Goal: Check status: Check status

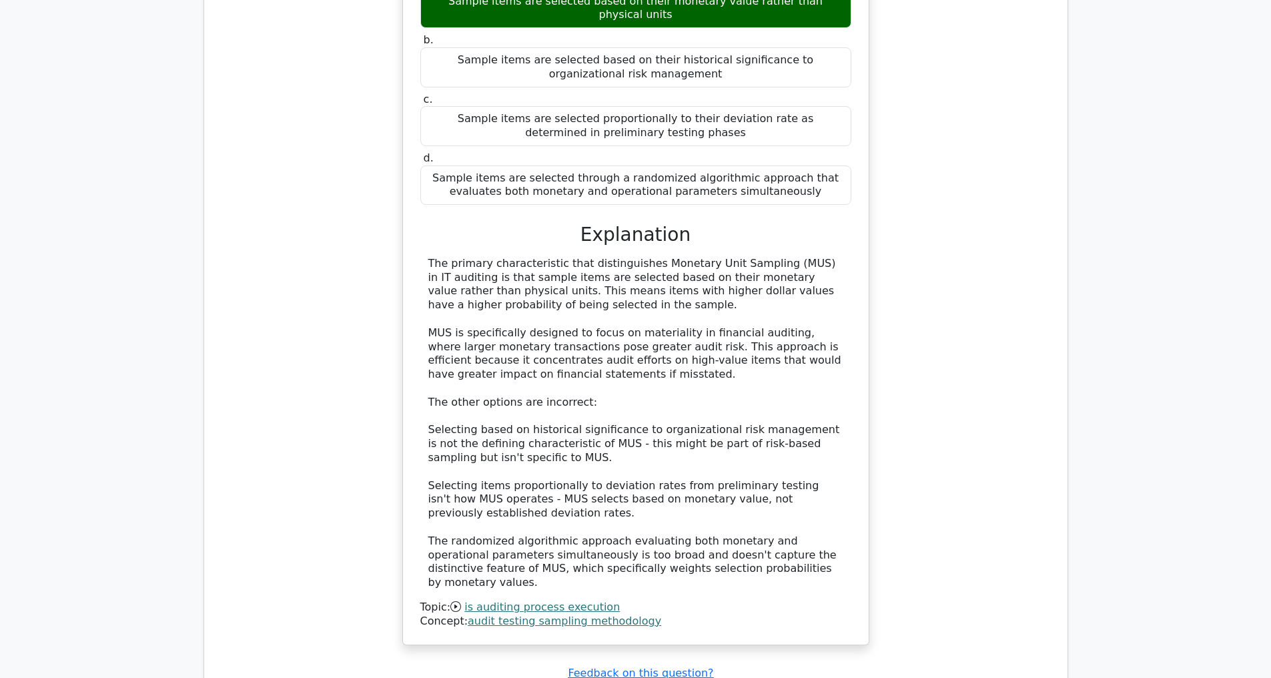
scroll to position [1183, 0]
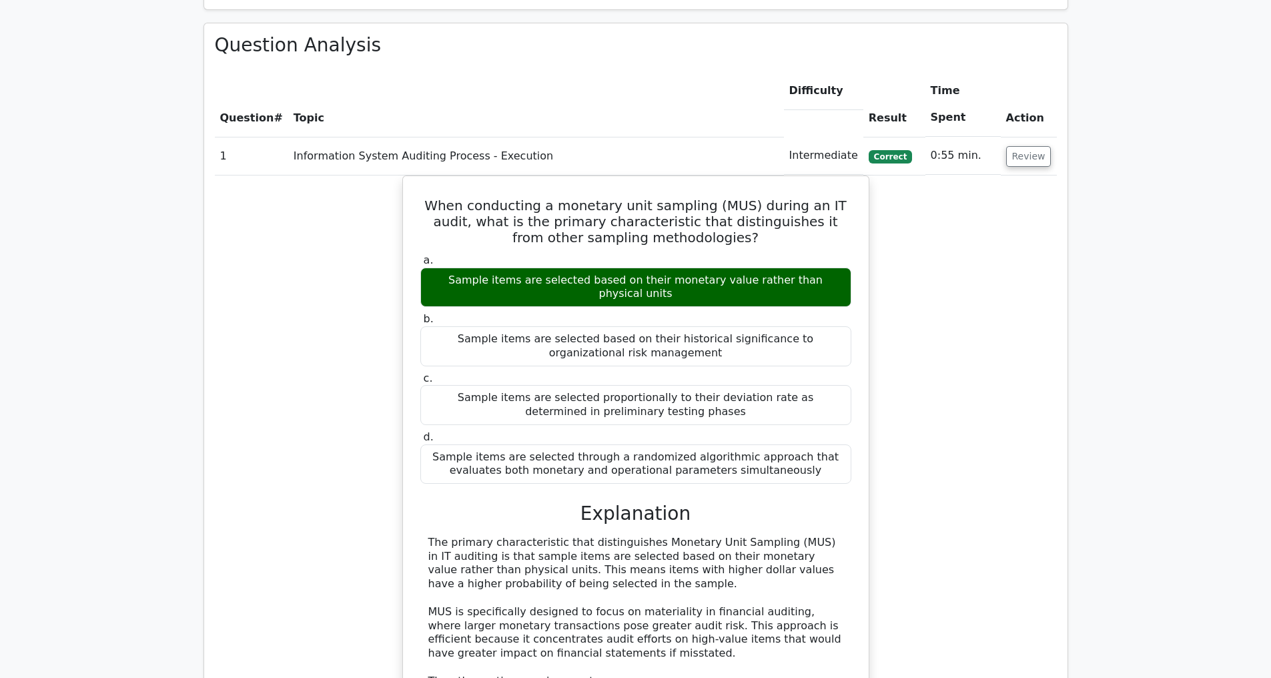
click at [1032, 146] on td "Review" at bounding box center [1029, 156] width 56 height 38
click at [1027, 153] on button "Review" at bounding box center [1028, 156] width 45 height 21
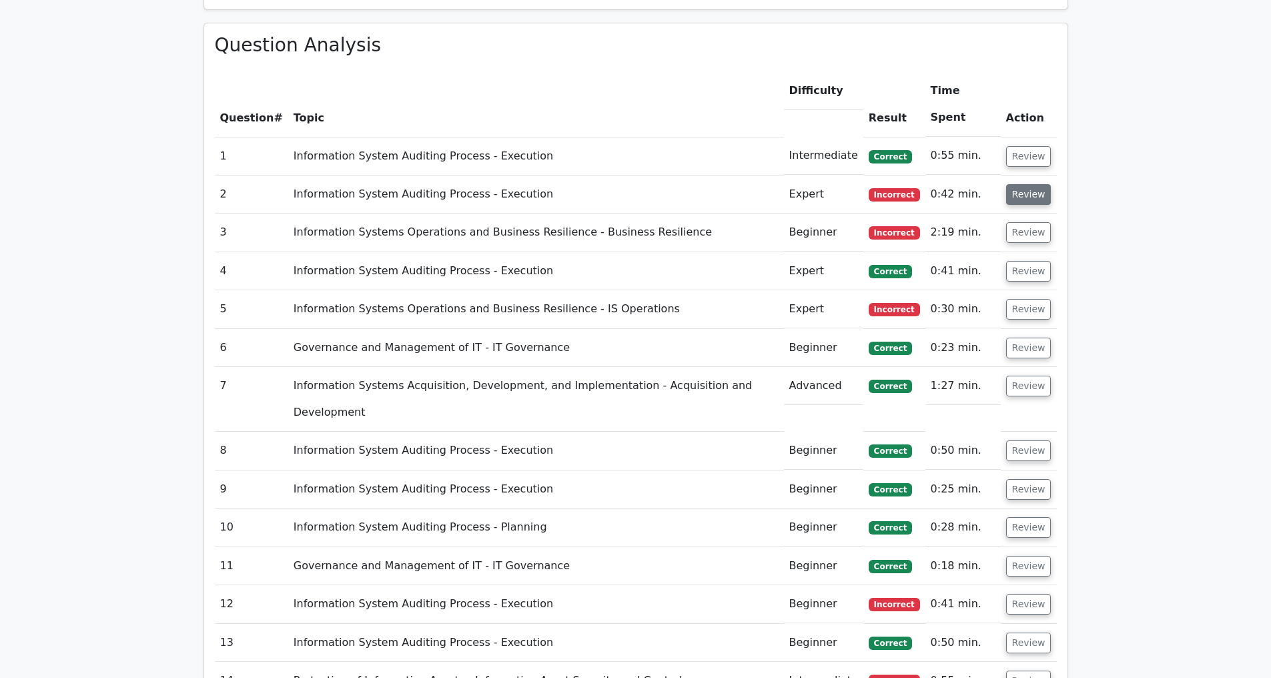
click at [1025, 193] on button "Review" at bounding box center [1028, 194] width 45 height 21
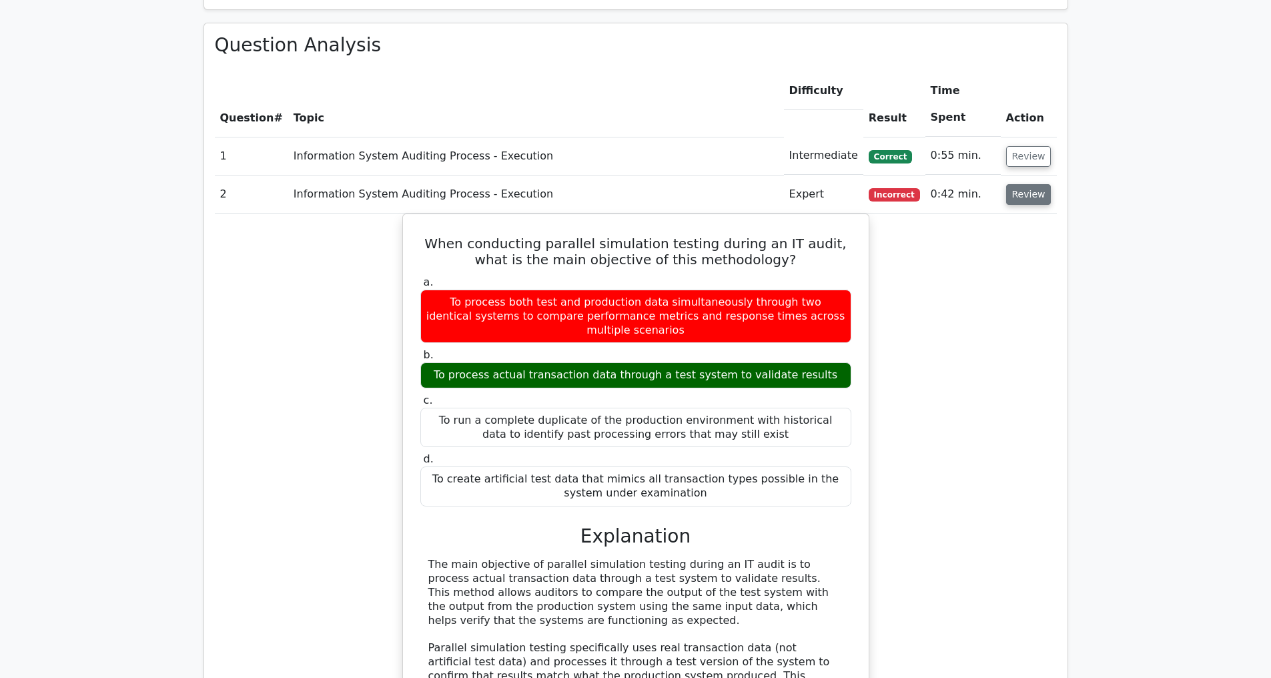
click at [1016, 197] on button "Review" at bounding box center [1028, 194] width 45 height 21
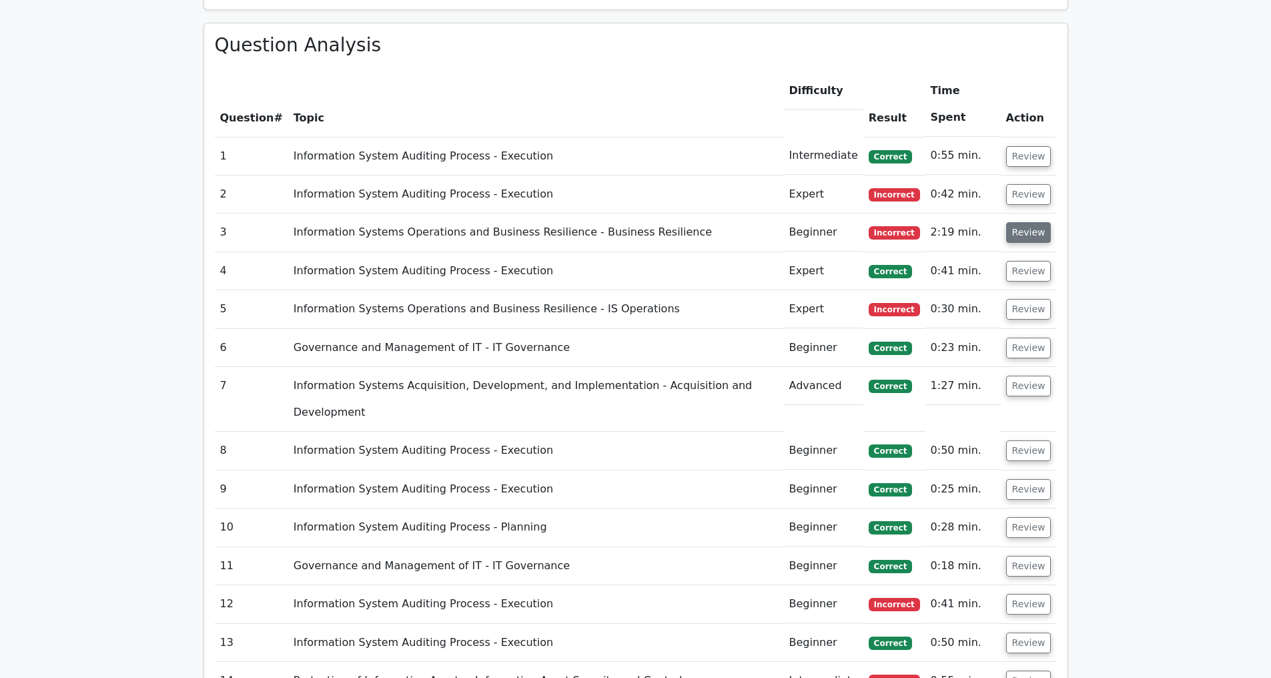
click at [1023, 239] on button "Review" at bounding box center [1028, 232] width 45 height 21
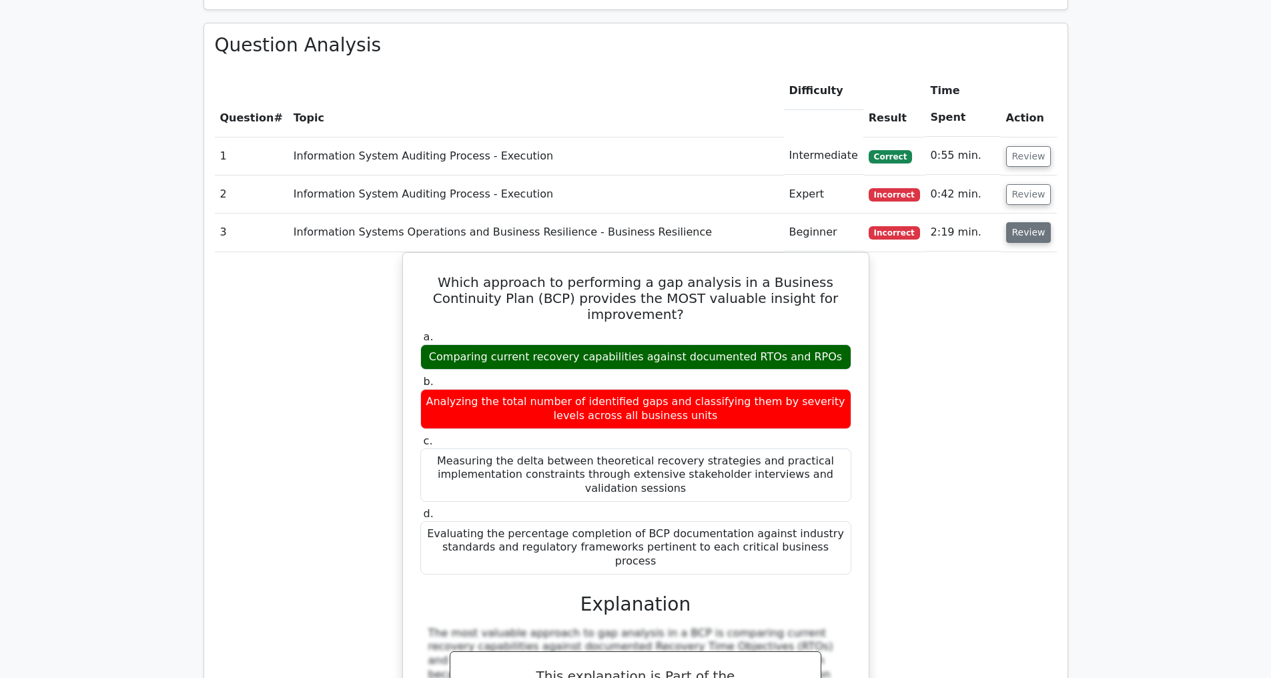
click at [1022, 236] on button "Review" at bounding box center [1028, 232] width 45 height 21
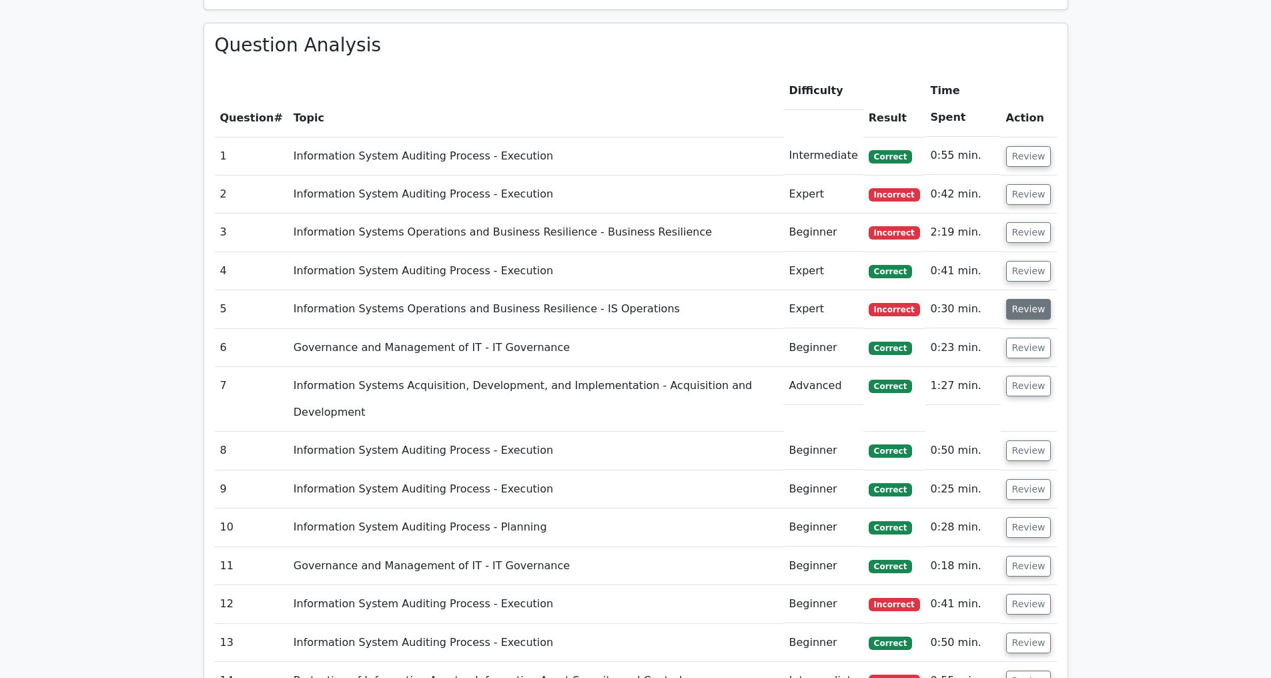
click at [1029, 310] on button "Review" at bounding box center [1028, 309] width 45 height 21
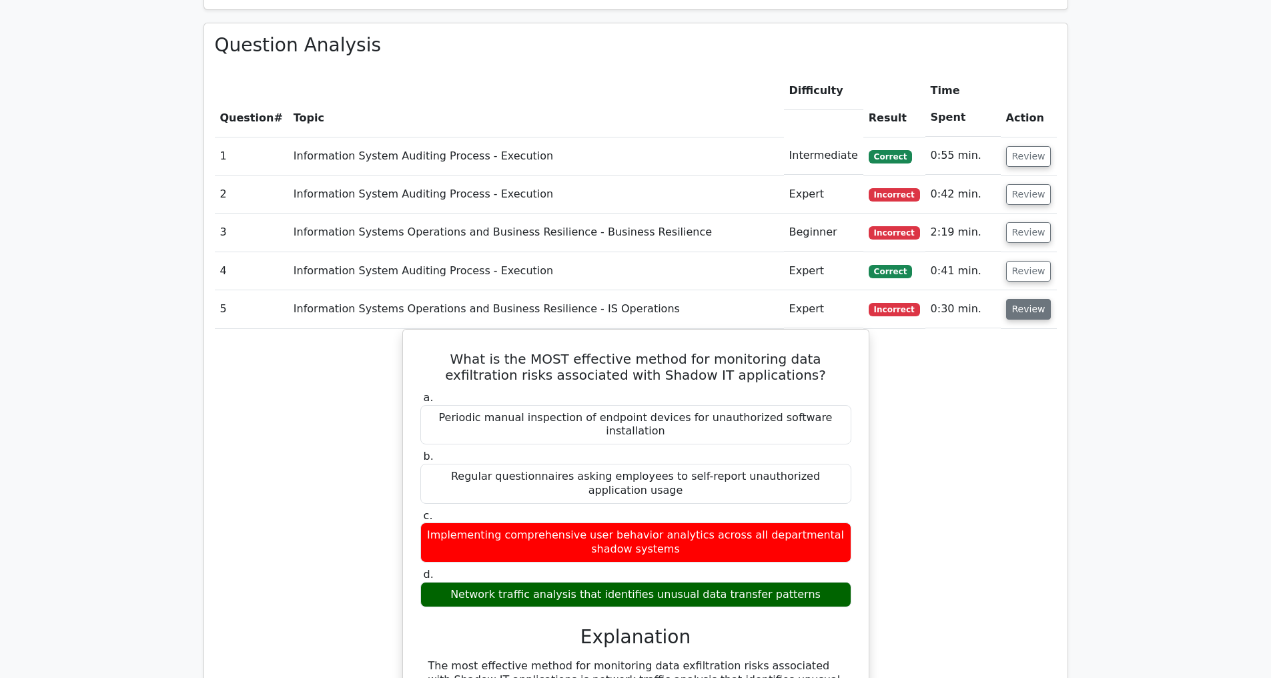
click at [1018, 308] on button "Review" at bounding box center [1028, 309] width 45 height 21
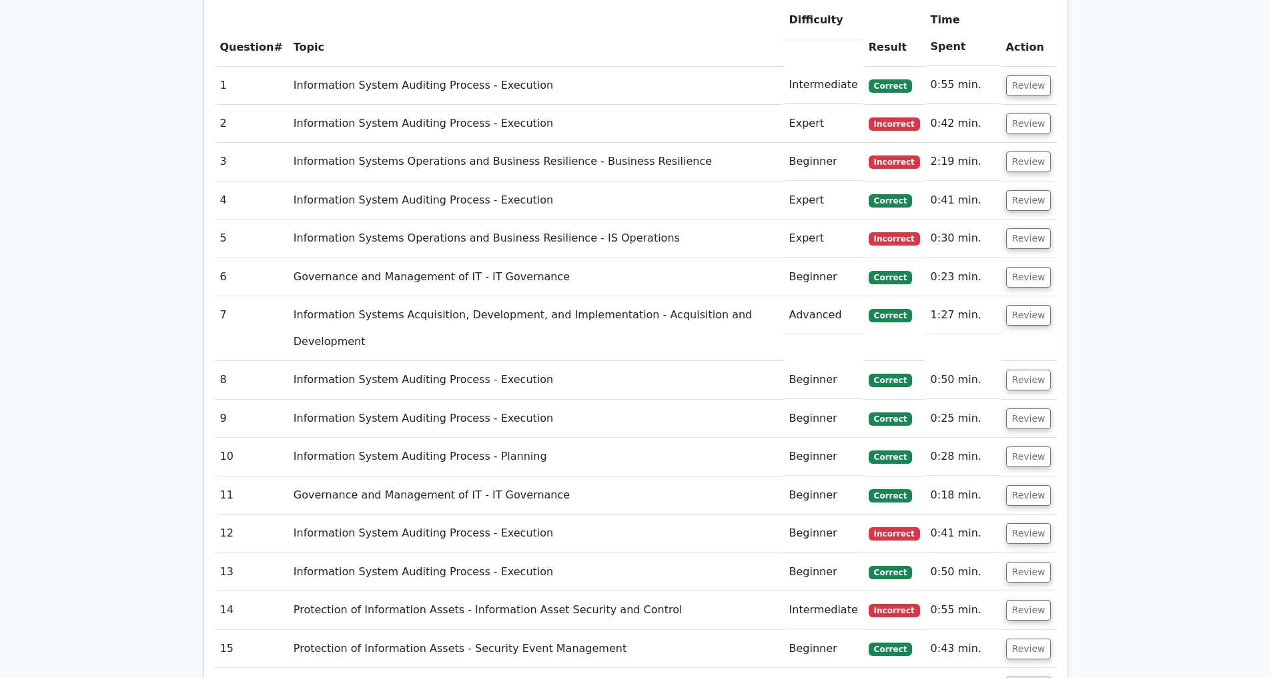
scroll to position [1323, 0]
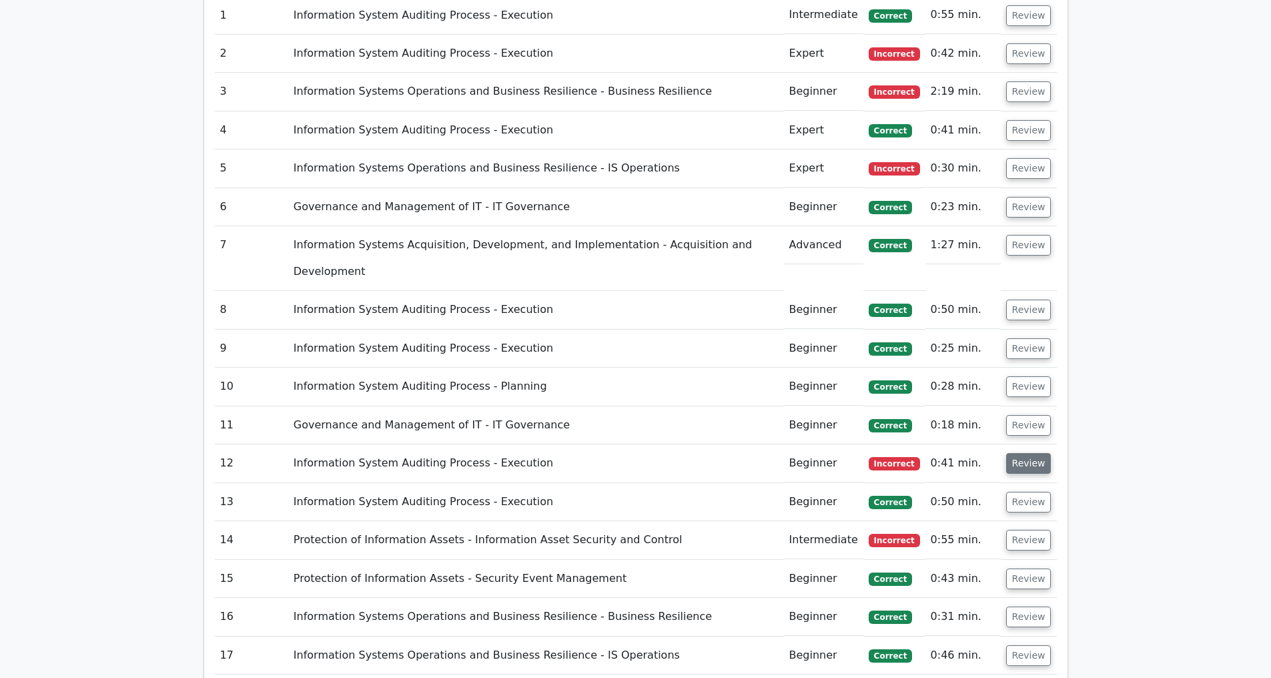
click at [1015, 466] on button "Review" at bounding box center [1028, 463] width 45 height 21
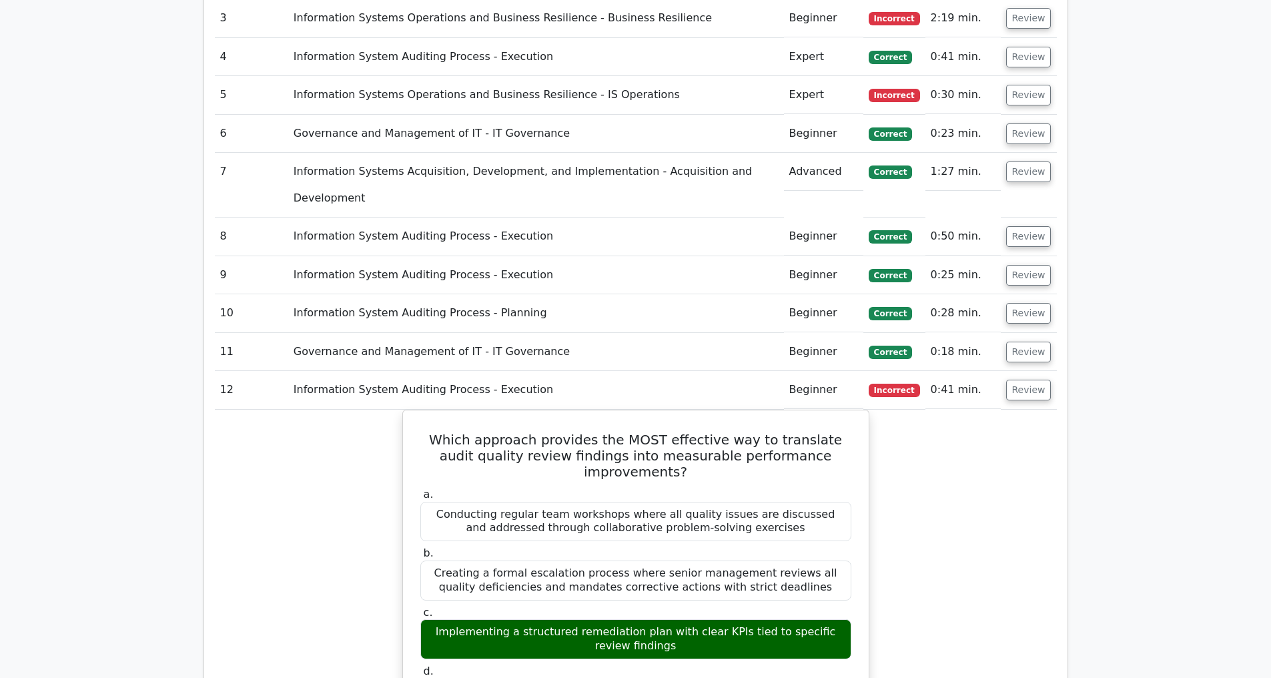
scroll to position [1467, 0]
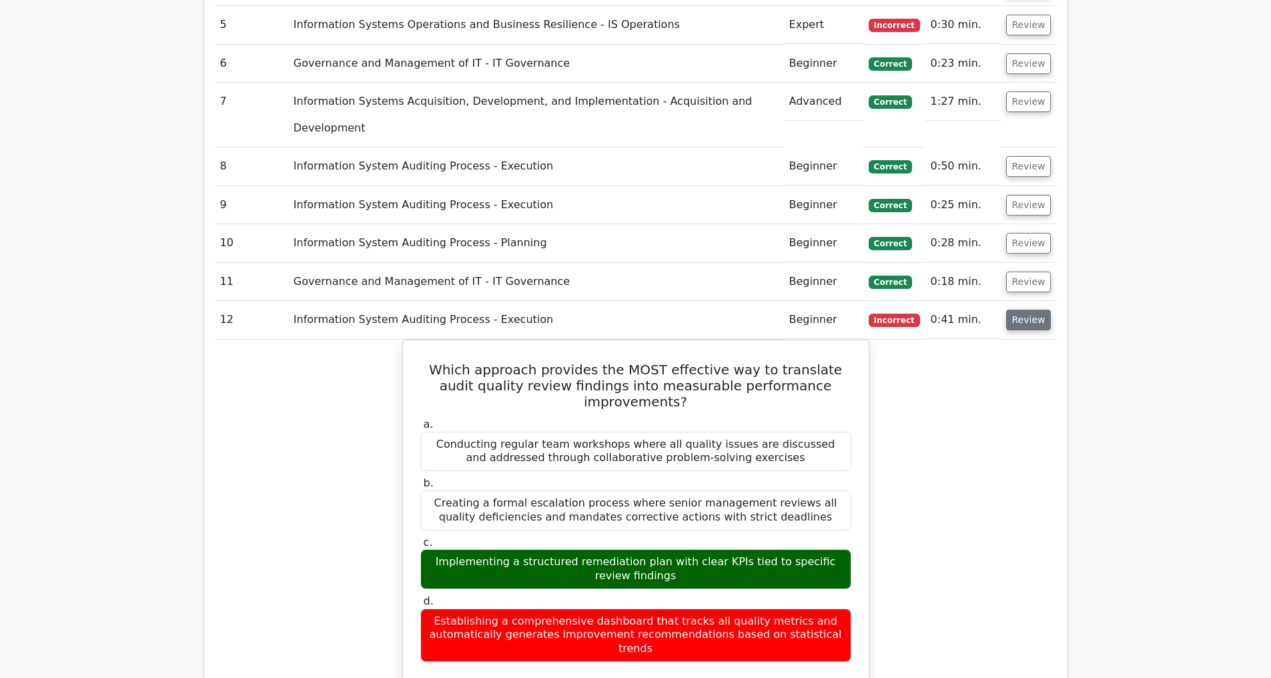
click at [1031, 314] on button "Review" at bounding box center [1028, 320] width 45 height 21
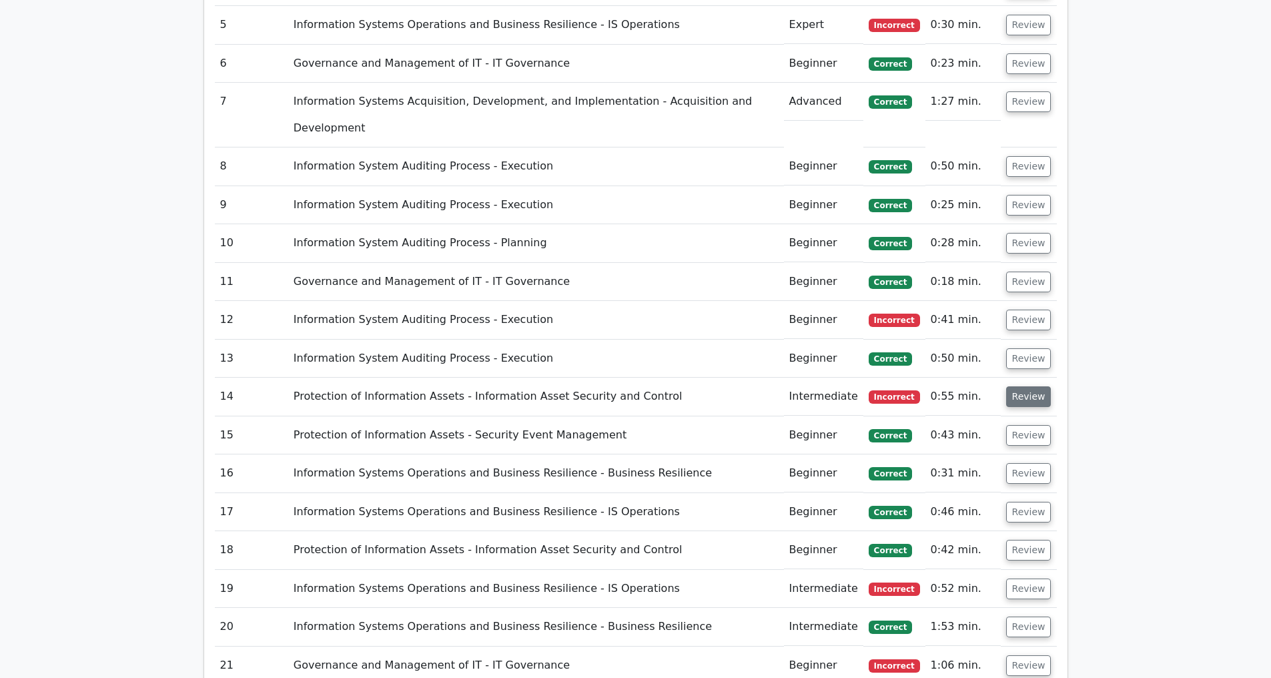
click at [1024, 396] on button "Review" at bounding box center [1028, 396] width 45 height 21
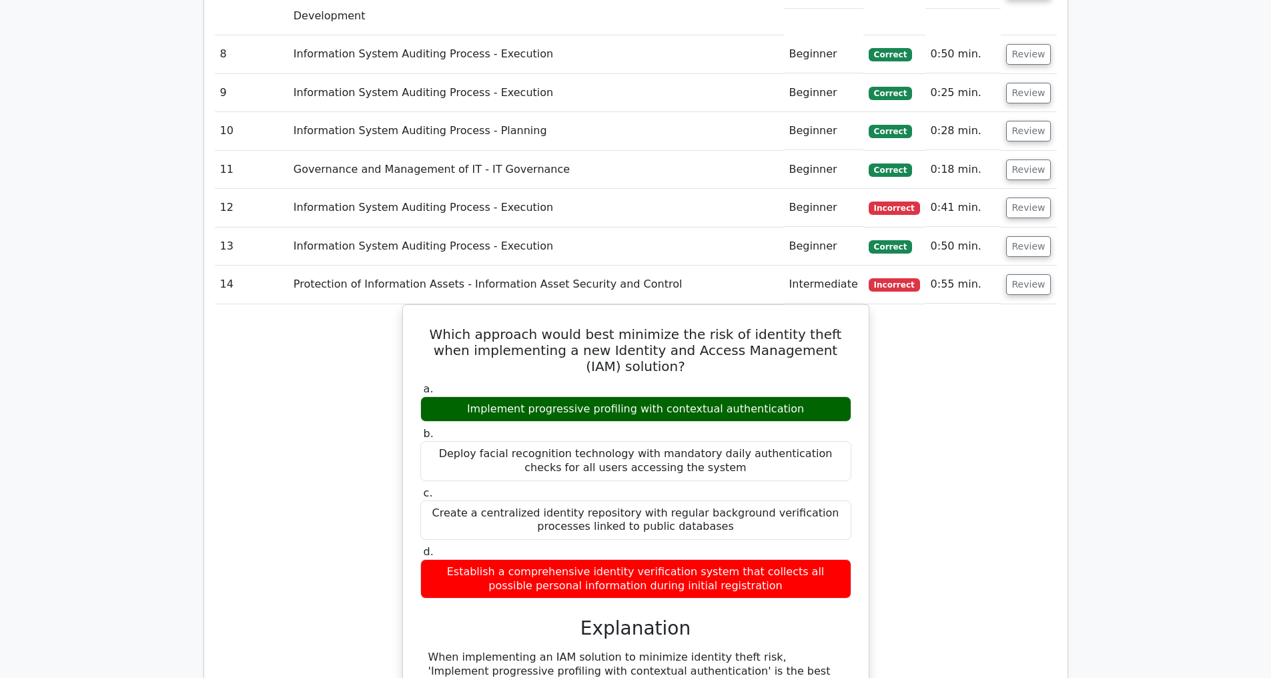
scroll to position [1606, 0]
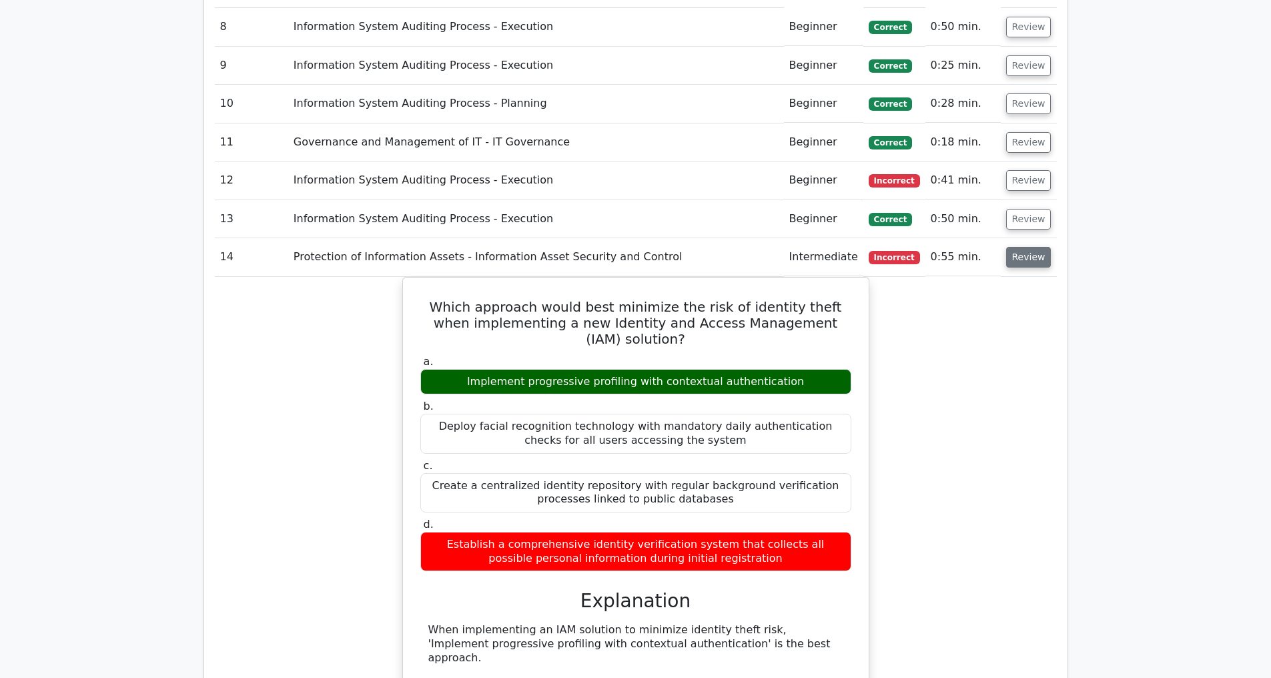
click at [1019, 257] on button "Review" at bounding box center [1028, 257] width 45 height 21
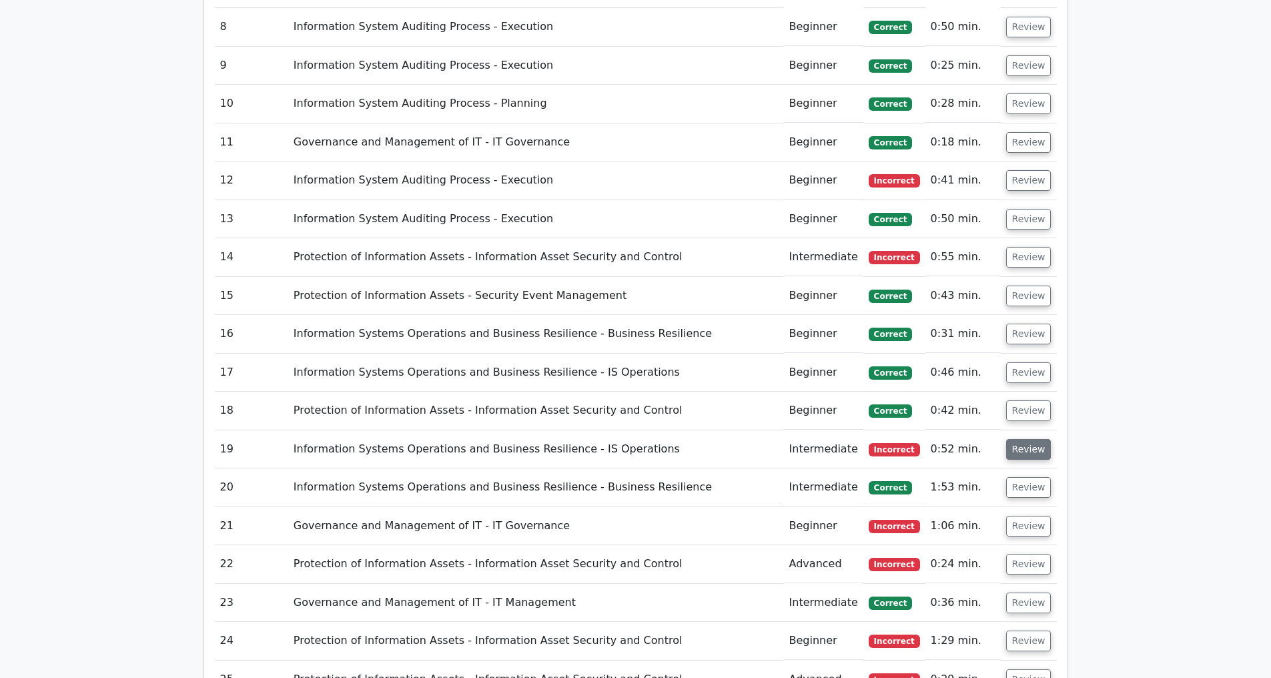
click at [1032, 452] on button "Review" at bounding box center [1028, 449] width 45 height 21
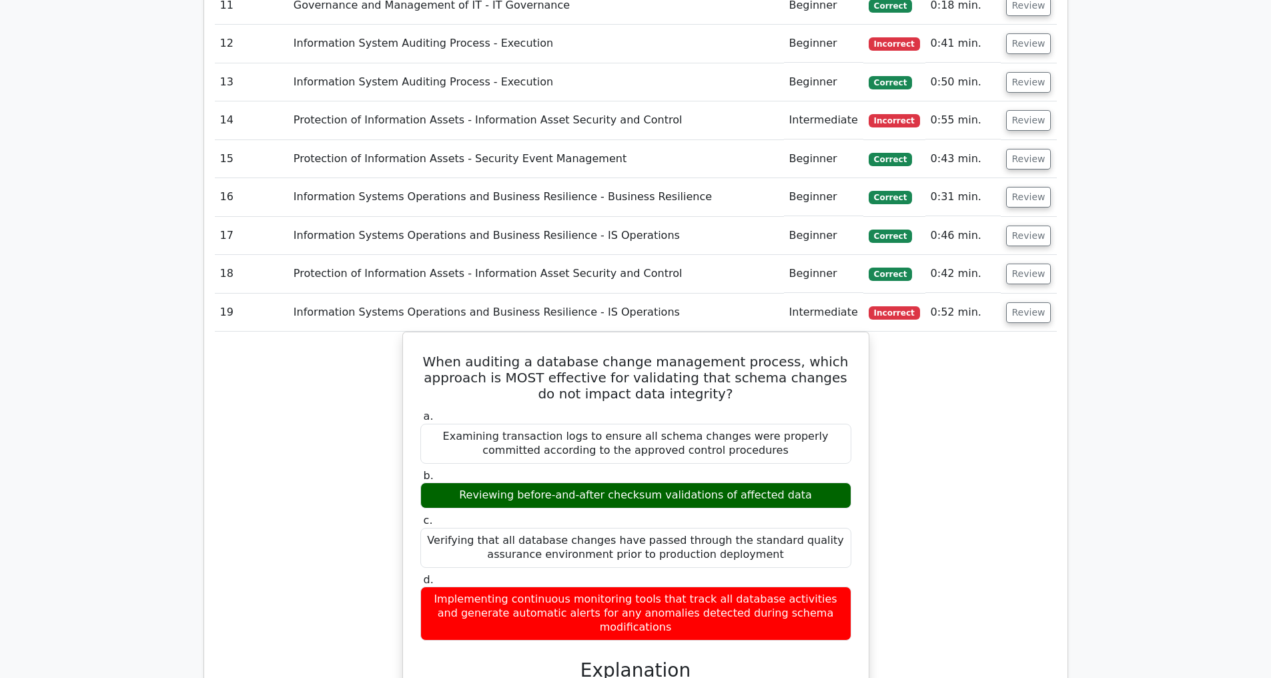
scroll to position [1813, 0]
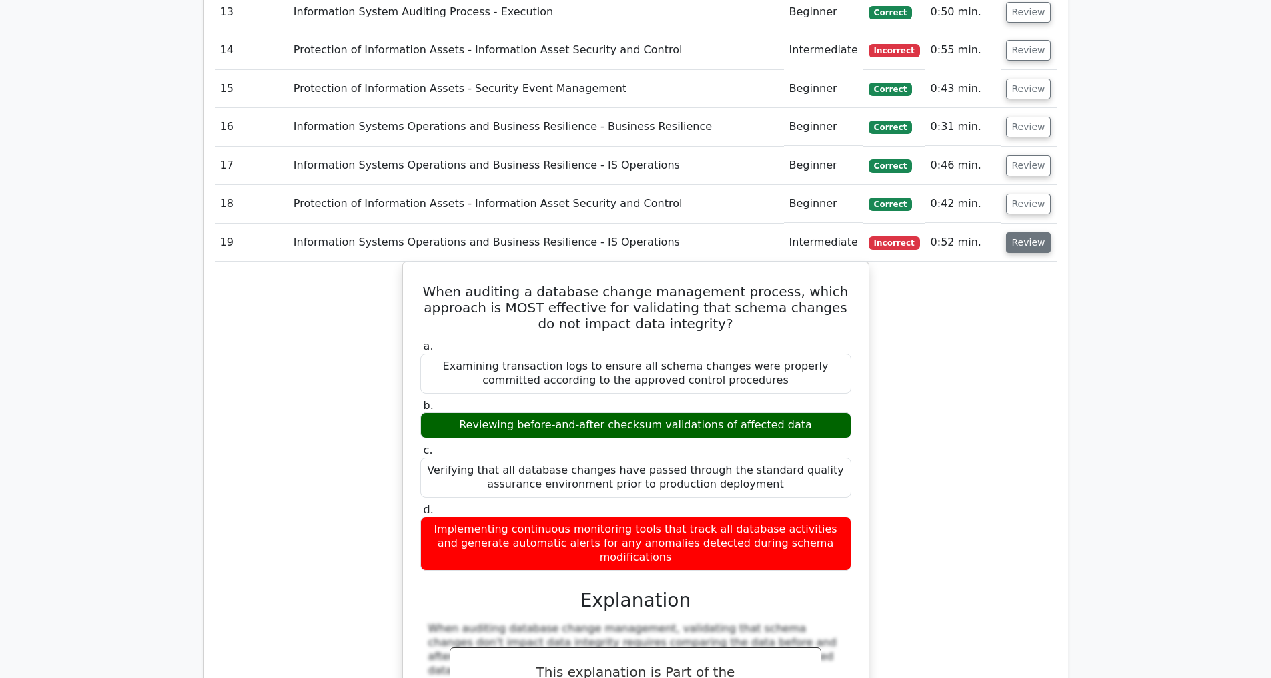
click at [1029, 240] on button "Review" at bounding box center [1028, 242] width 45 height 21
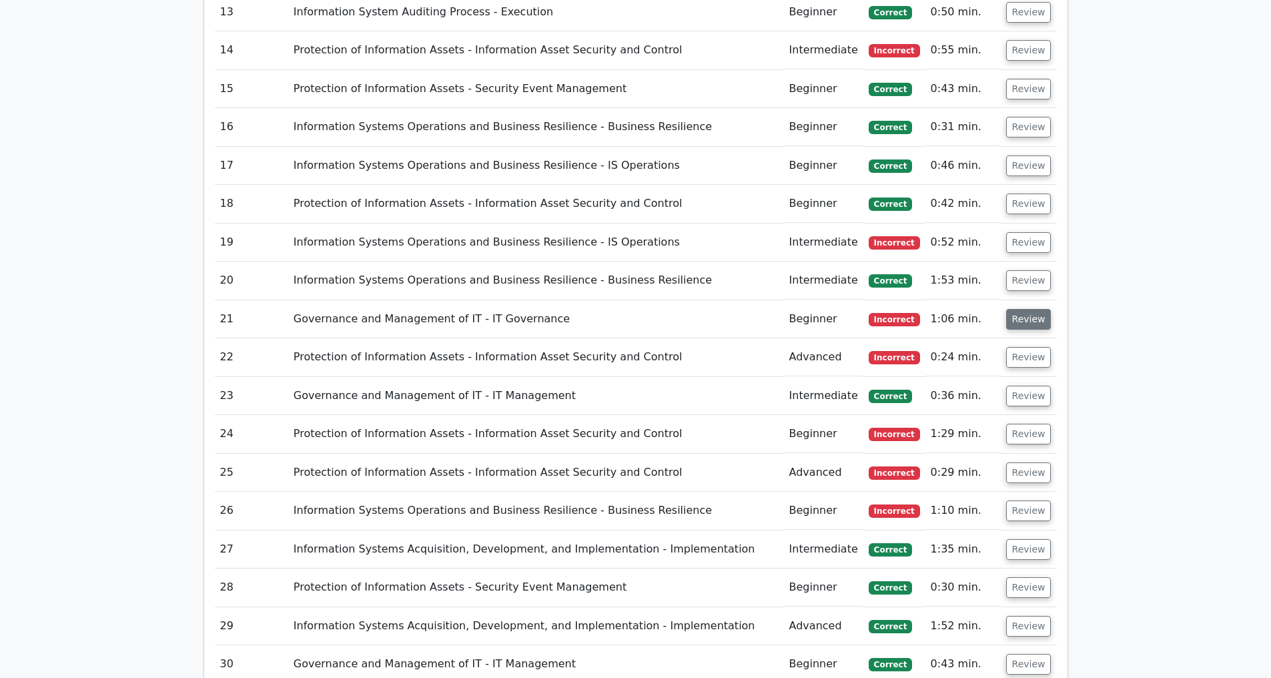
click at [1026, 316] on button "Review" at bounding box center [1028, 319] width 45 height 21
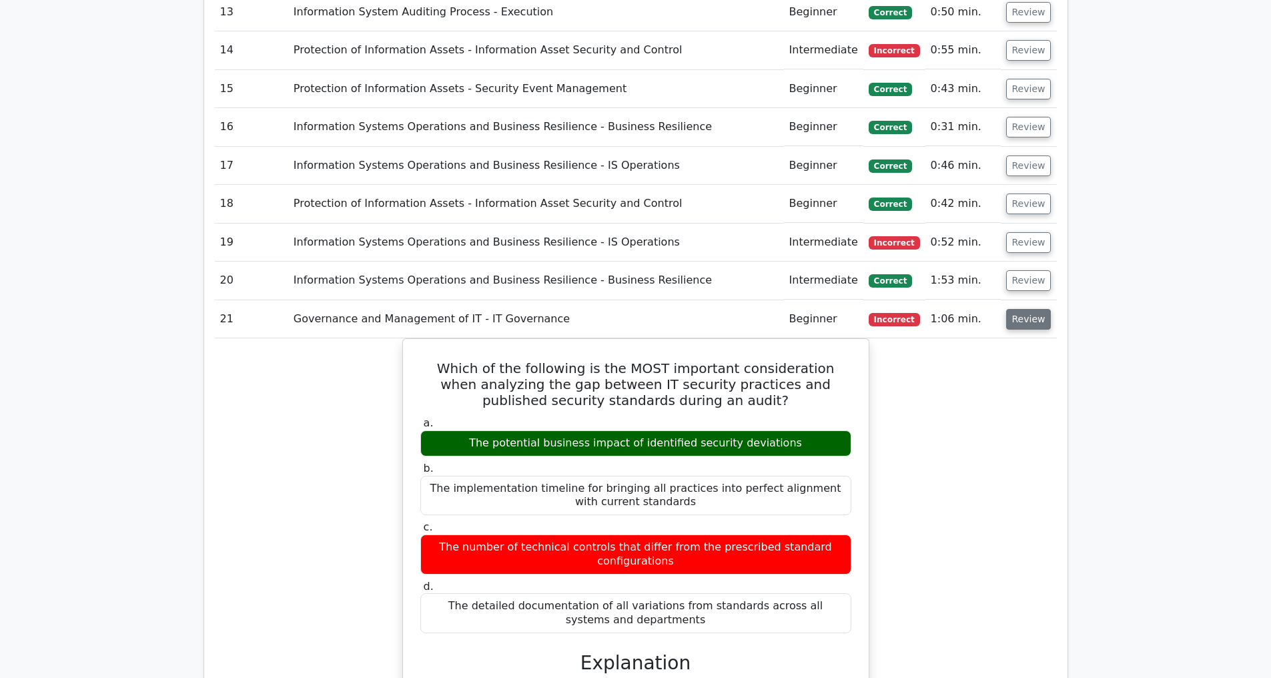
click at [1032, 322] on button "Review" at bounding box center [1028, 319] width 45 height 21
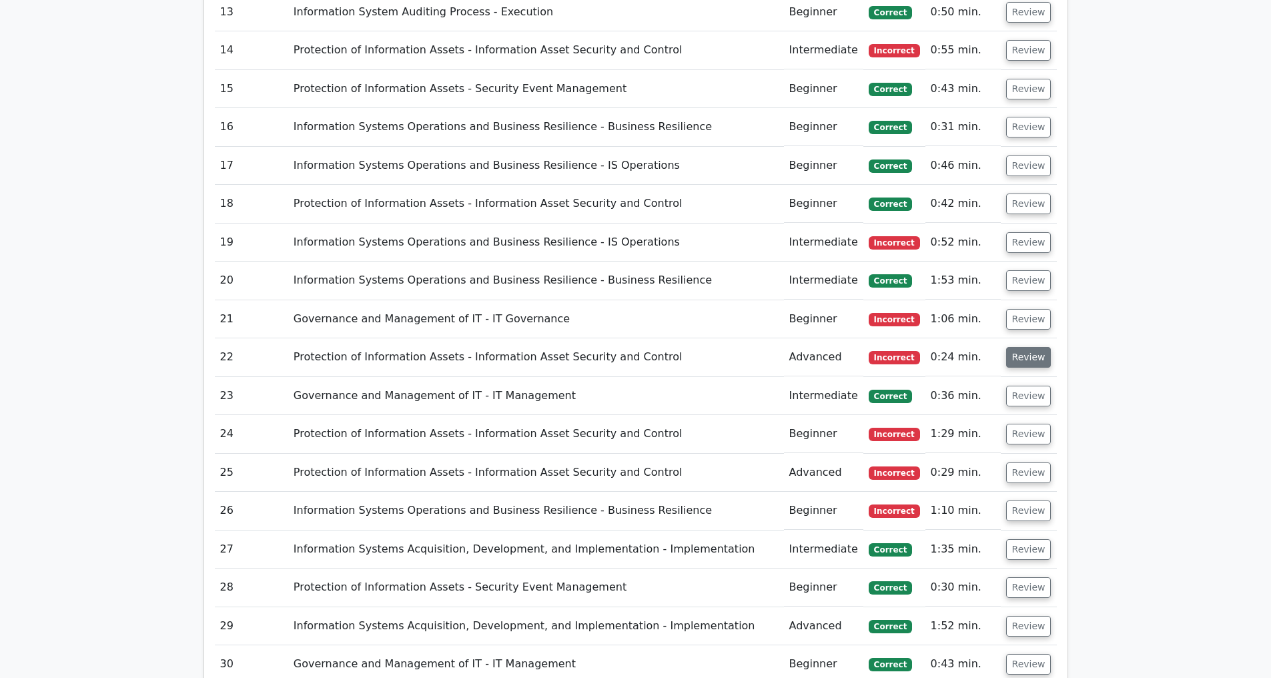
click at [1028, 357] on button "Review" at bounding box center [1028, 357] width 45 height 21
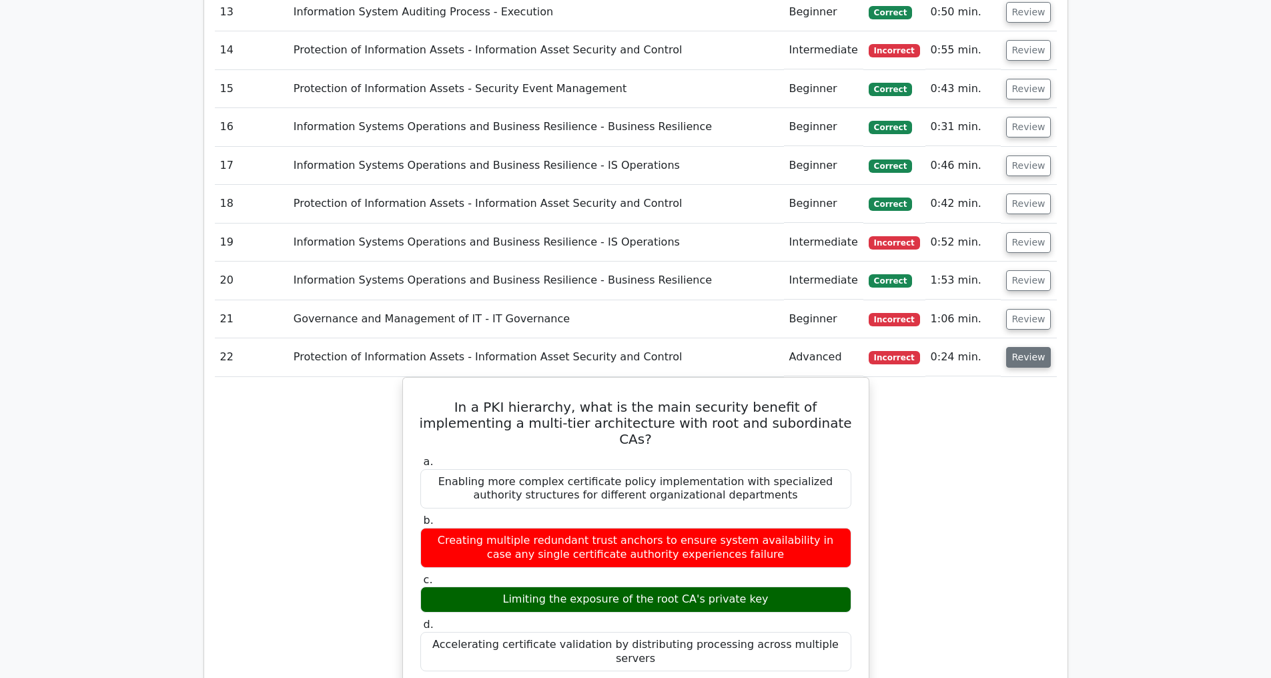
click at [1008, 356] on button "Review" at bounding box center [1028, 357] width 45 height 21
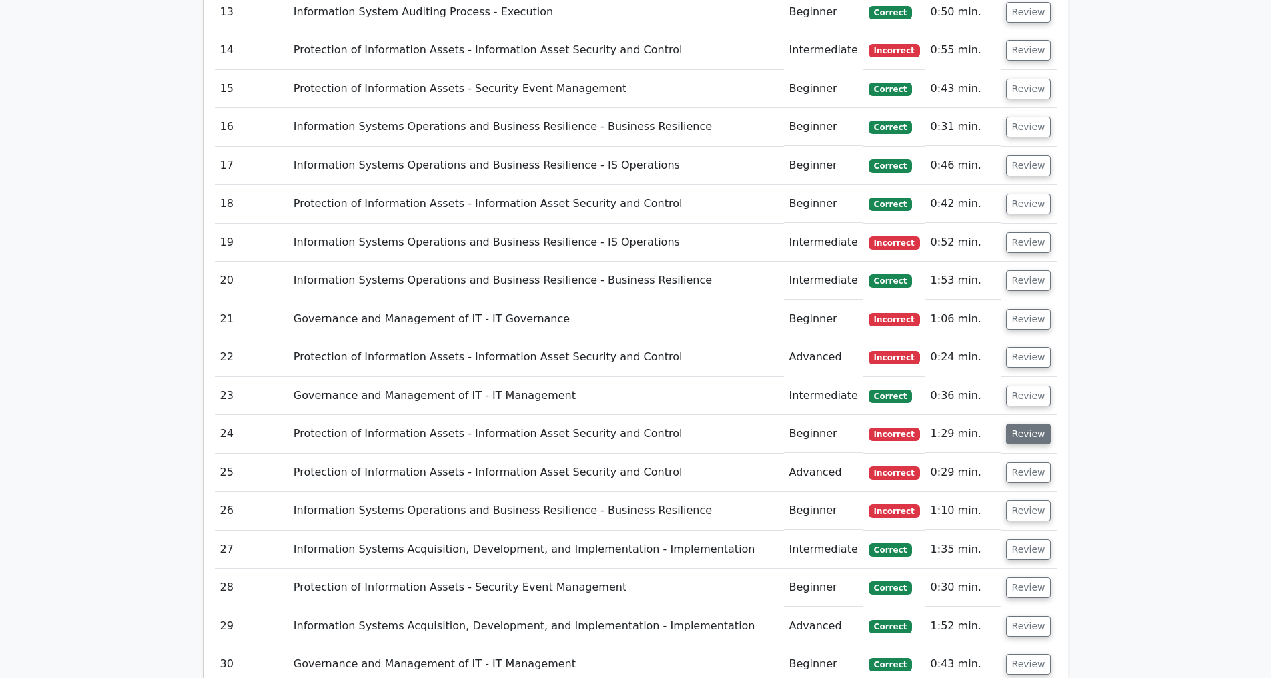
click at [1023, 436] on button "Review" at bounding box center [1028, 434] width 45 height 21
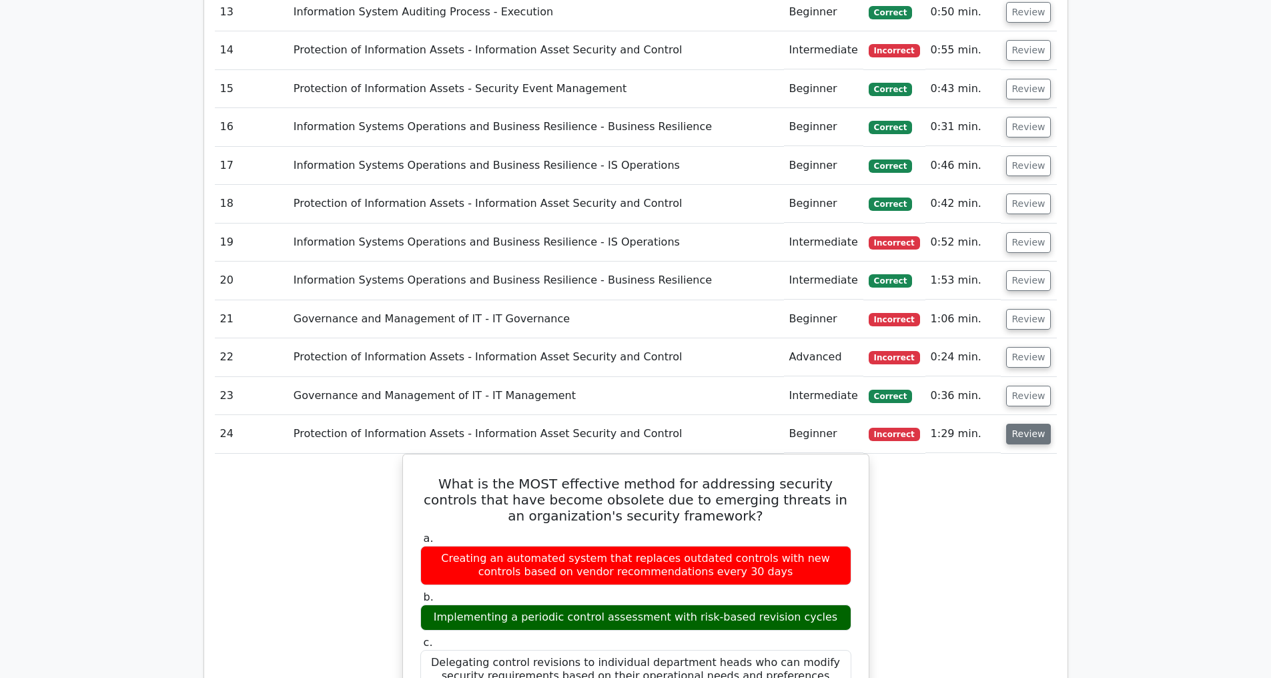
click at [1031, 436] on button "Review" at bounding box center [1028, 434] width 45 height 21
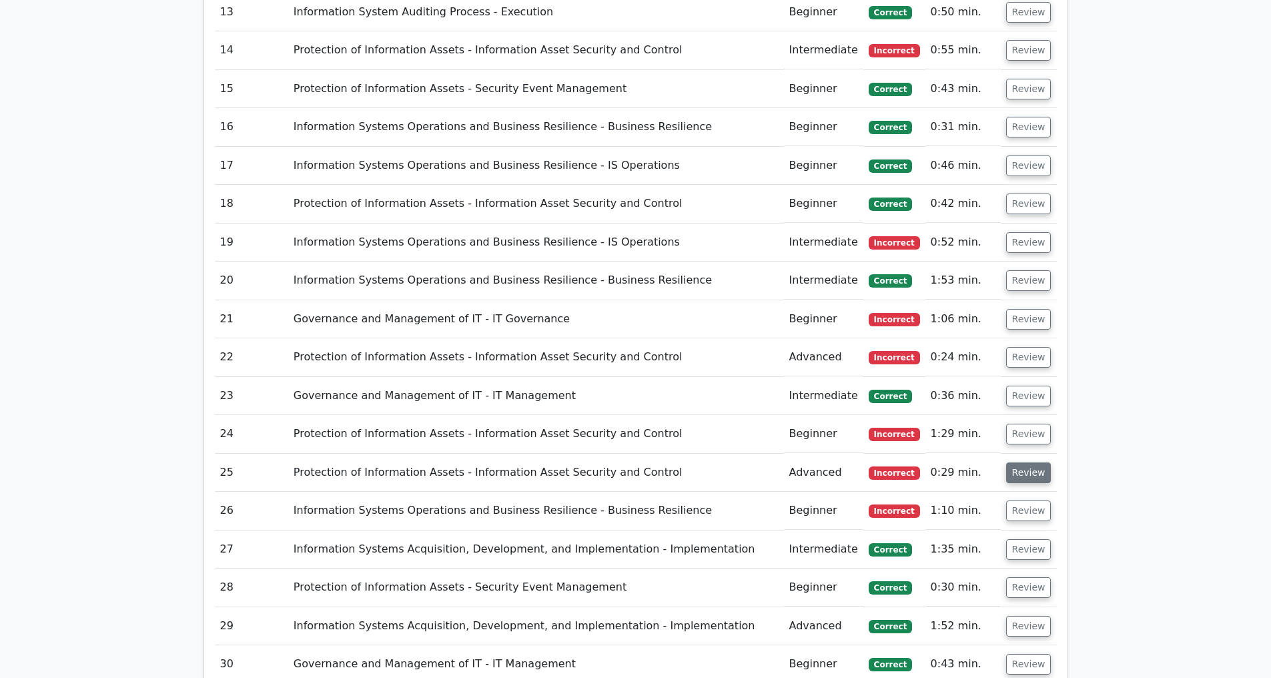
click at [1015, 472] on button "Review" at bounding box center [1028, 472] width 45 height 21
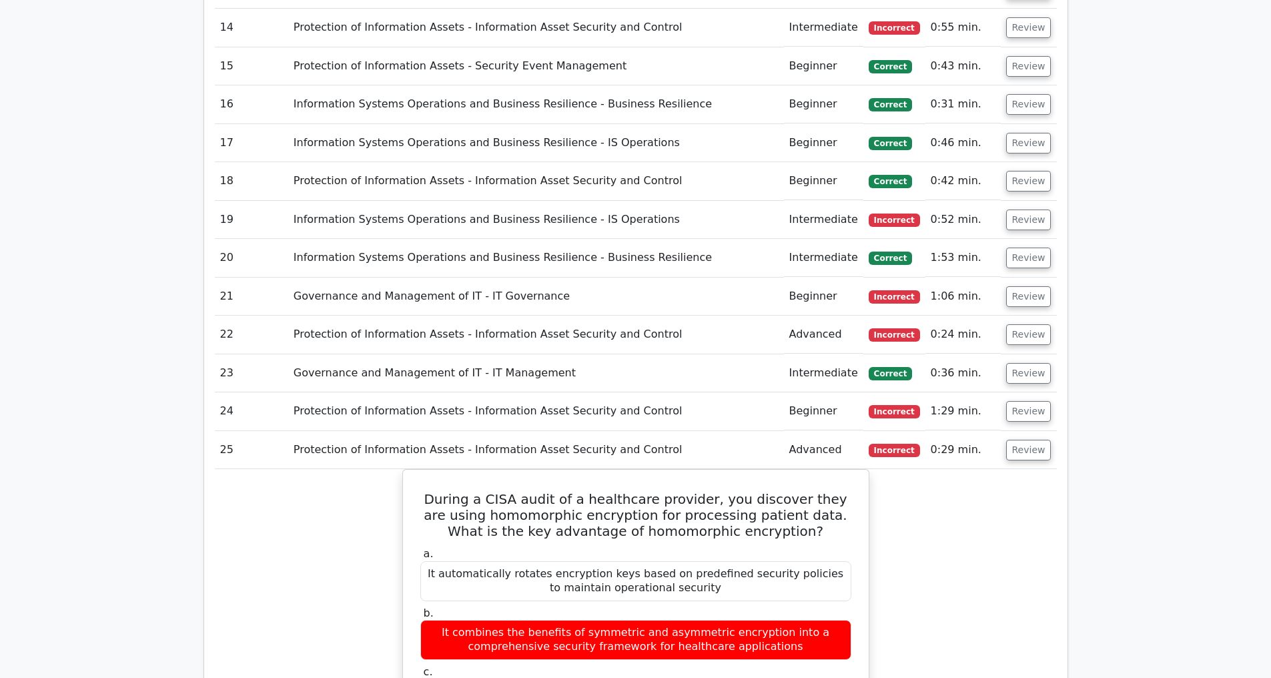
scroll to position [2018, 0]
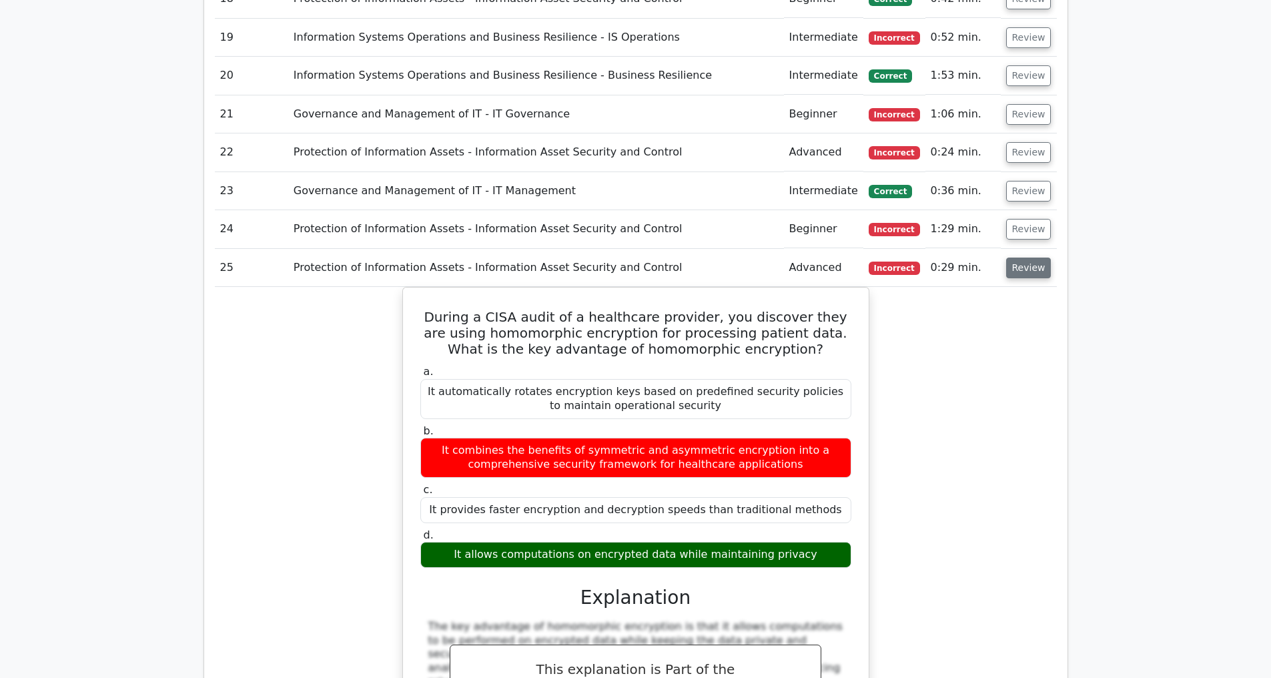
click at [1032, 269] on button "Review" at bounding box center [1028, 268] width 45 height 21
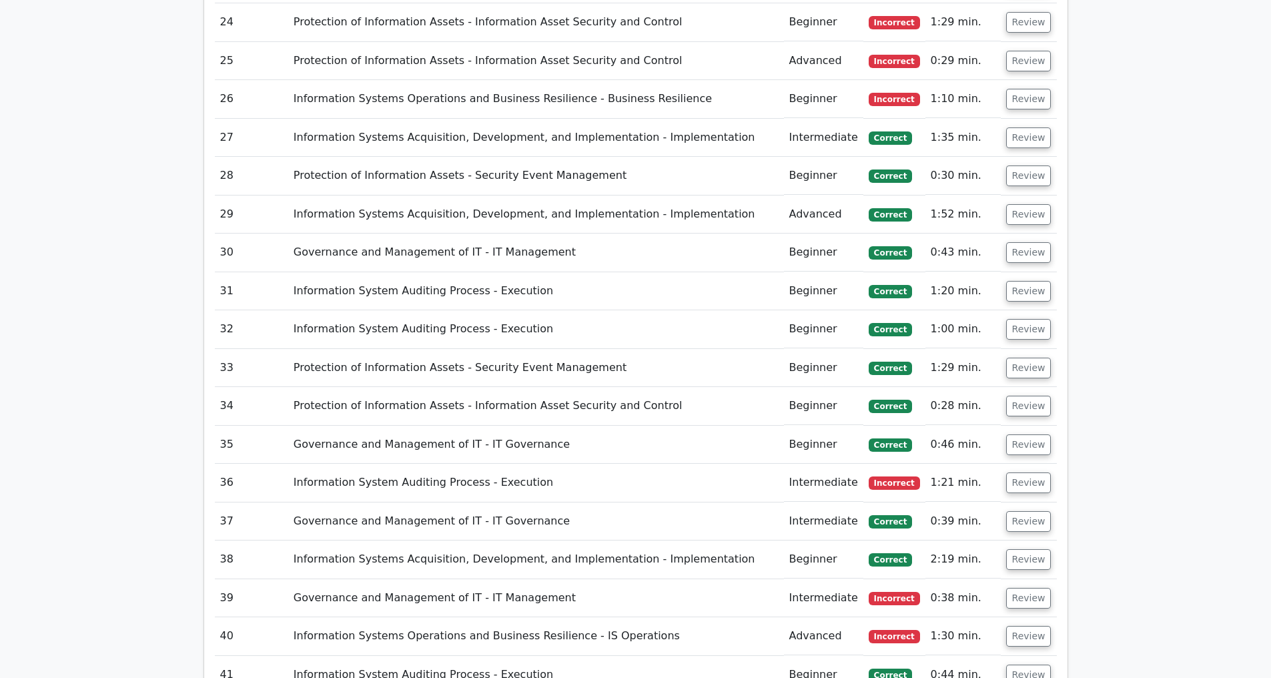
scroll to position [2298, 0]
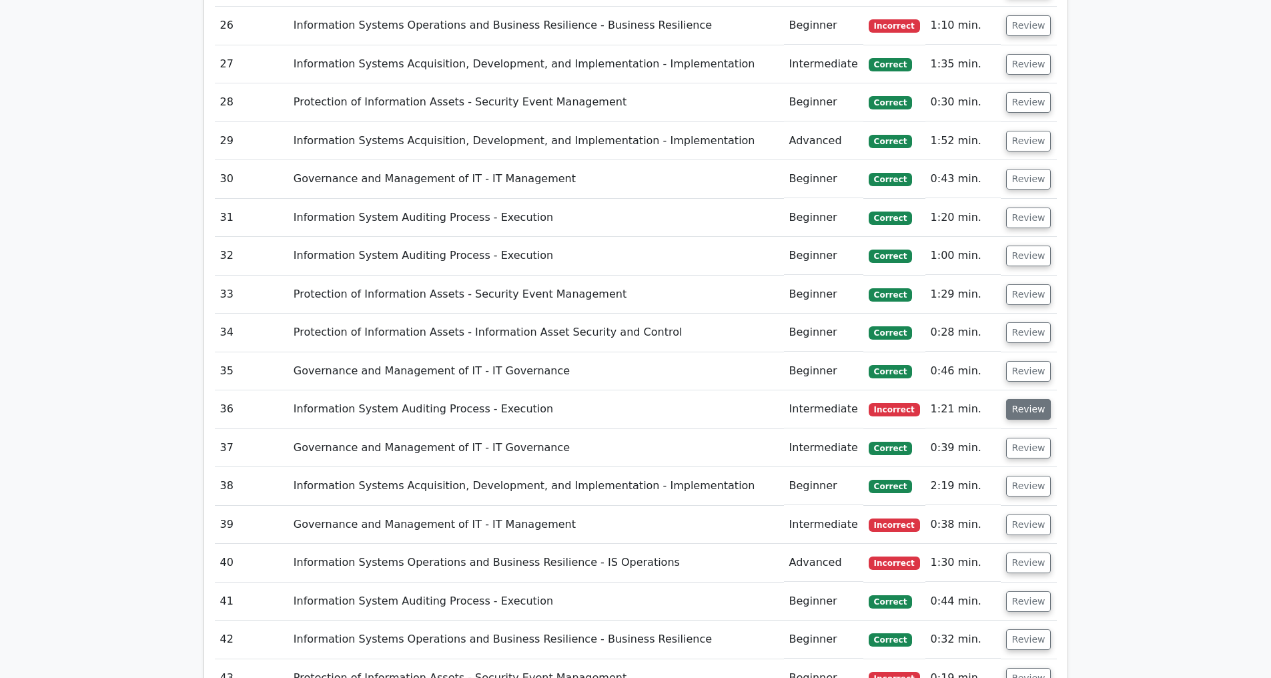
click at [1018, 411] on button "Review" at bounding box center [1028, 409] width 45 height 21
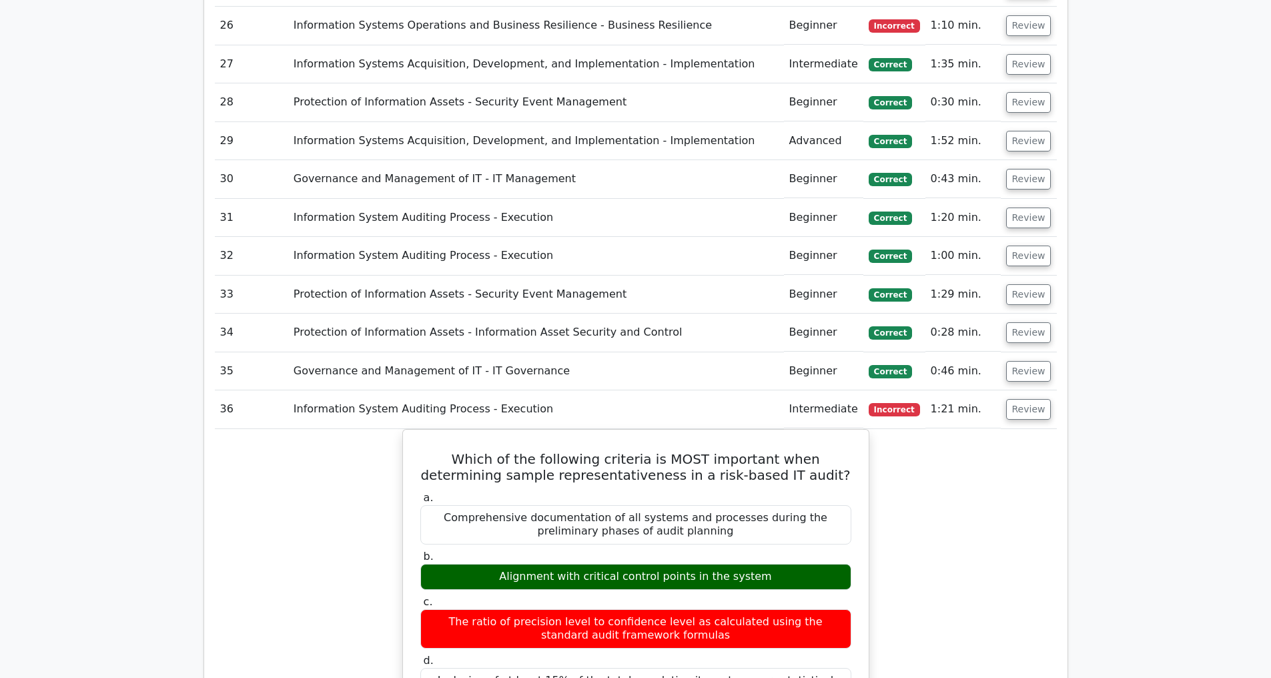
scroll to position [2371, 0]
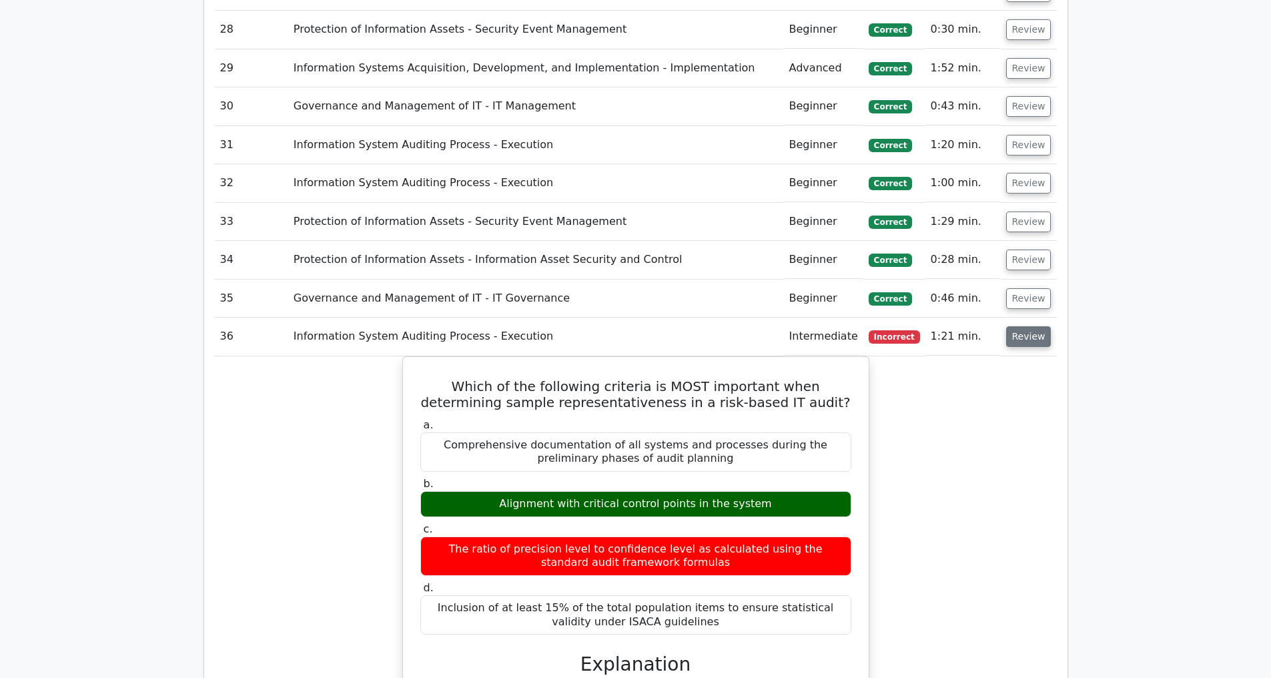
click at [1021, 338] on button "Review" at bounding box center [1028, 336] width 45 height 21
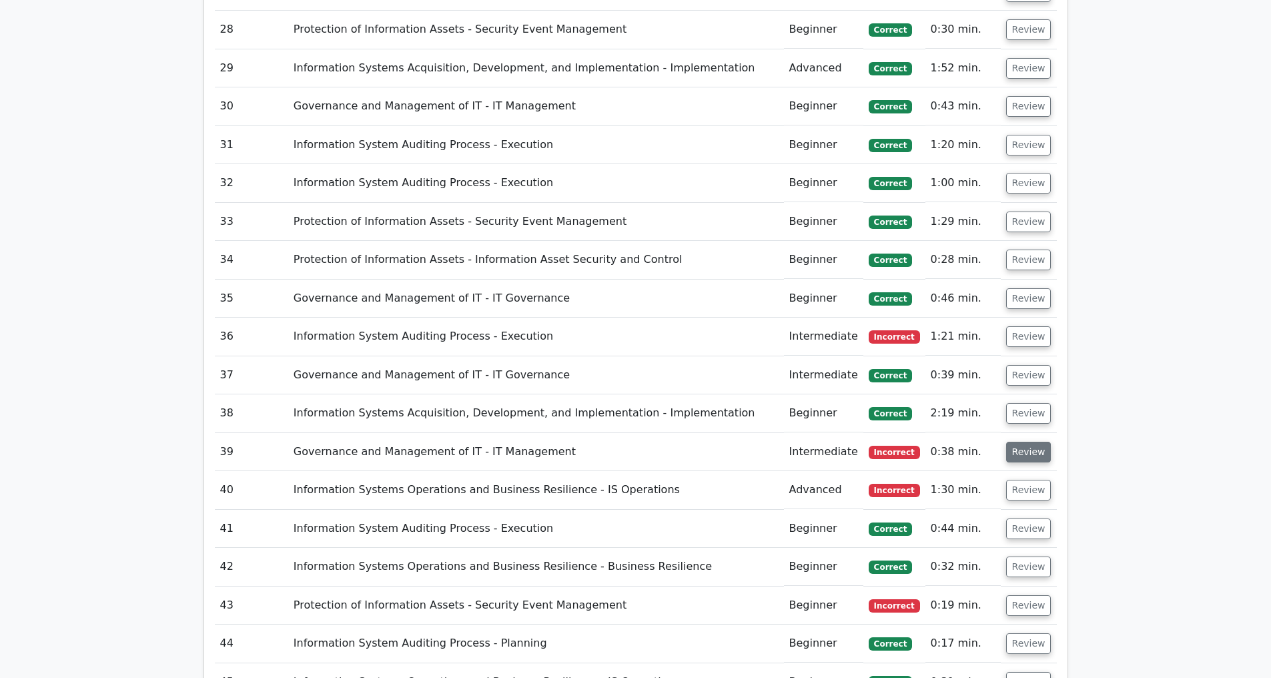
click at [1024, 452] on button "Review" at bounding box center [1028, 452] width 45 height 21
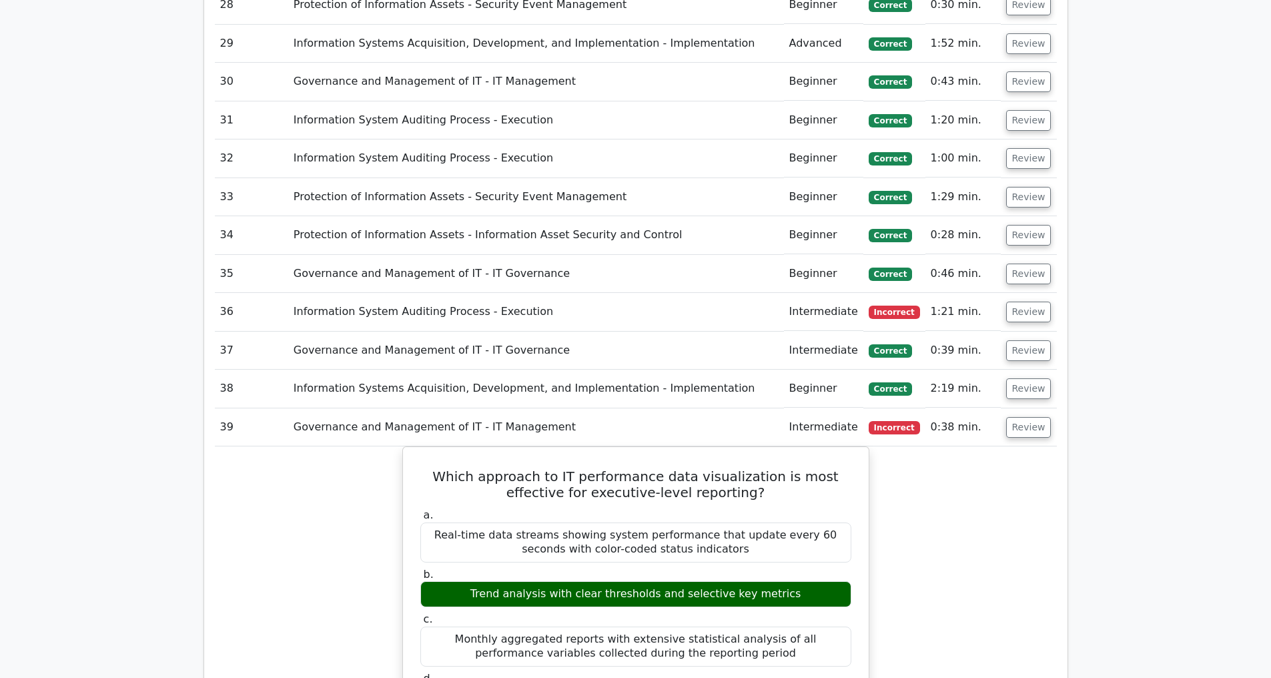
scroll to position [2519, 0]
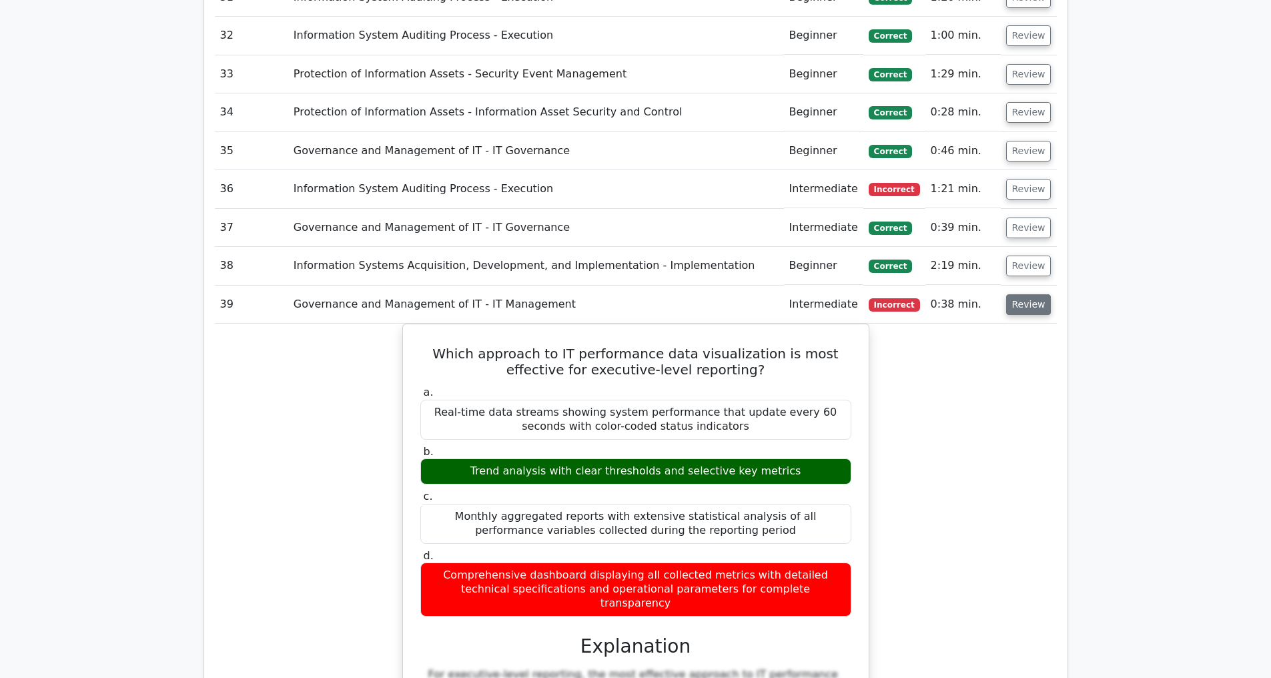
click at [1031, 303] on button "Review" at bounding box center [1028, 304] width 45 height 21
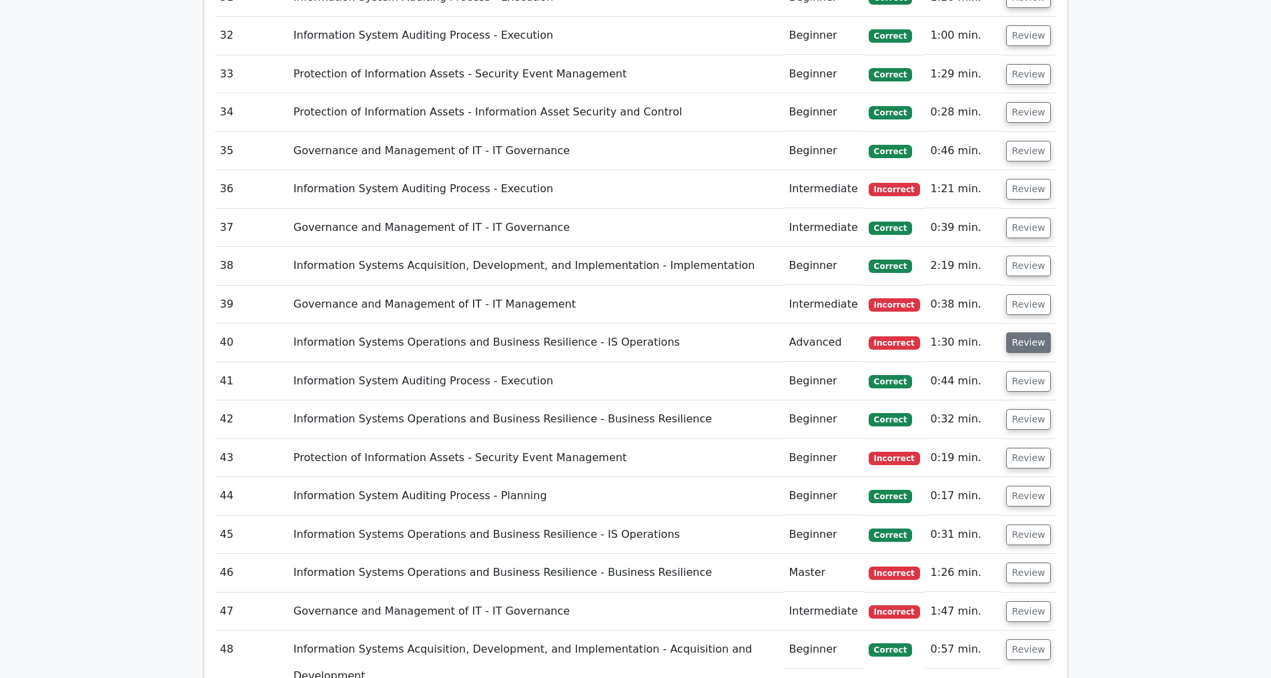
click at [1027, 342] on button "Review" at bounding box center [1028, 342] width 45 height 21
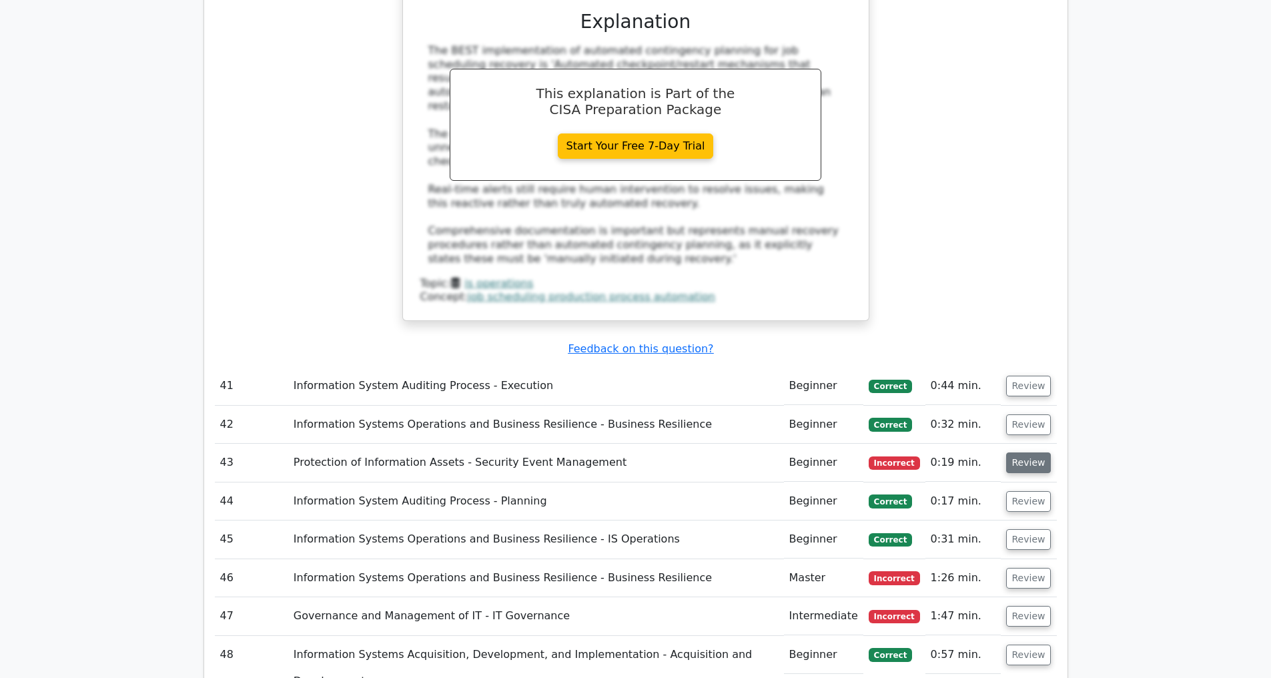
scroll to position [3267, 0]
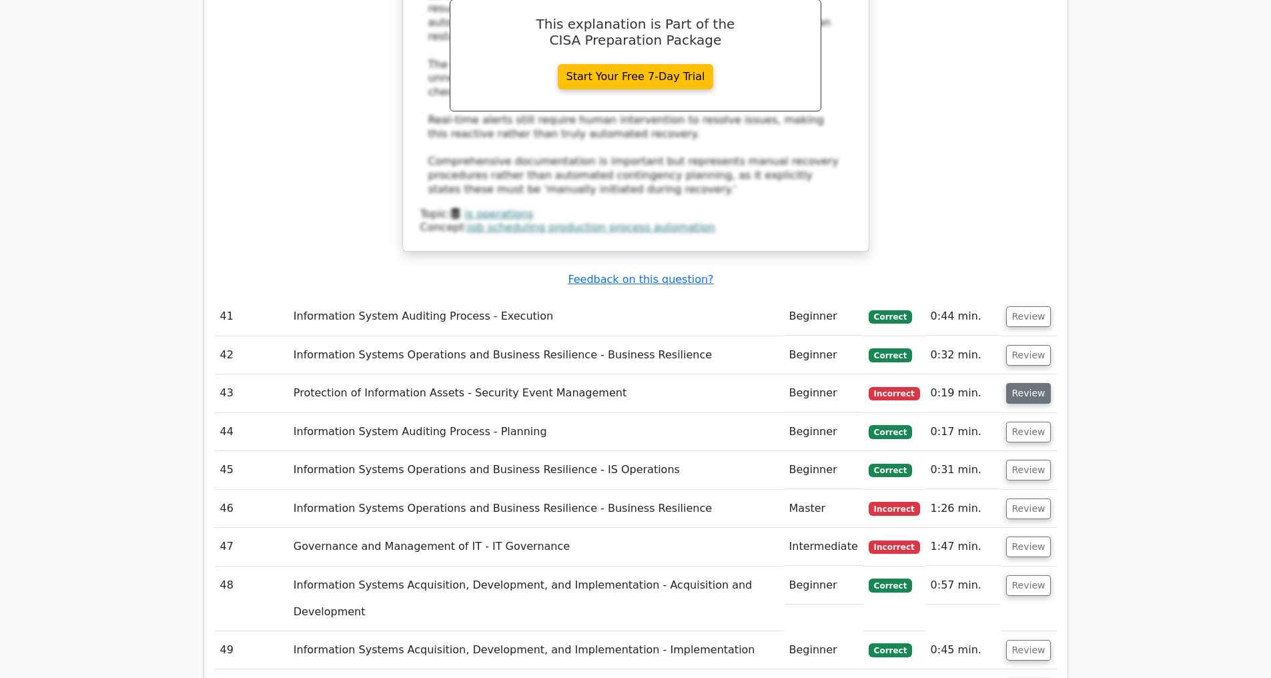
click at [1032, 392] on button "Review" at bounding box center [1028, 393] width 45 height 21
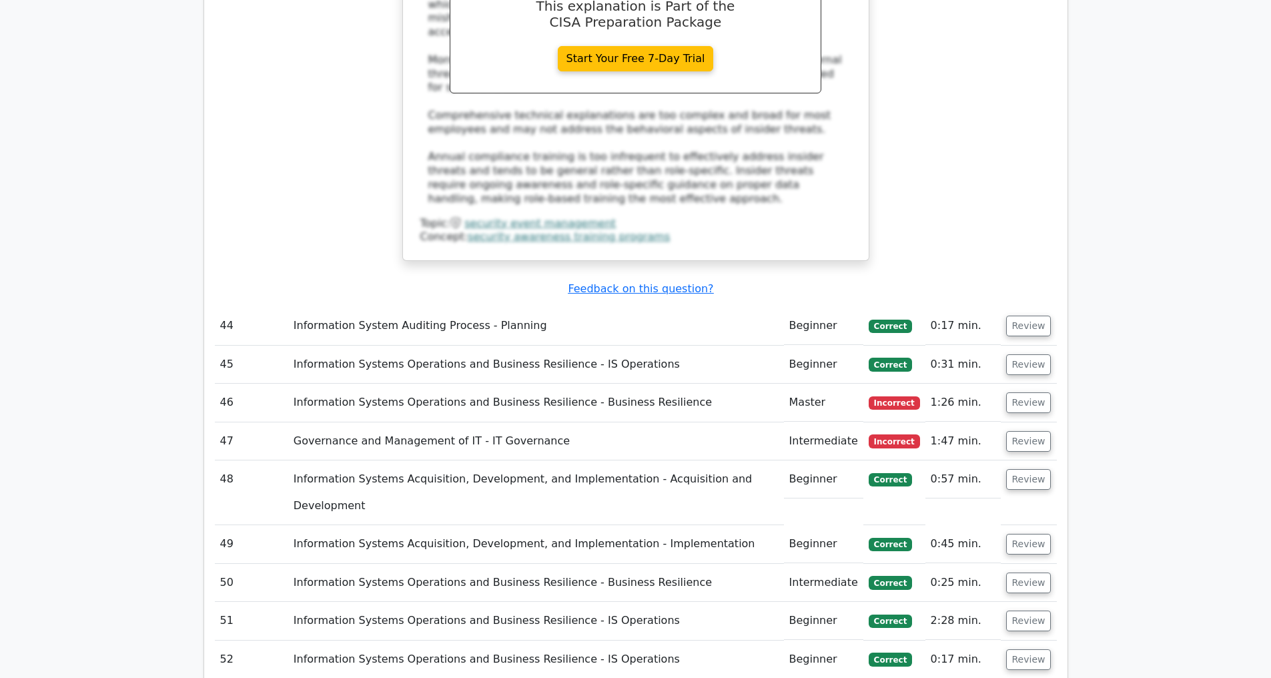
scroll to position [4032, 0]
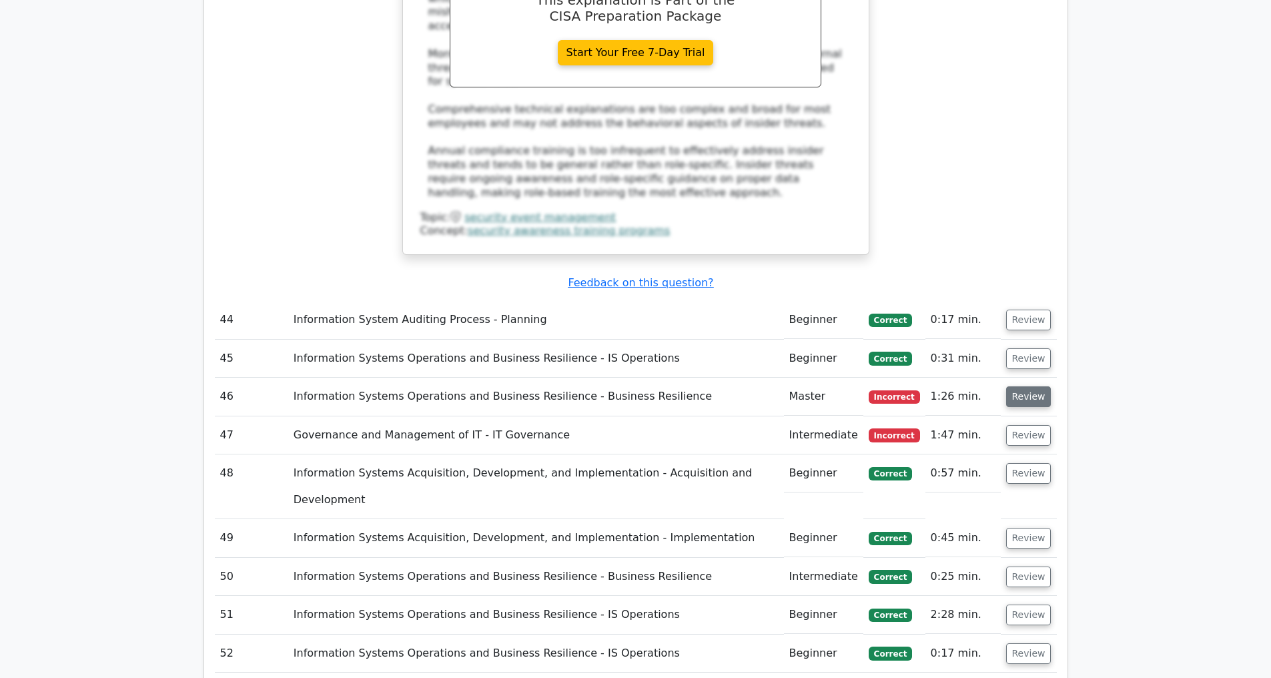
click at [1020, 400] on button "Review" at bounding box center [1028, 396] width 45 height 21
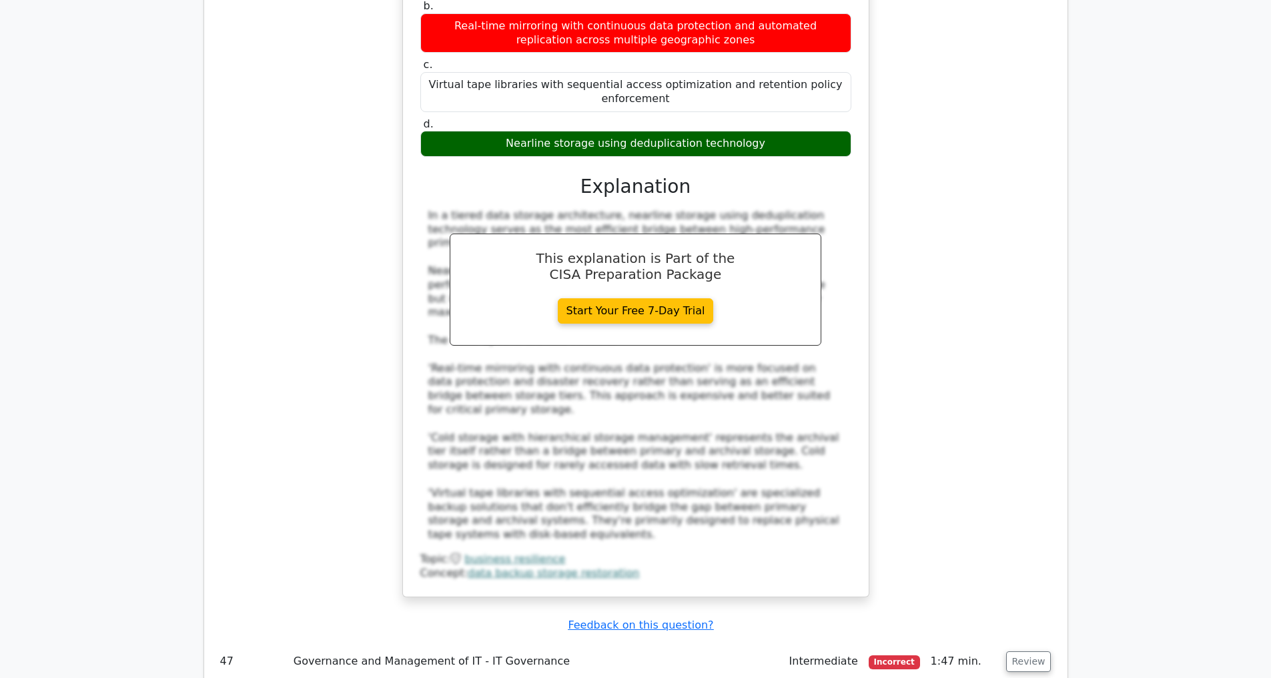
scroll to position [4864, 0]
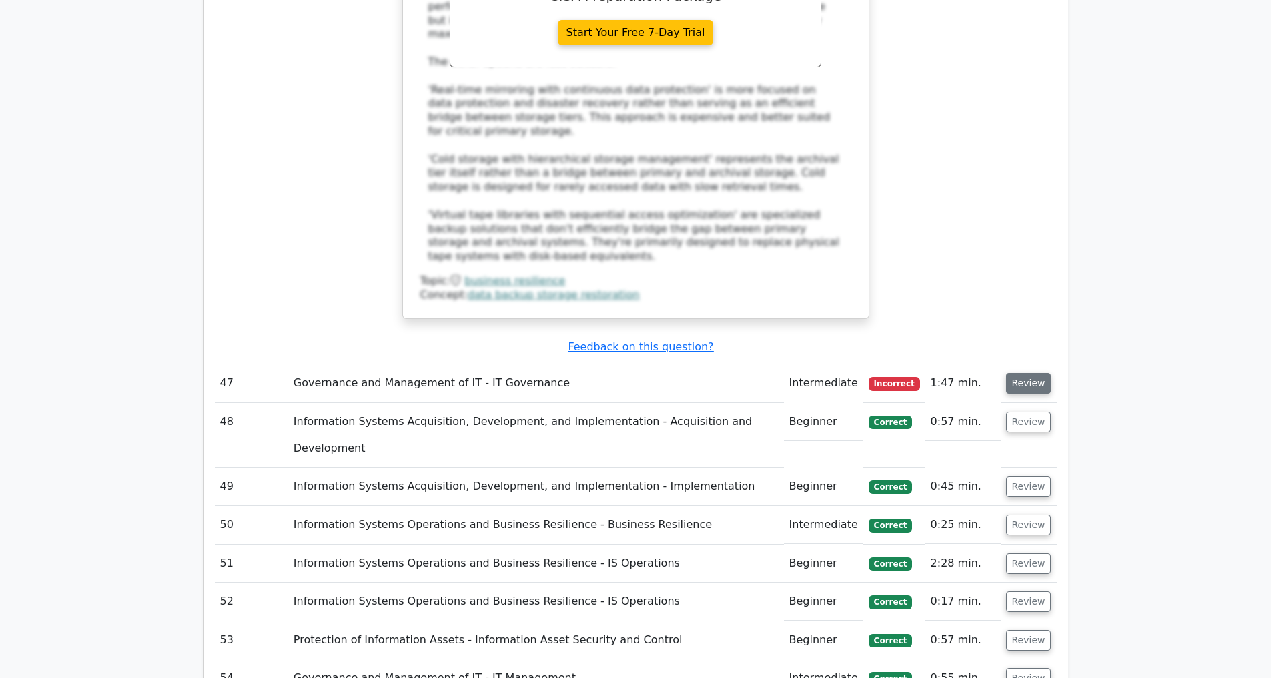
click at [1020, 388] on button "Review" at bounding box center [1028, 383] width 45 height 21
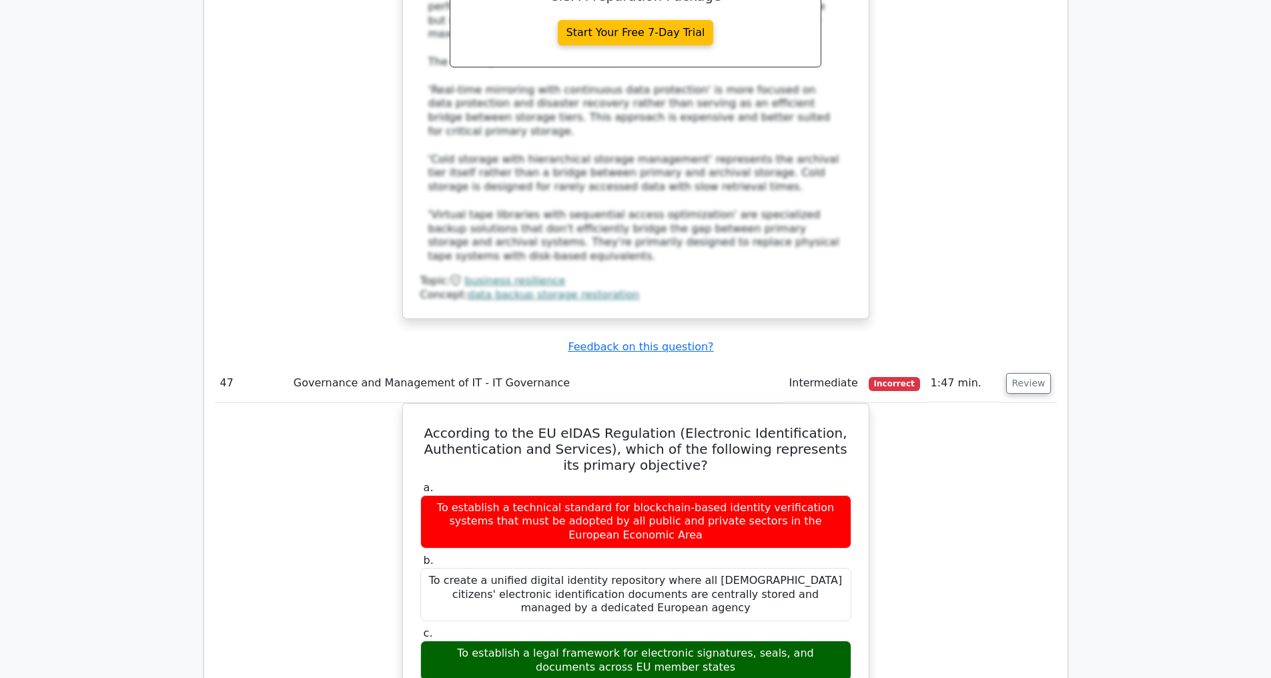
scroll to position [5008, 0]
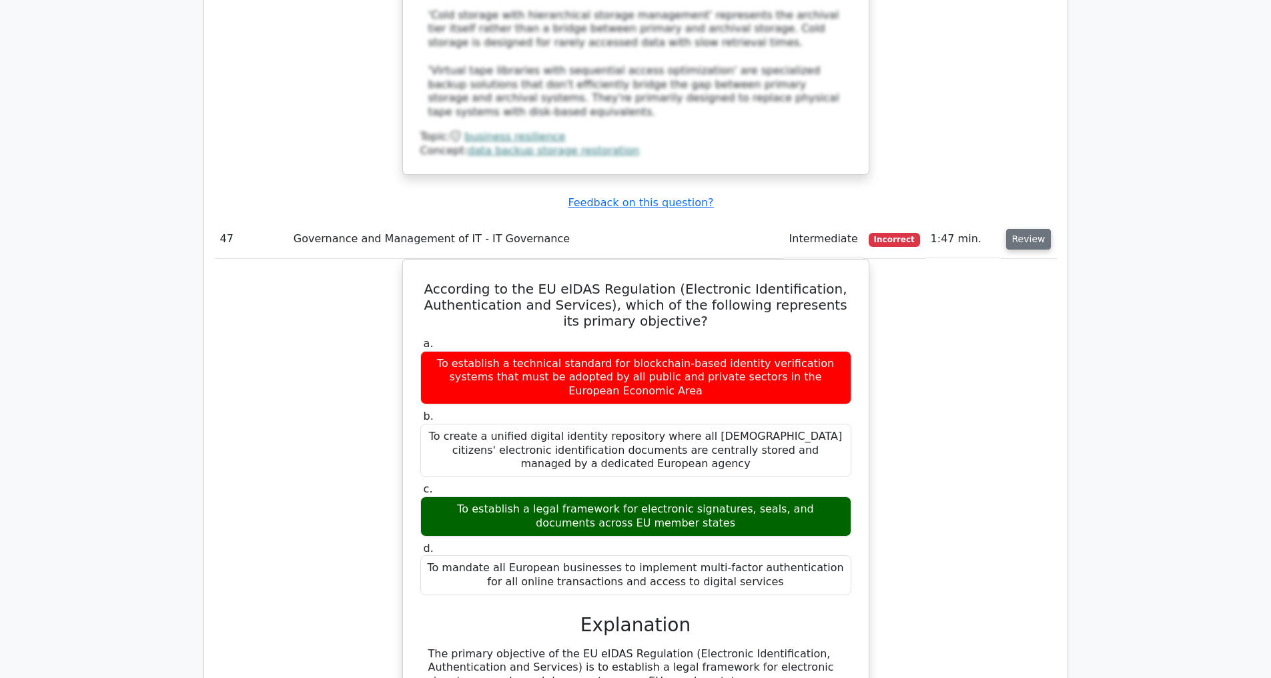
click at [1020, 241] on button "Review" at bounding box center [1028, 239] width 45 height 21
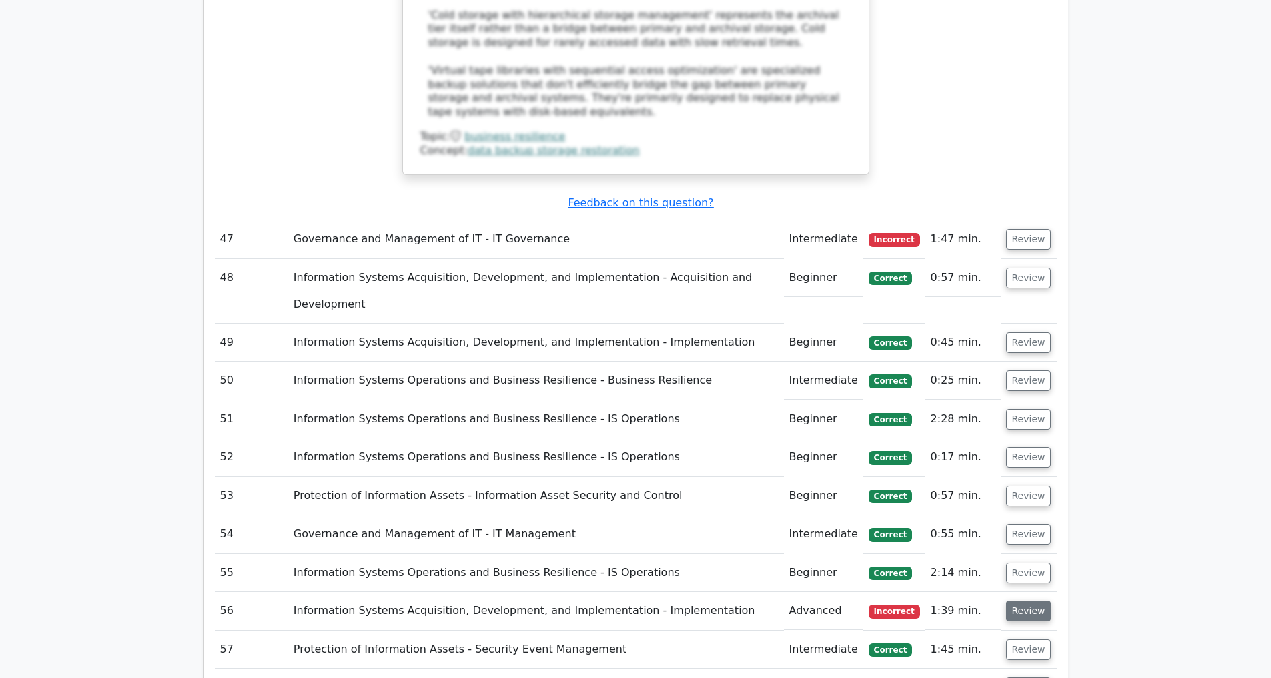
click at [1035, 614] on button "Review" at bounding box center [1028, 611] width 45 height 21
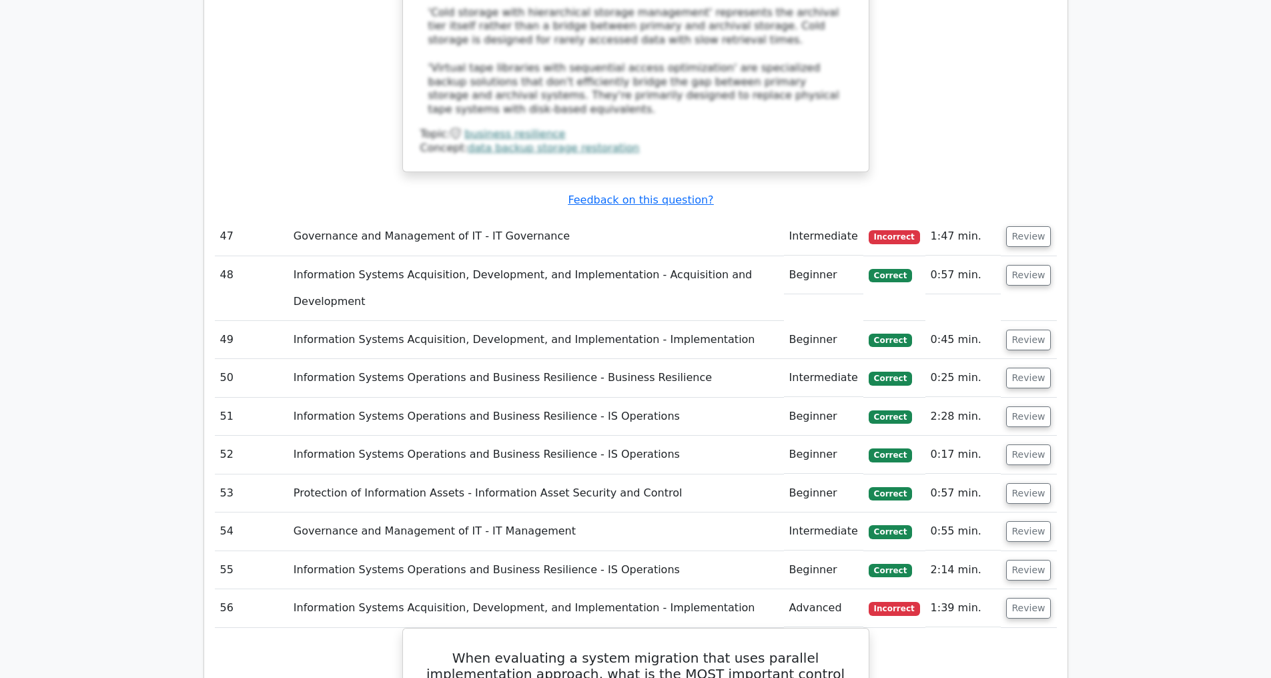
scroll to position [5289, 0]
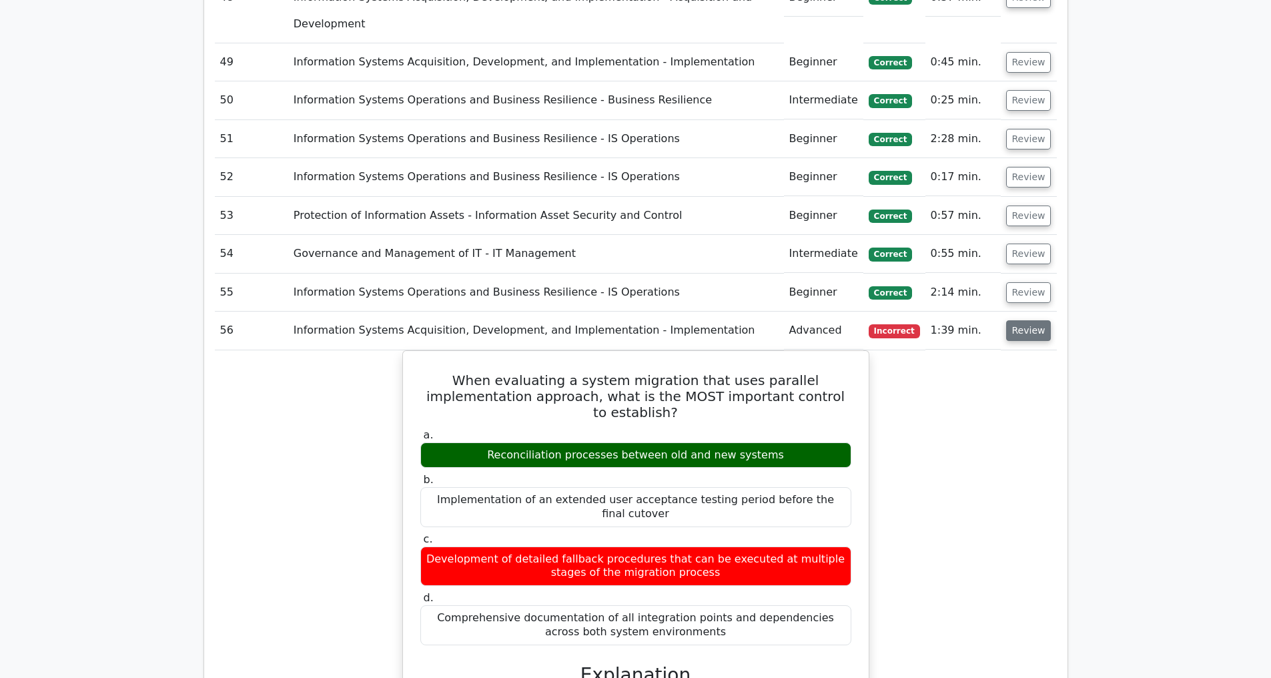
click at [1028, 335] on button "Review" at bounding box center [1028, 330] width 45 height 21
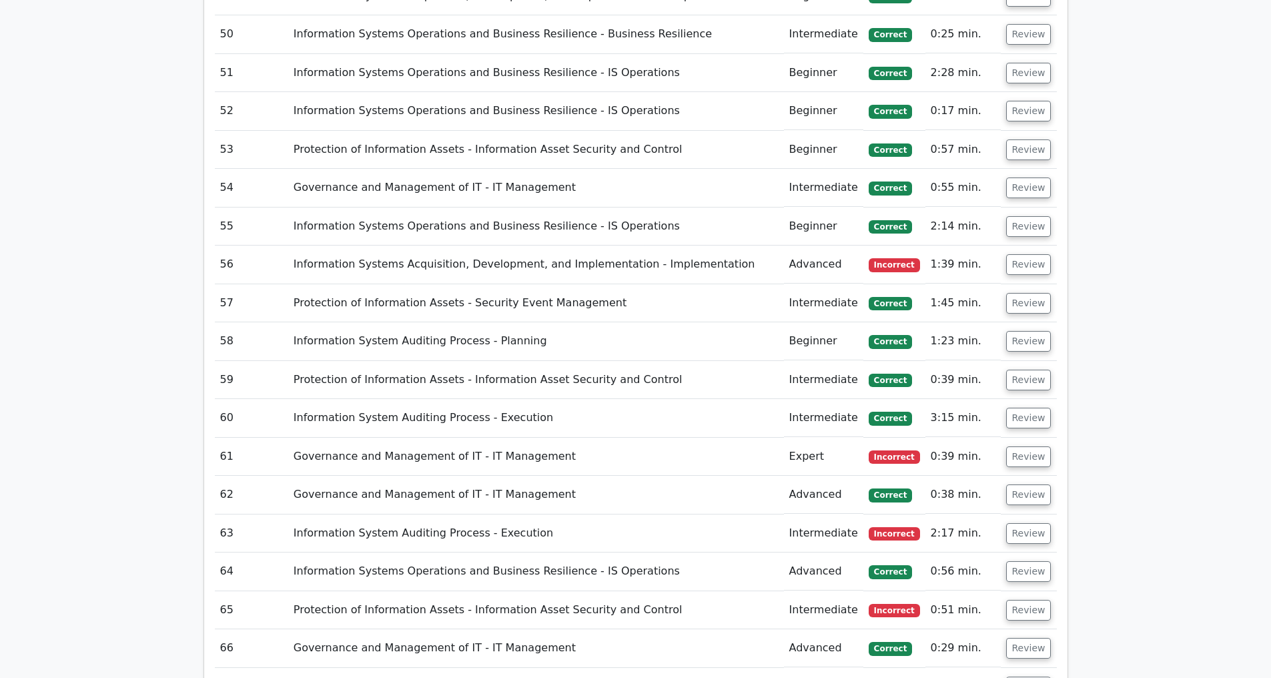
scroll to position [5420, 0]
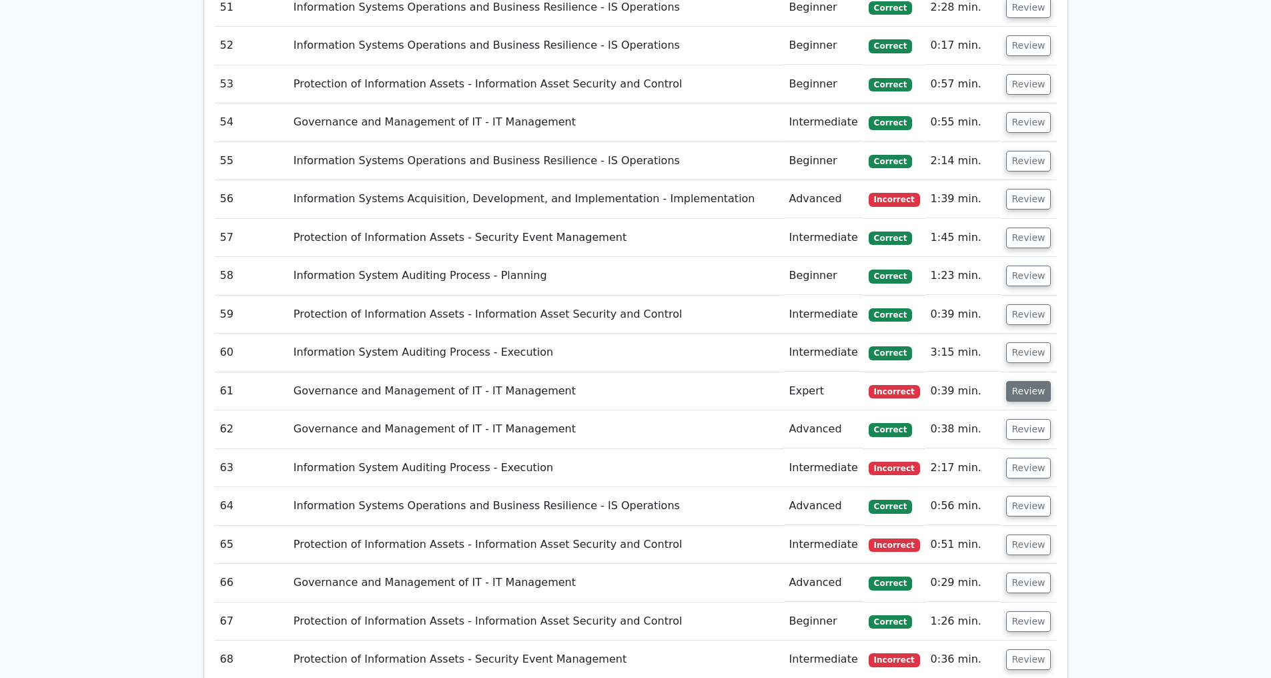
click at [1028, 392] on button "Review" at bounding box center [1028, 391] width 45 height 21
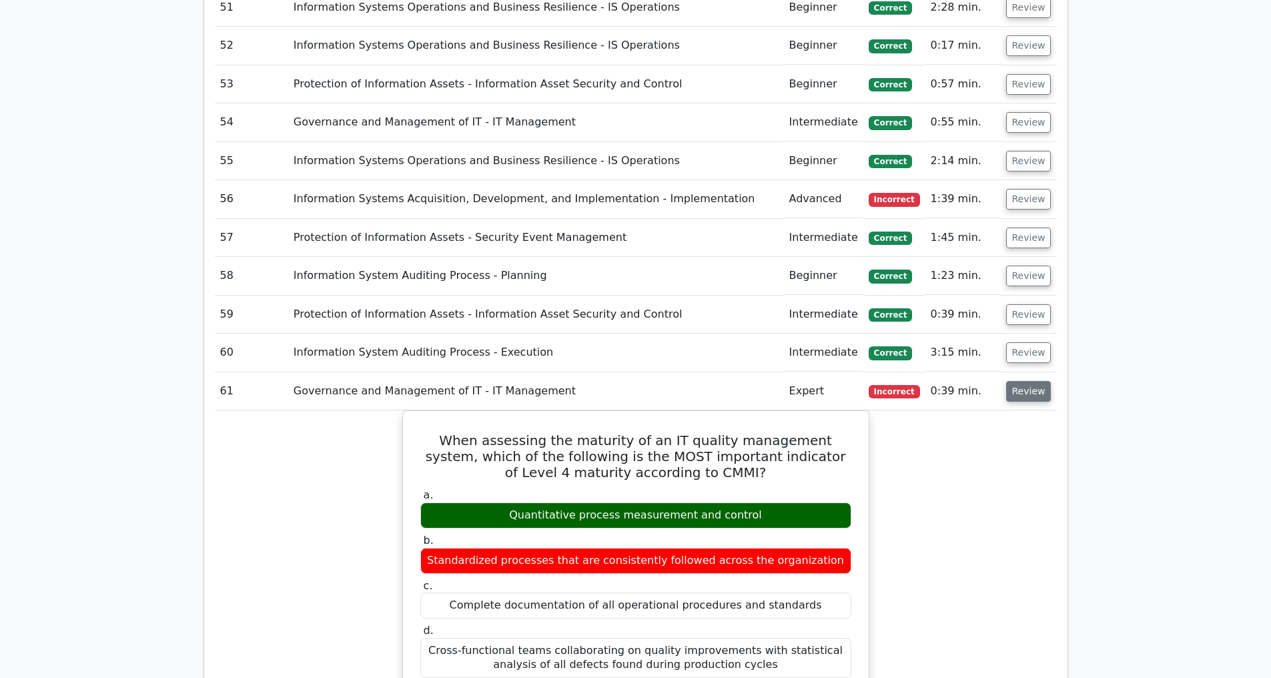
click at [1036, 394] on button "Review" at bounding box center [1028, 391] width 45 height 21
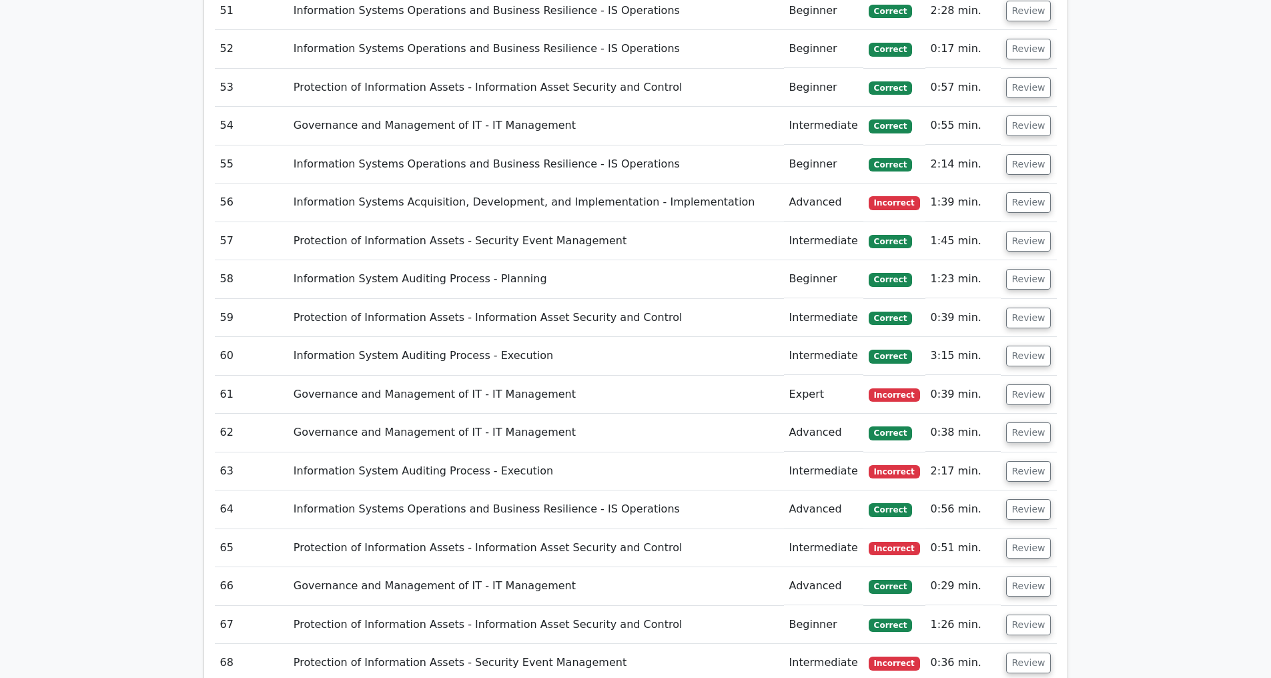
scroll to position [5489, 0]
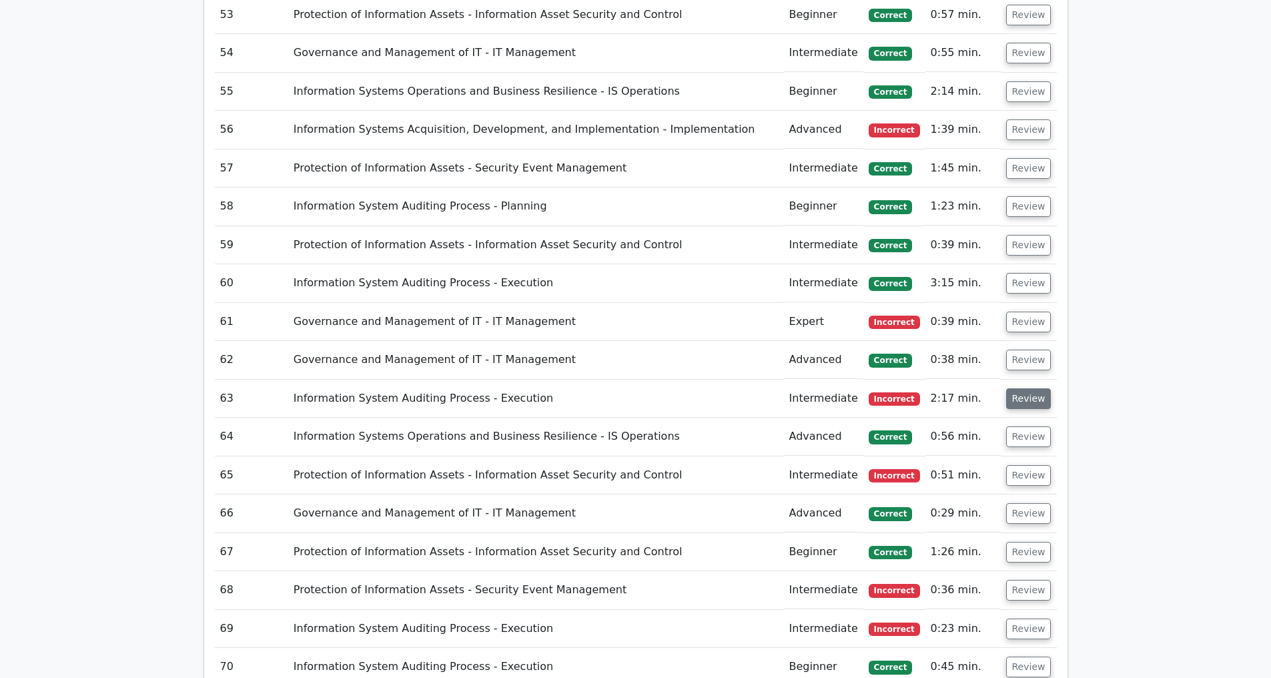
click at [1014, 403] on button "Review" at bounding box center [1028, 398] width 45 height 21
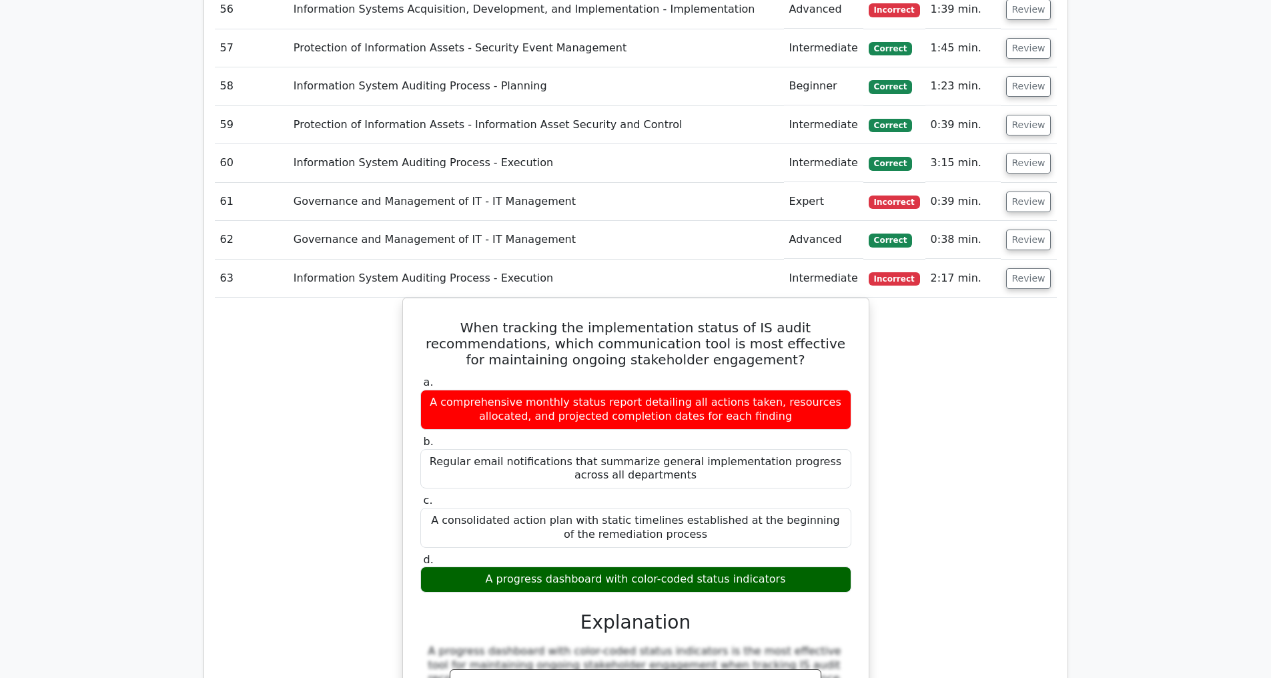
scroll to position [5628, 0]
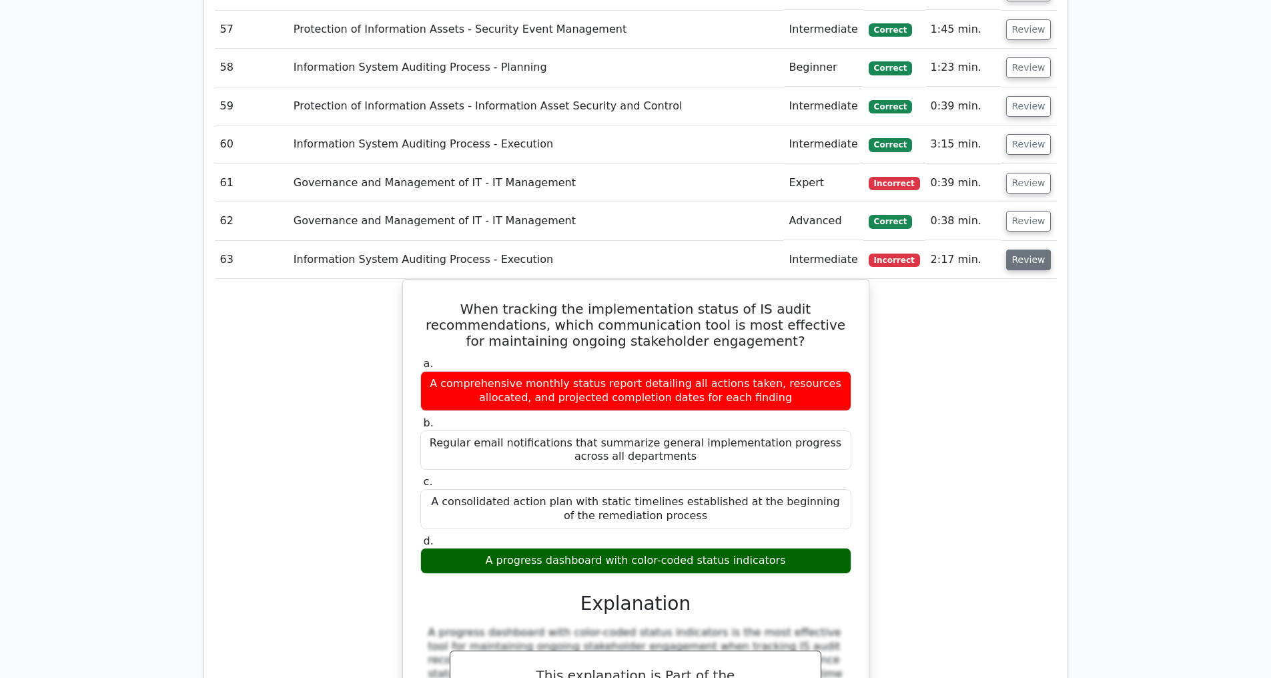
click at [1009, 254] on button "Review" at bounding box center [1028, 260] width 45 height 21
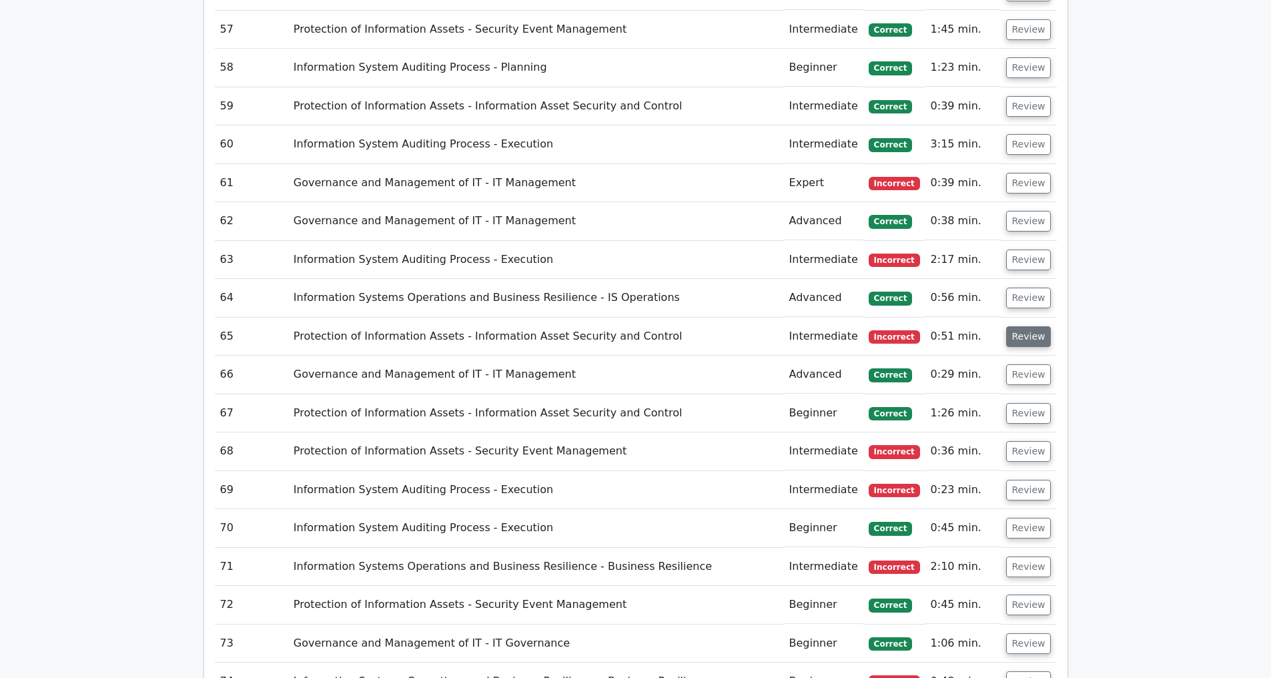
click at [1022, 328] on button "Review" at bounding box center [1028, 336] width 45 height 21
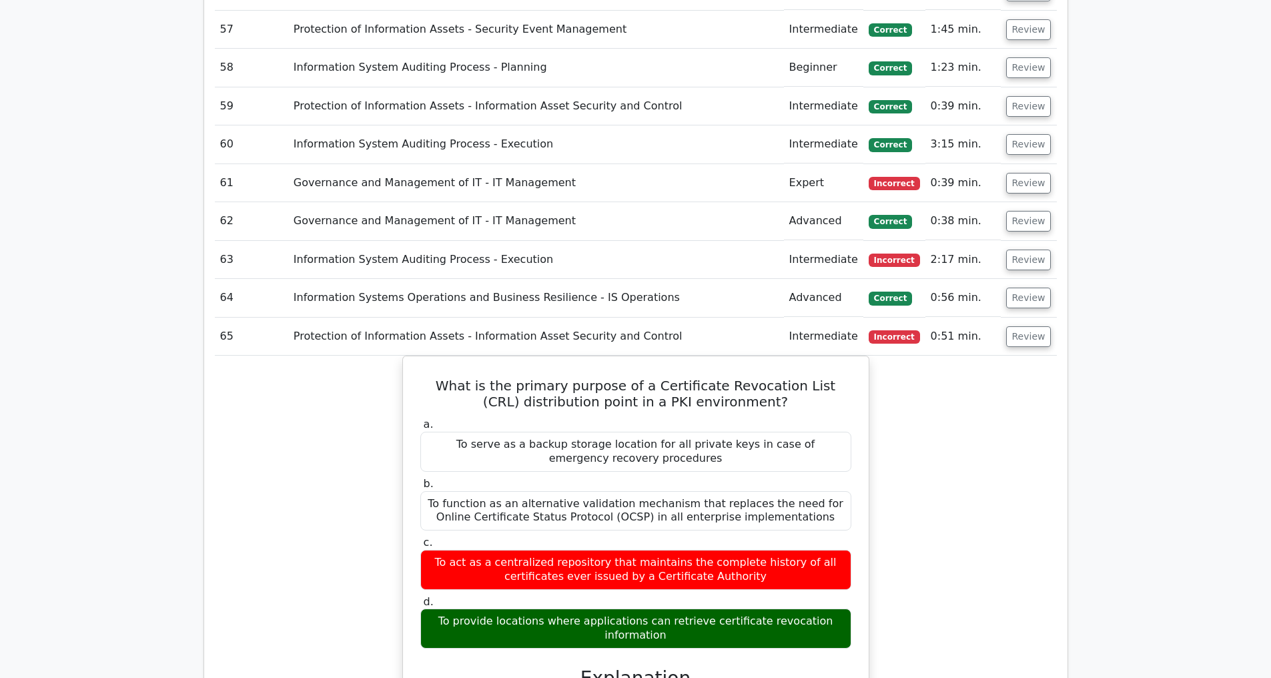
scroll to position [5790, 0]
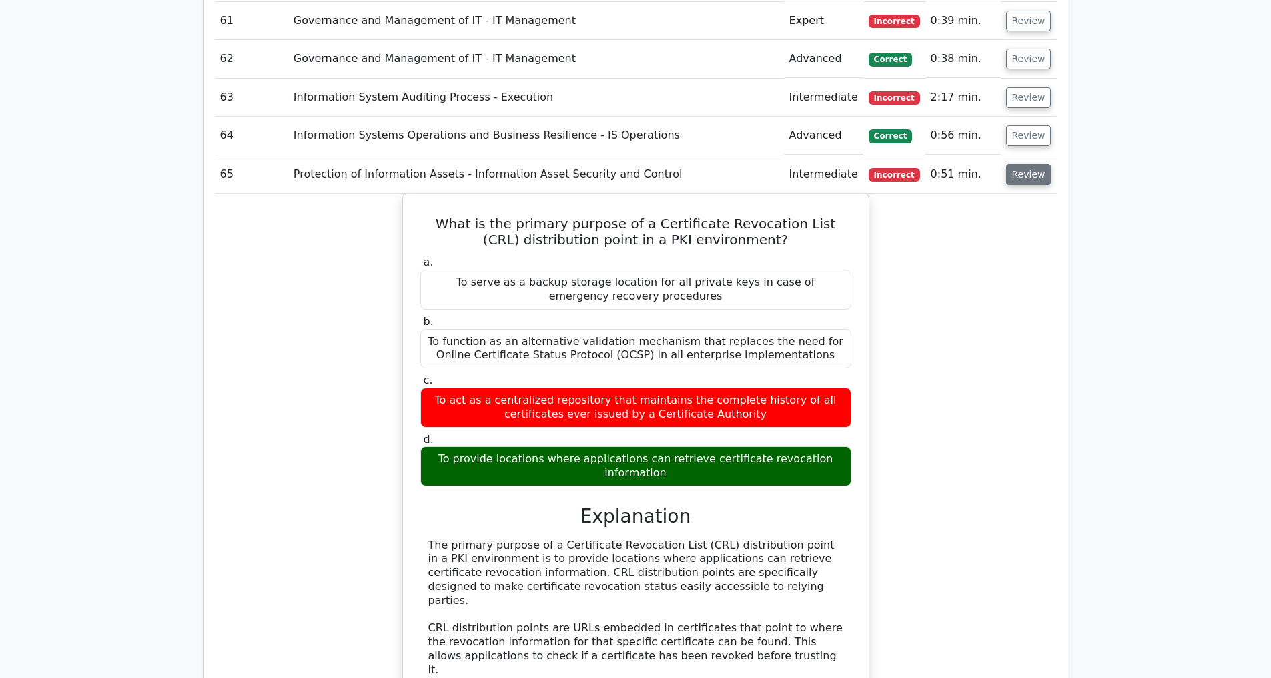
click at [1024, 174] on button "Review" at bounding box center [1028, 174] width 45 height 21
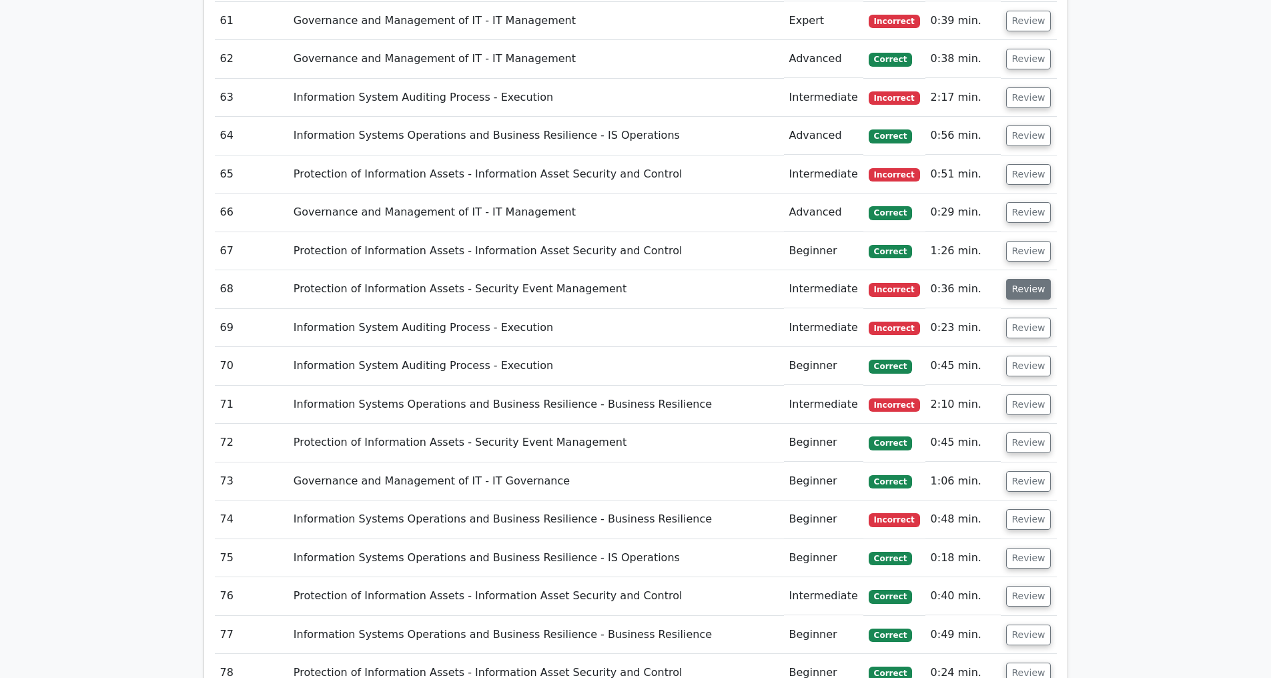
click at [1027, 287] on button "Review" at bounding box center [1028, 289] width 45 height 21
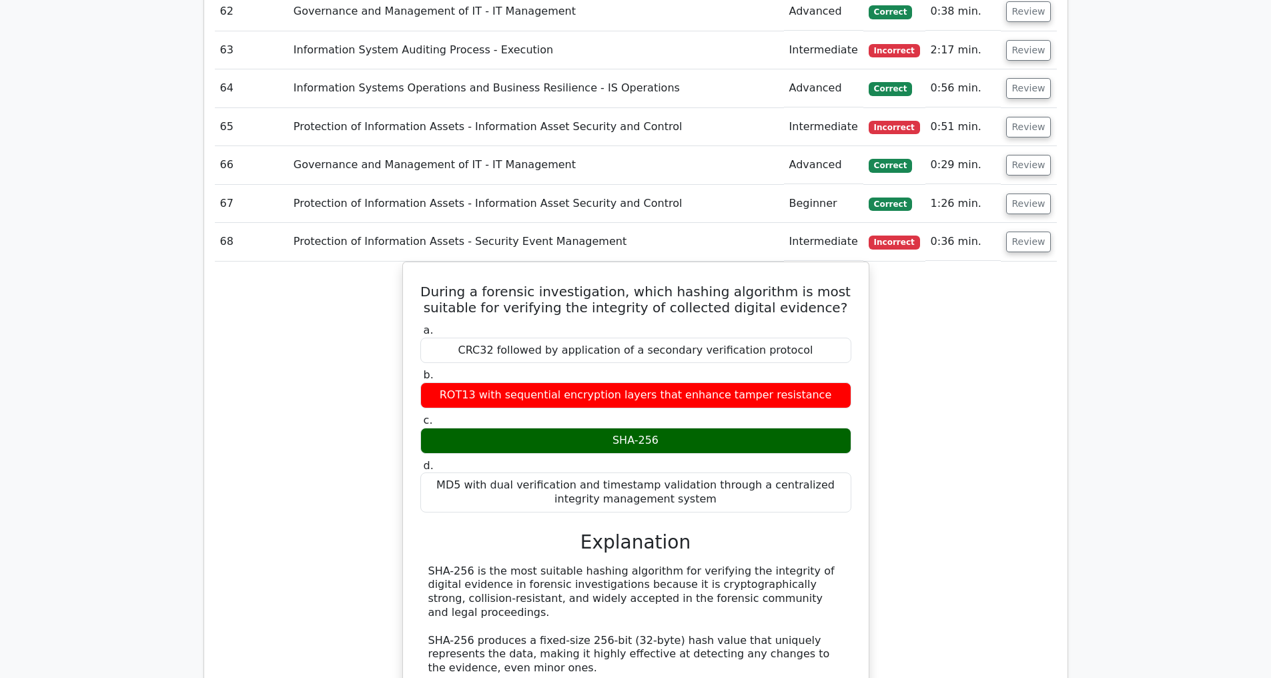
scroll to position [5976, 0]
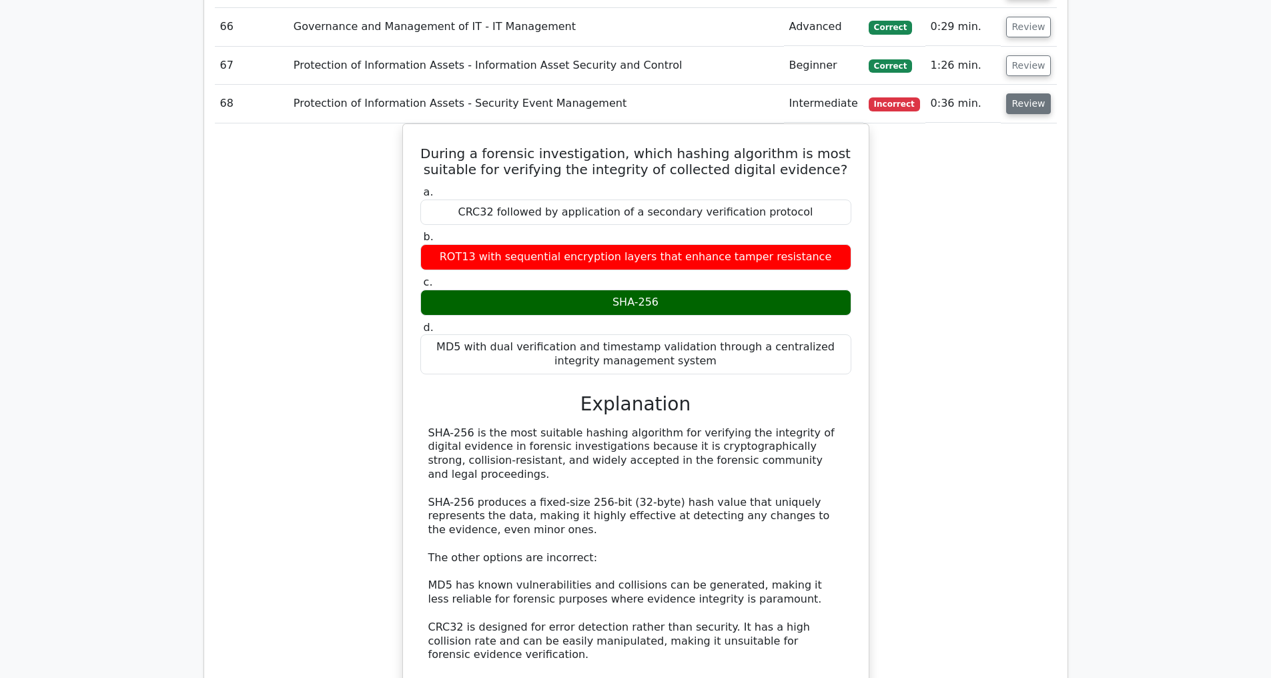
click at [1034, 102] on button "Review" at bounding box center [1028, 103] width 45 height 21
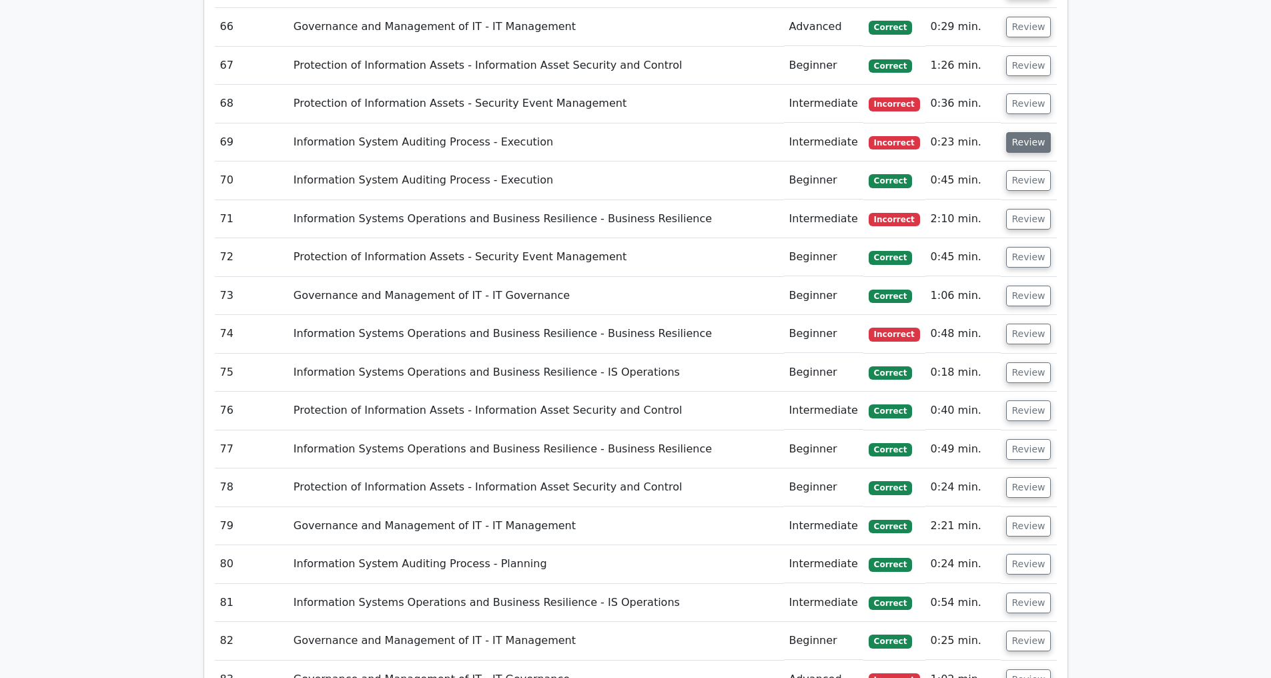
click at [1023, 143] on button "Review" at bounding box center [1028, 142] width 45 height 21
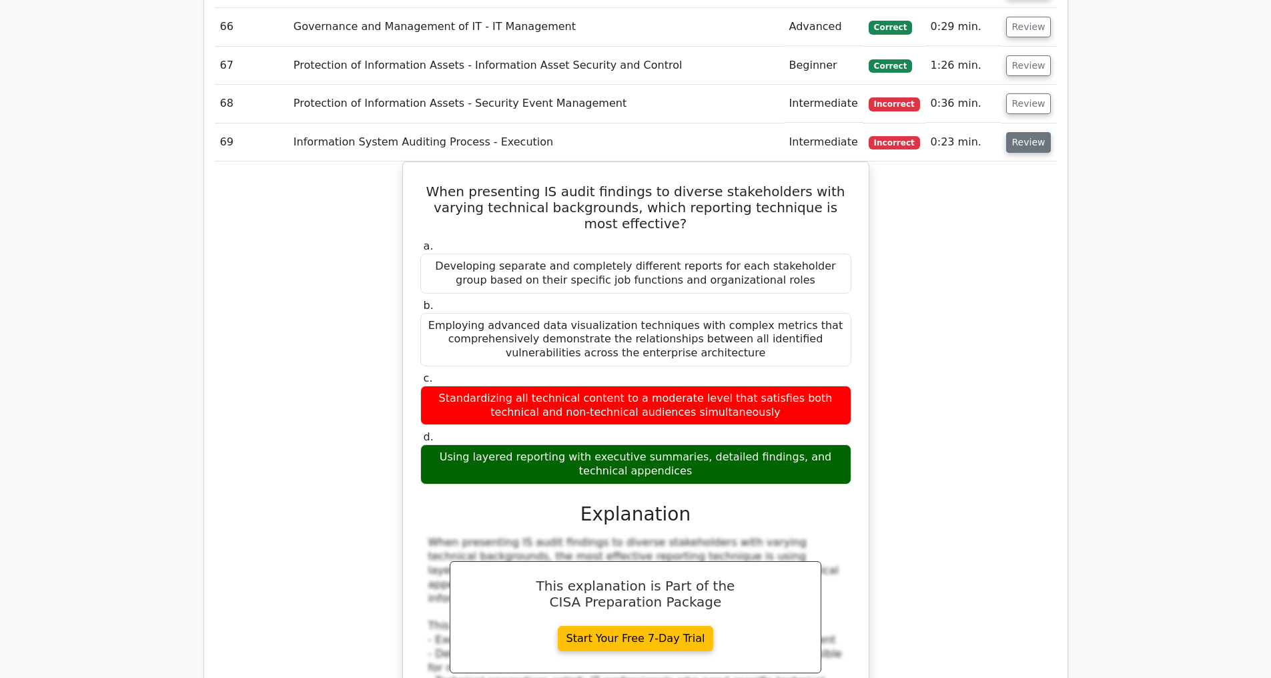
click at [1032, 143] on button "Review" at bounding box center [1028, 142] width 45 height 21
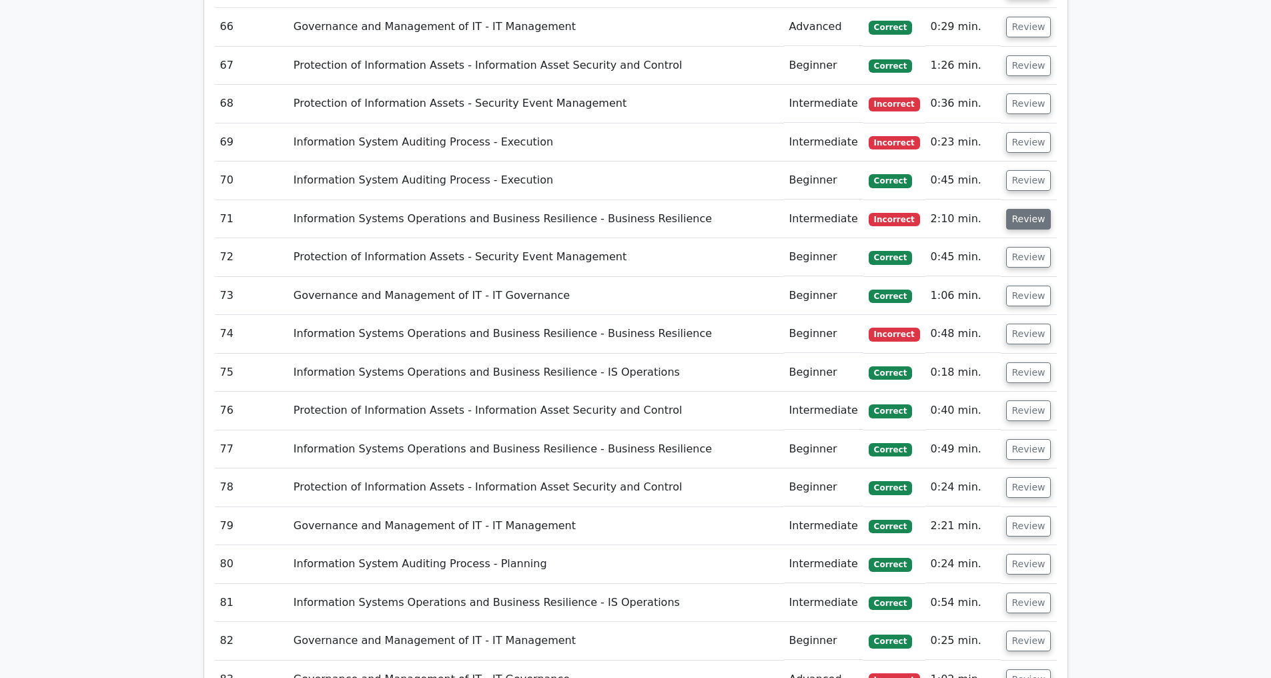
click at [1031, 221] on button "Review" at bounding box center [1028, 219] width 45 height 21
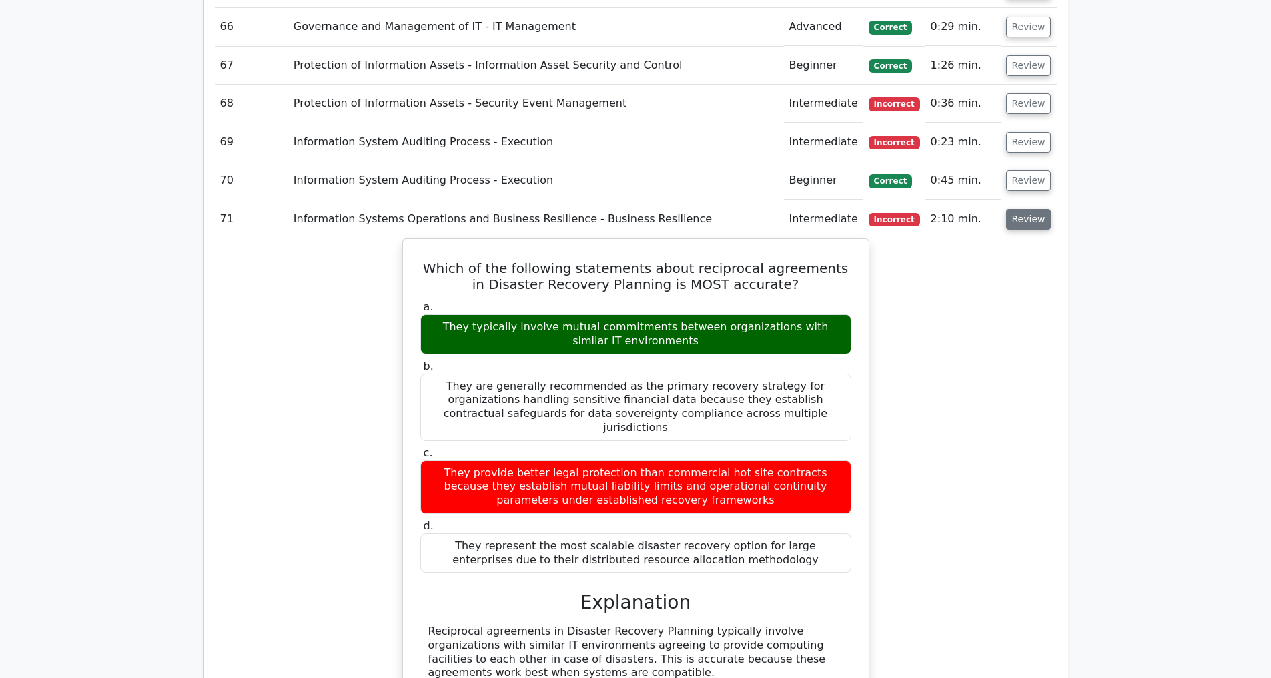
click at [1012, 218] on button "Review" at bounding box center [1028, 219] width 45 height 21
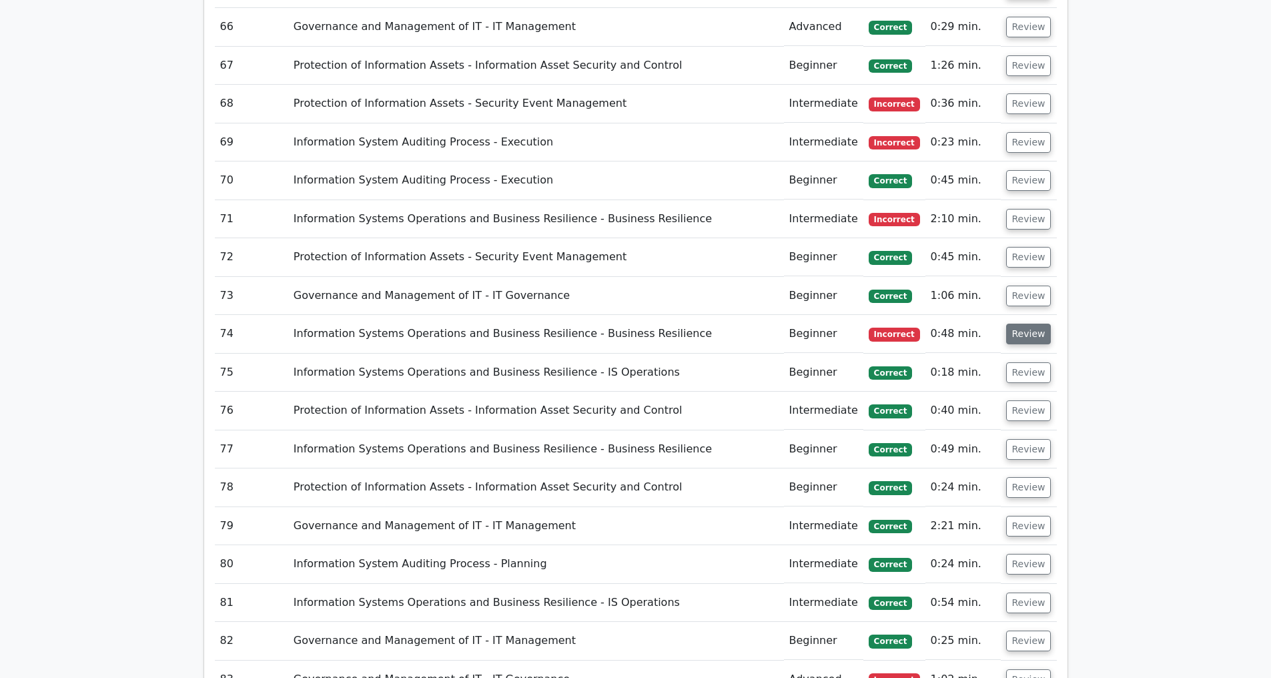
click at [1042, 340] on button "Review" at bounding box center [1028, 334] width 45 height 21
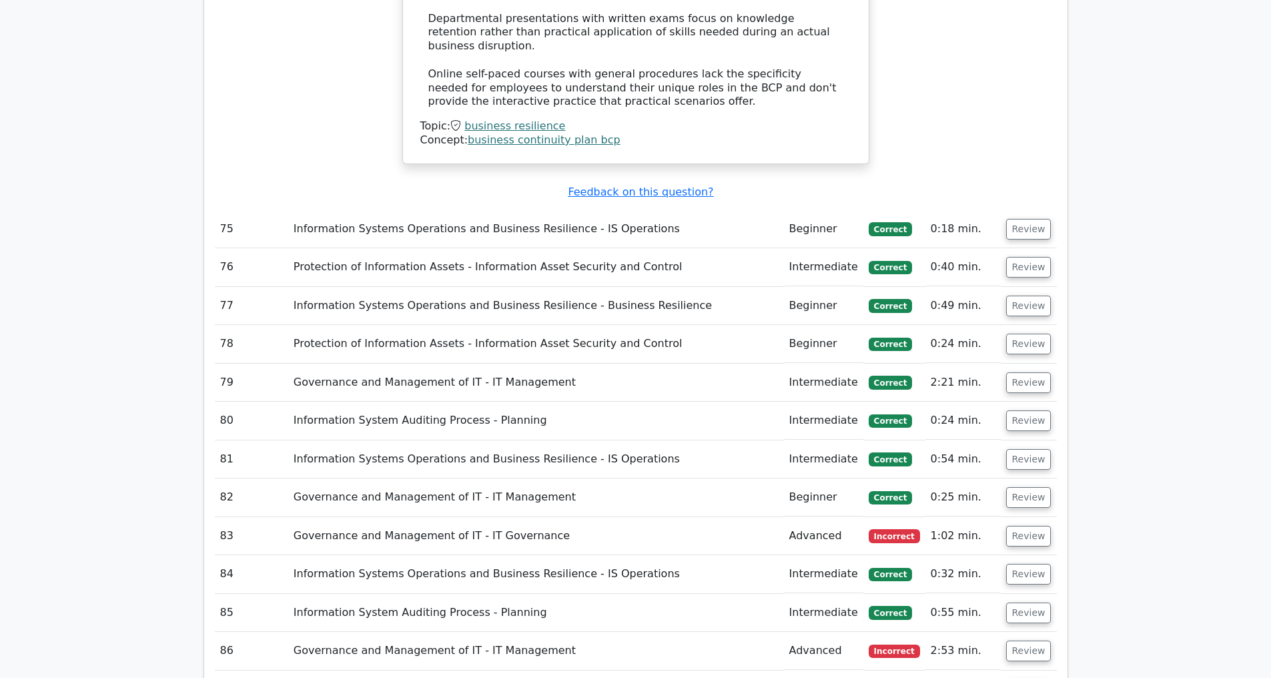
scroll to position [7097, 0]
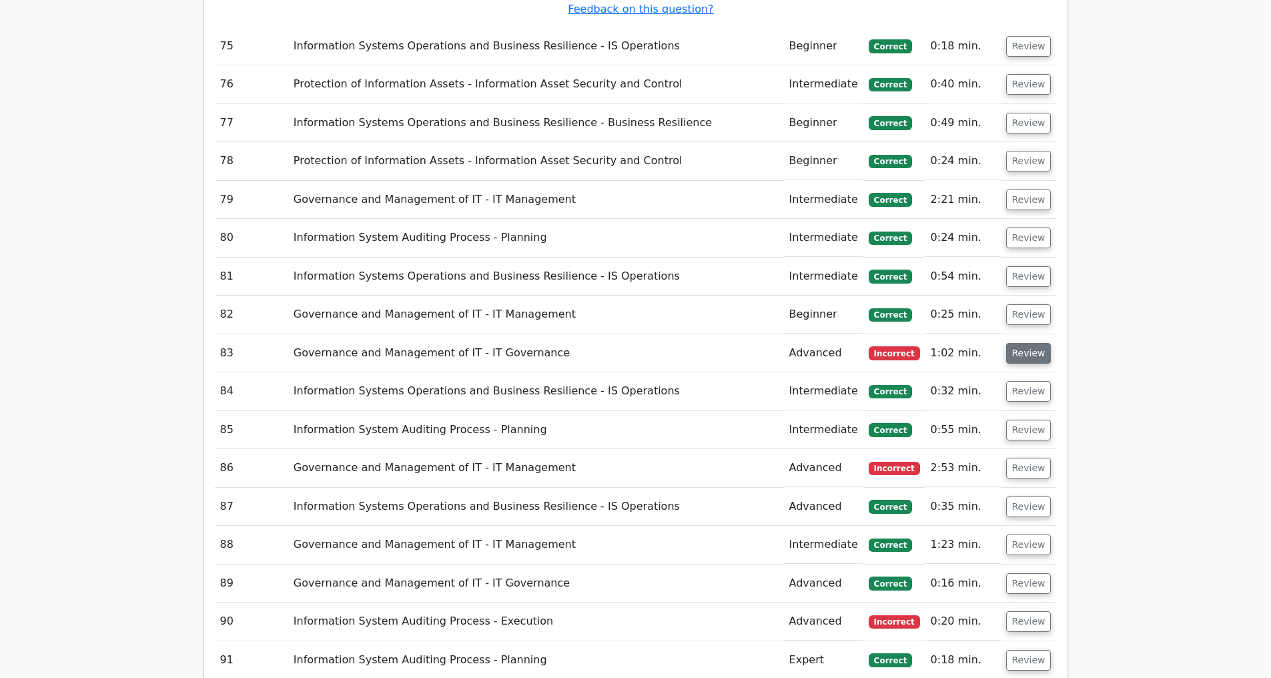
click at [1018, 352] on button "Review" at bounding box center [1028, 353] width 45 height 21
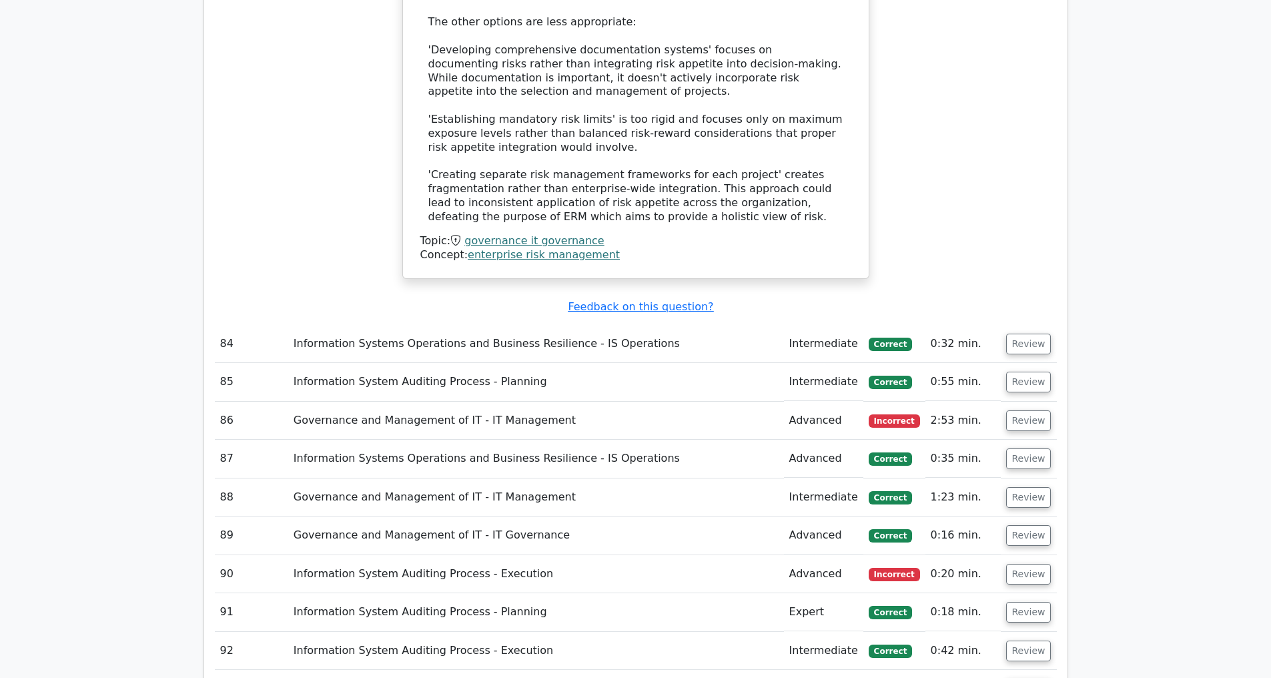
scroll to position [8135, 0]
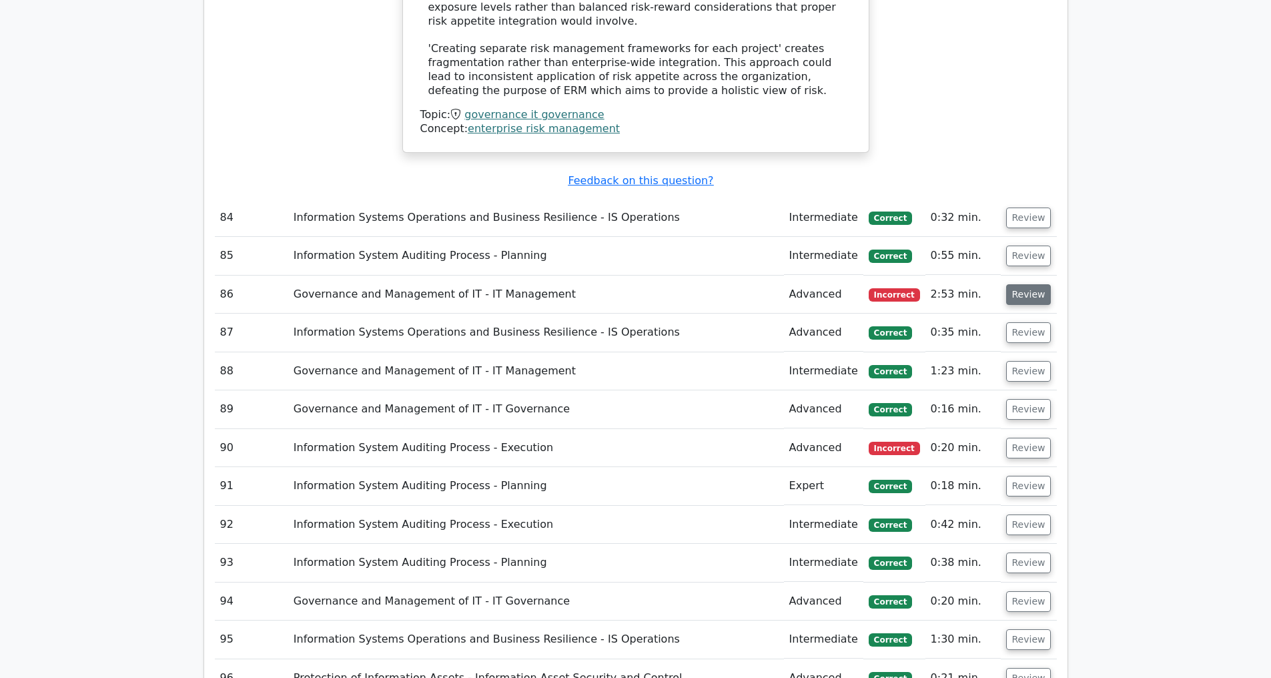
click at [1011, 293] on button "Review" at bounding box center [1028, 294] width 45 height 21
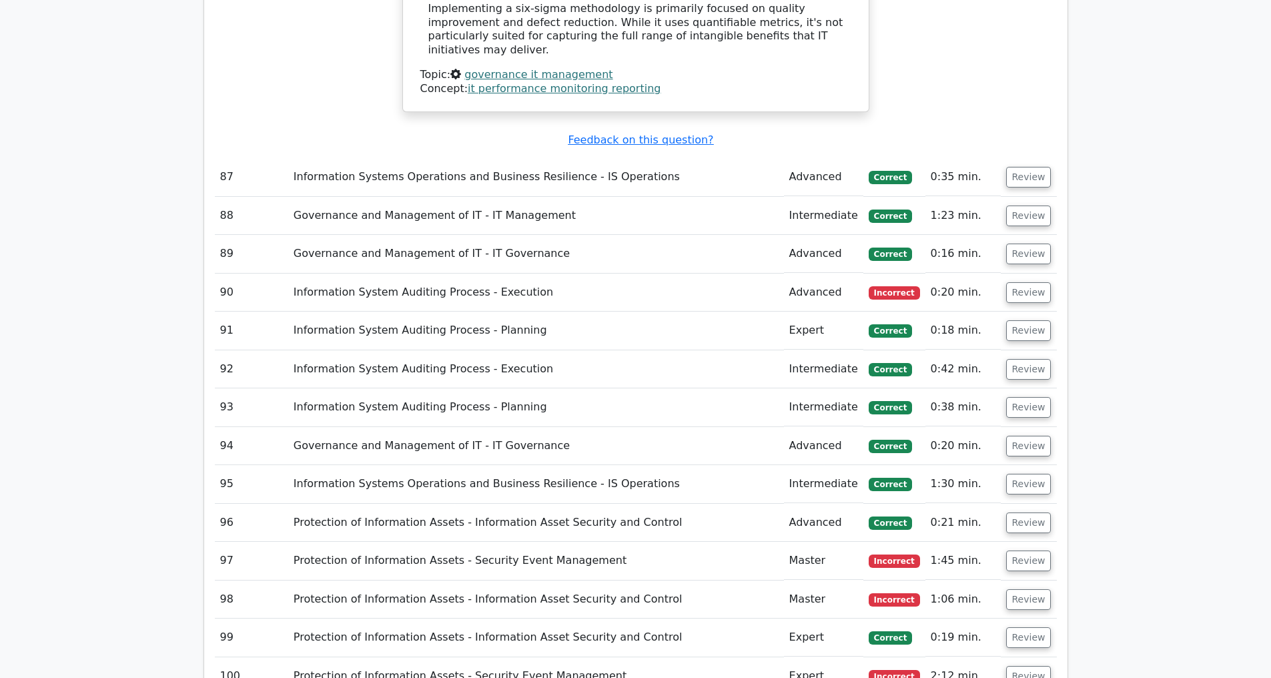
scroll to position [9126, 0]
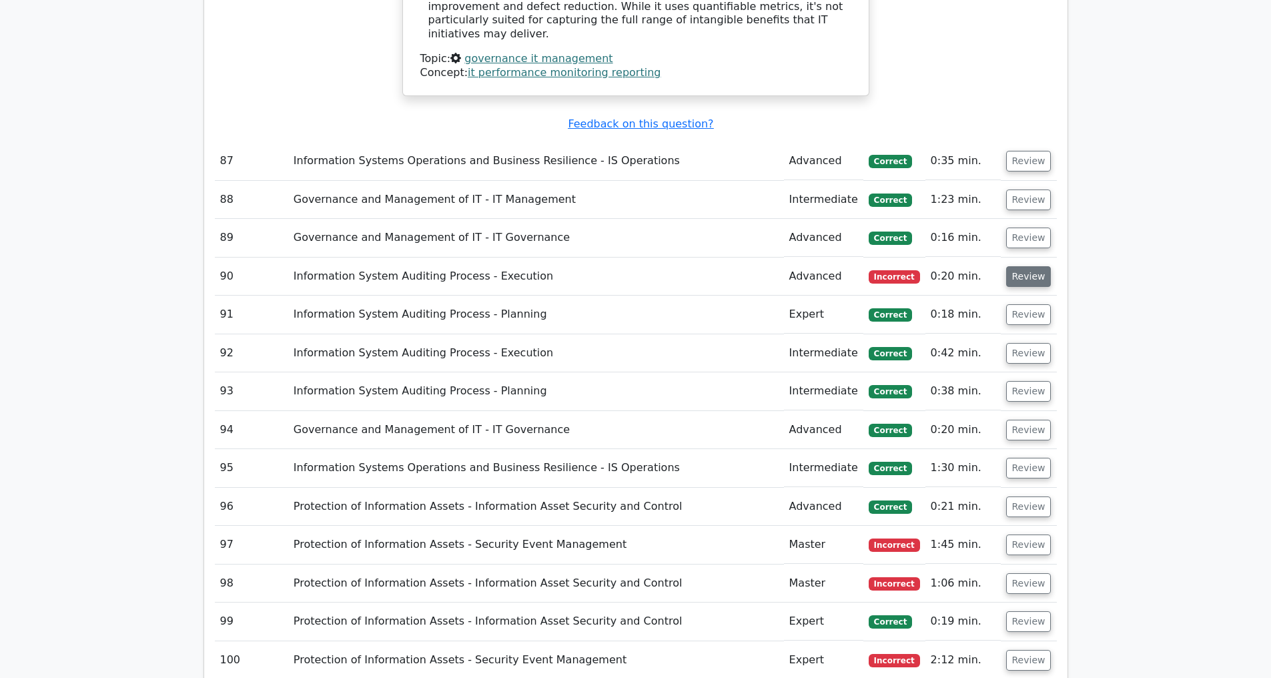
click at [1020, 276] on button "Review" at bounding box center [1028, 276] width 45 height 21
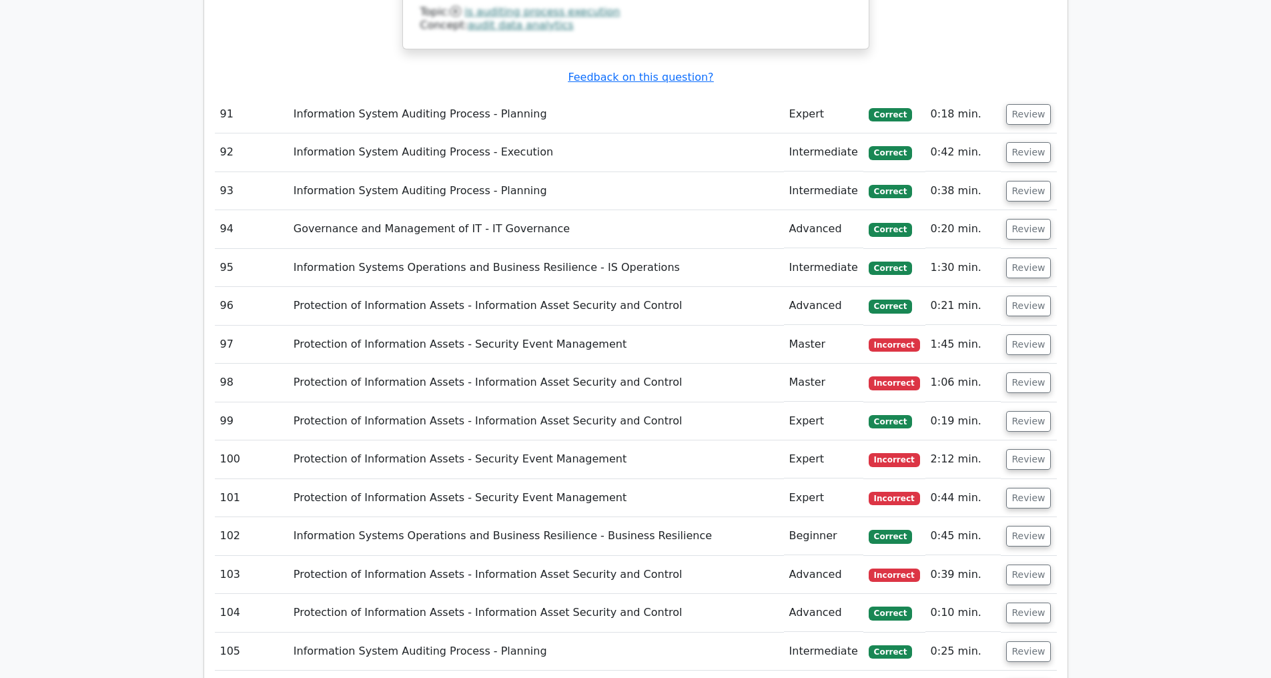
scroll to position [10087, 0]
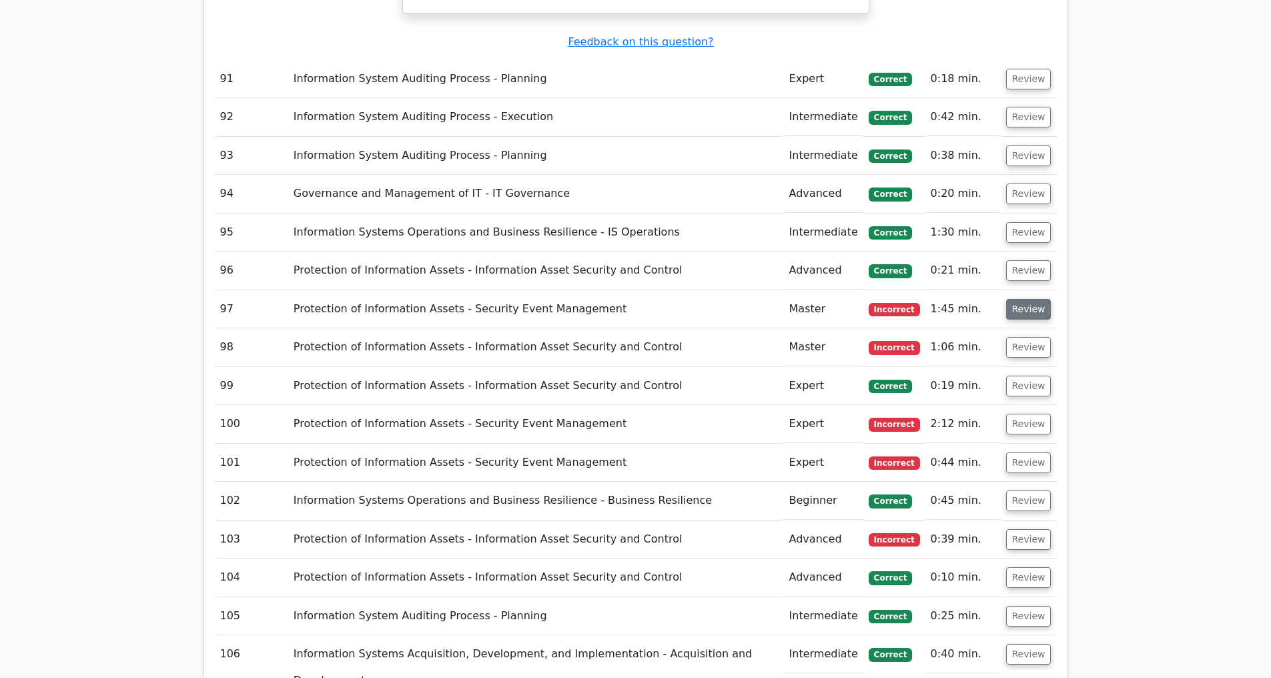
click at [1020, 310] on button "Review" at bounding box center [1028, 309] width 45 height 21
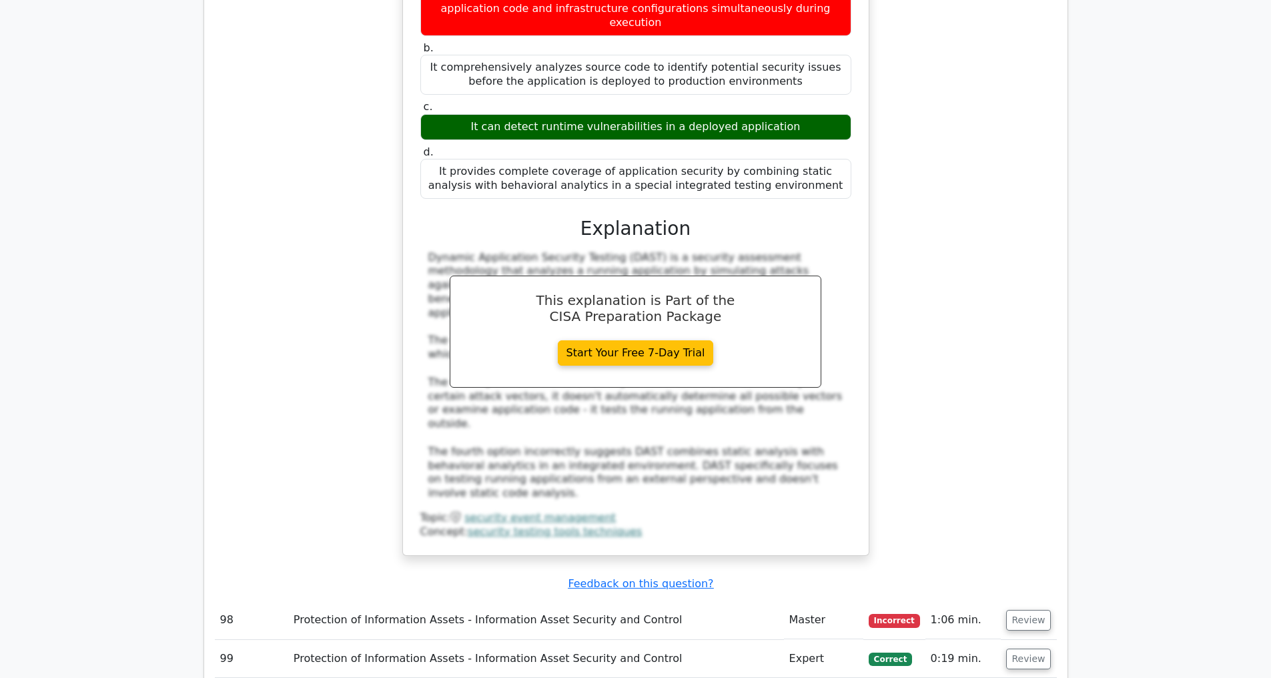
scroll to position [10878, 0]
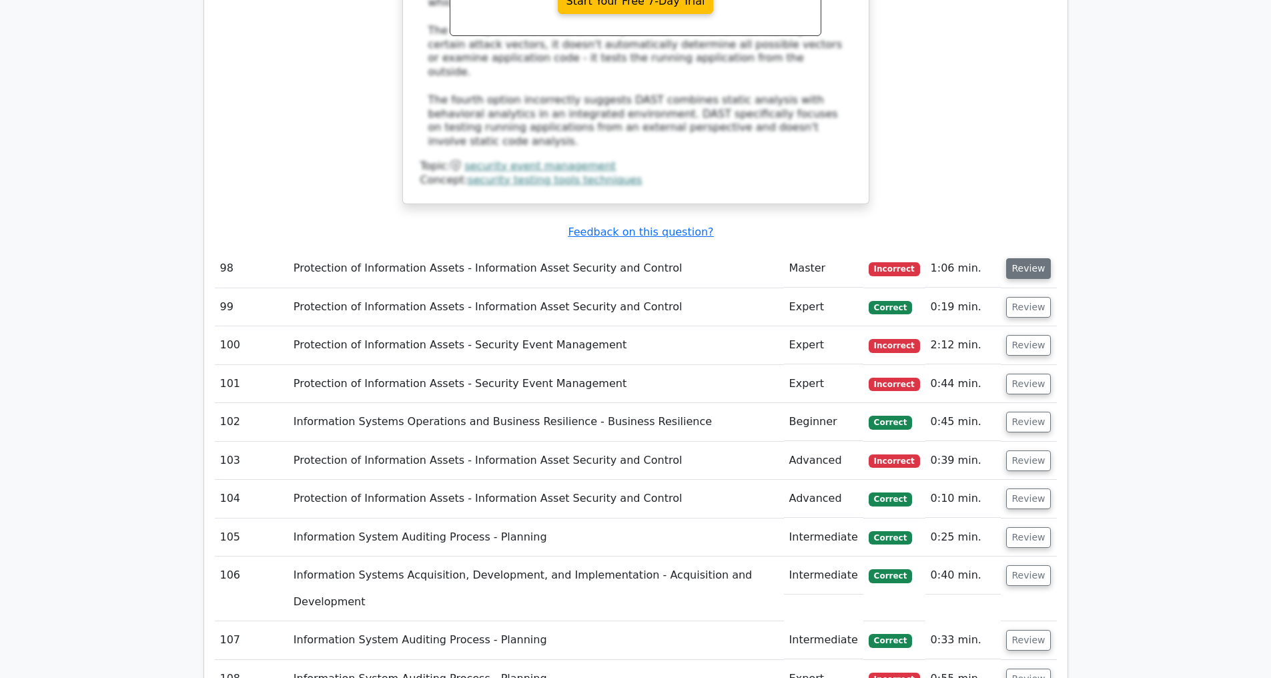
click at [1019, 268] on button "Review" at bounding box center [1028, 268] width 45 height 21
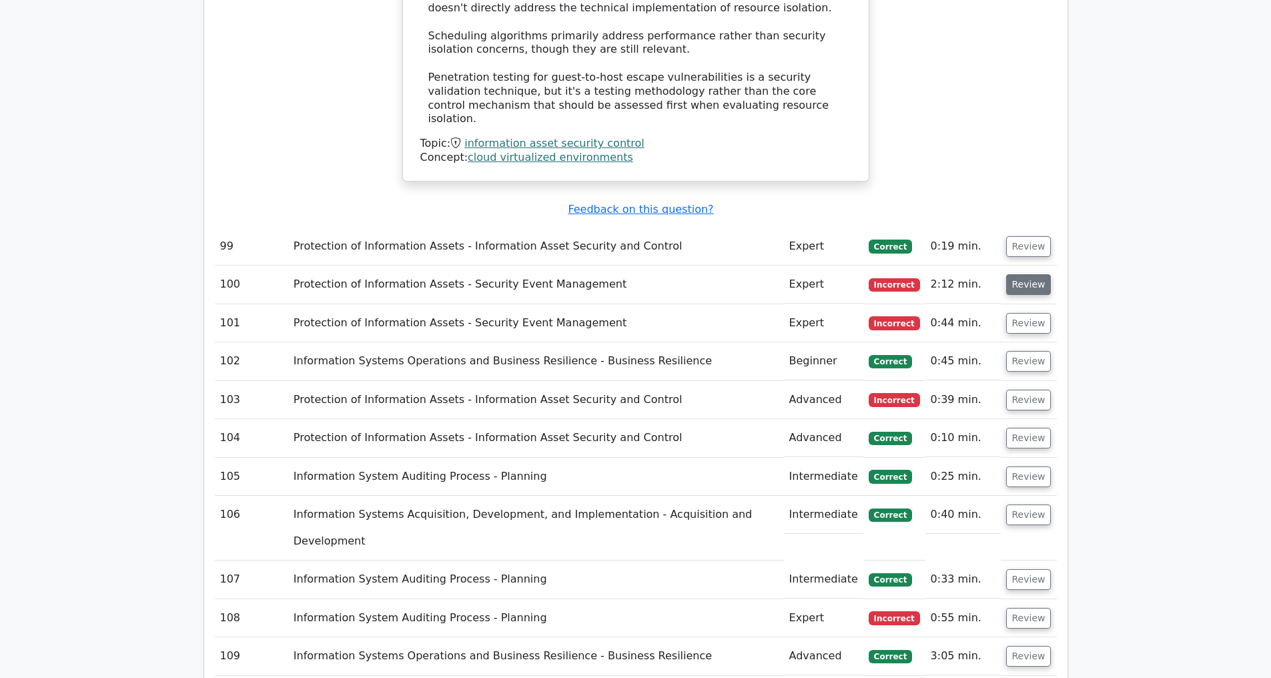
scroll to position [11735, 0]
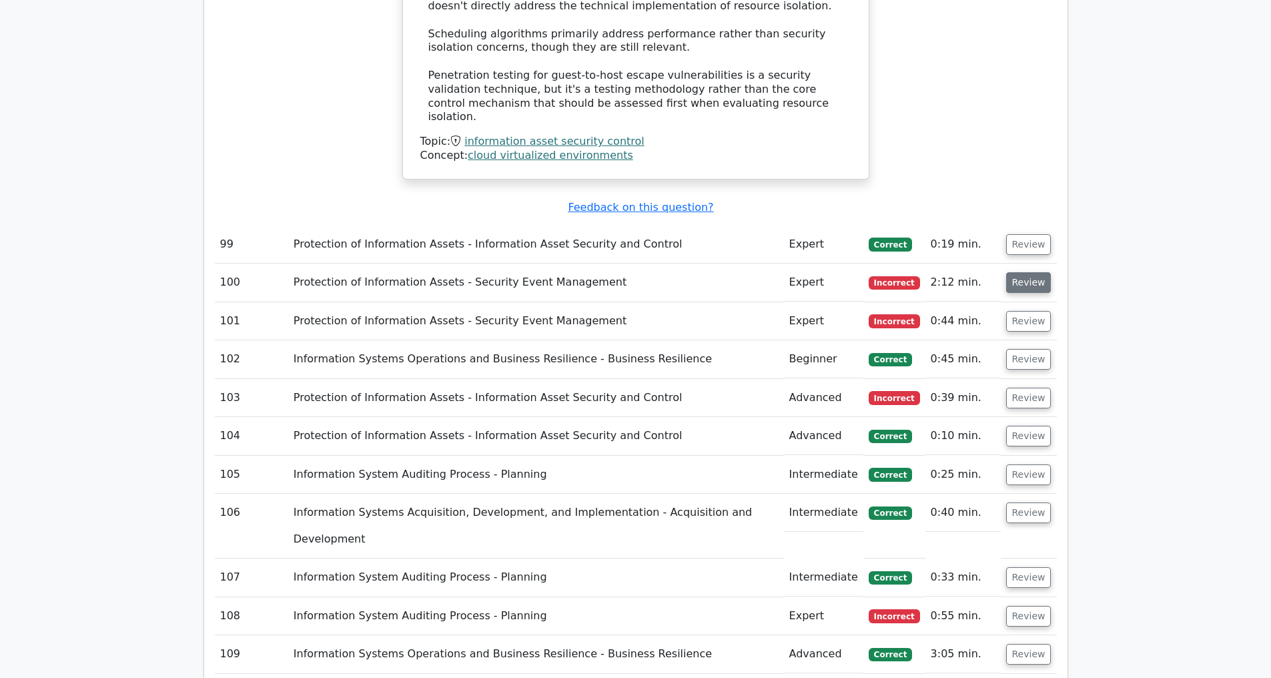
click at [1014, 275] on button "Review" at bounding box center [1028, 282] width 45 height 21
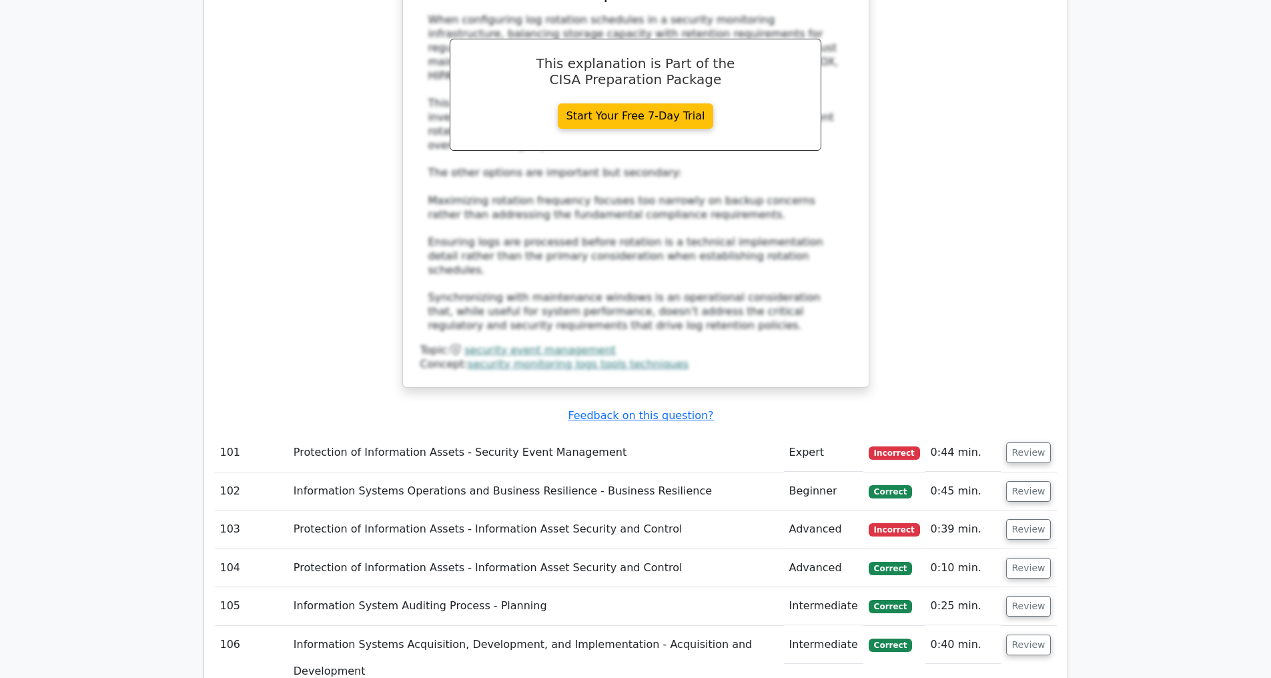
scroll to position [12522, 0]
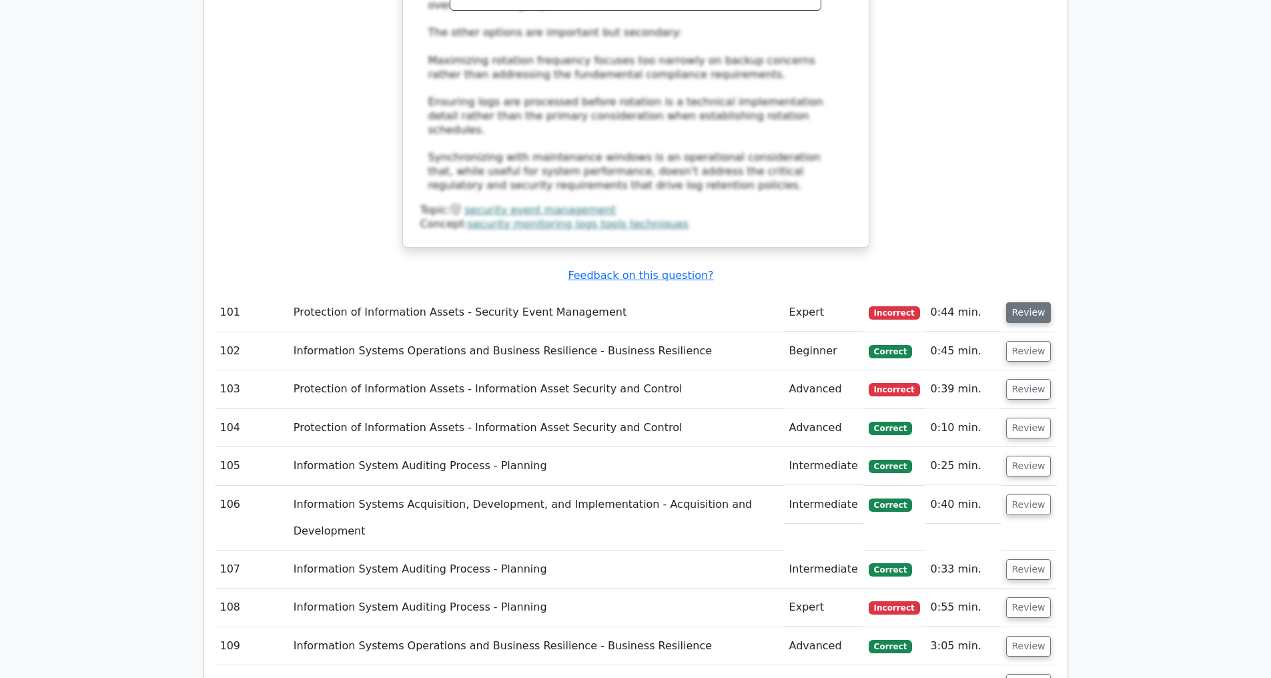
click at [1024, 314] on button "Review" at bounding box center [1028, 312] width 45 height 21
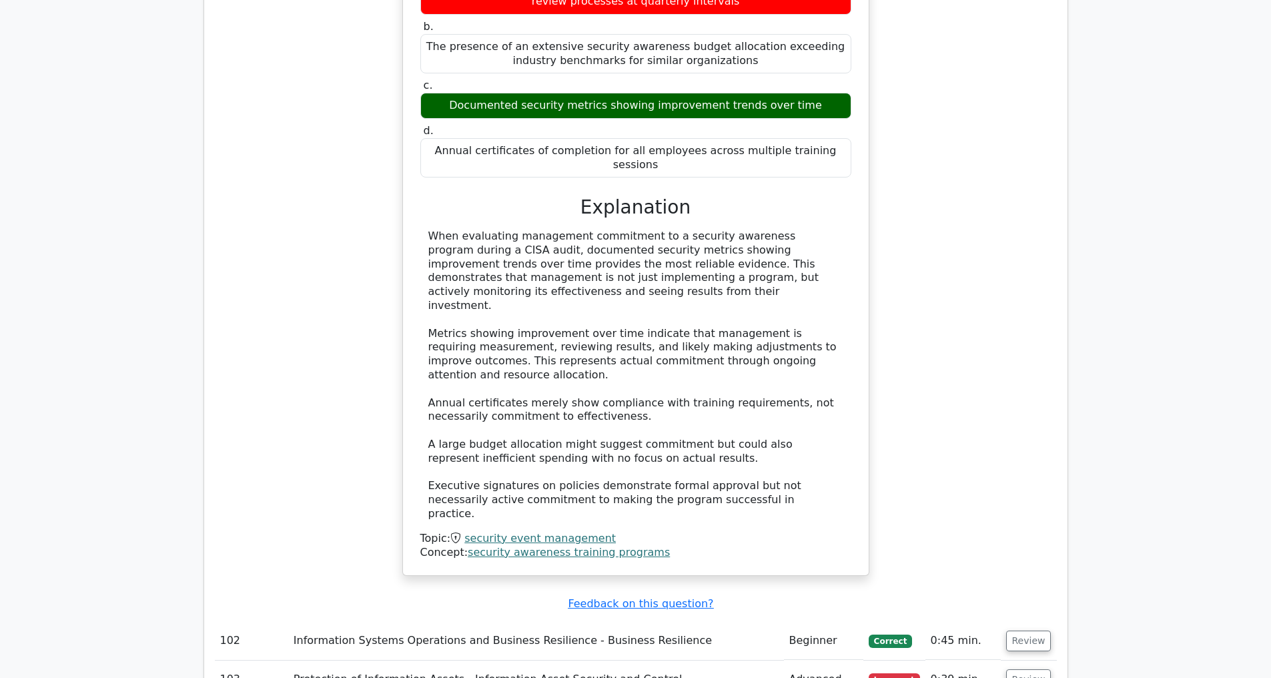
scroll to position [13241, 0]
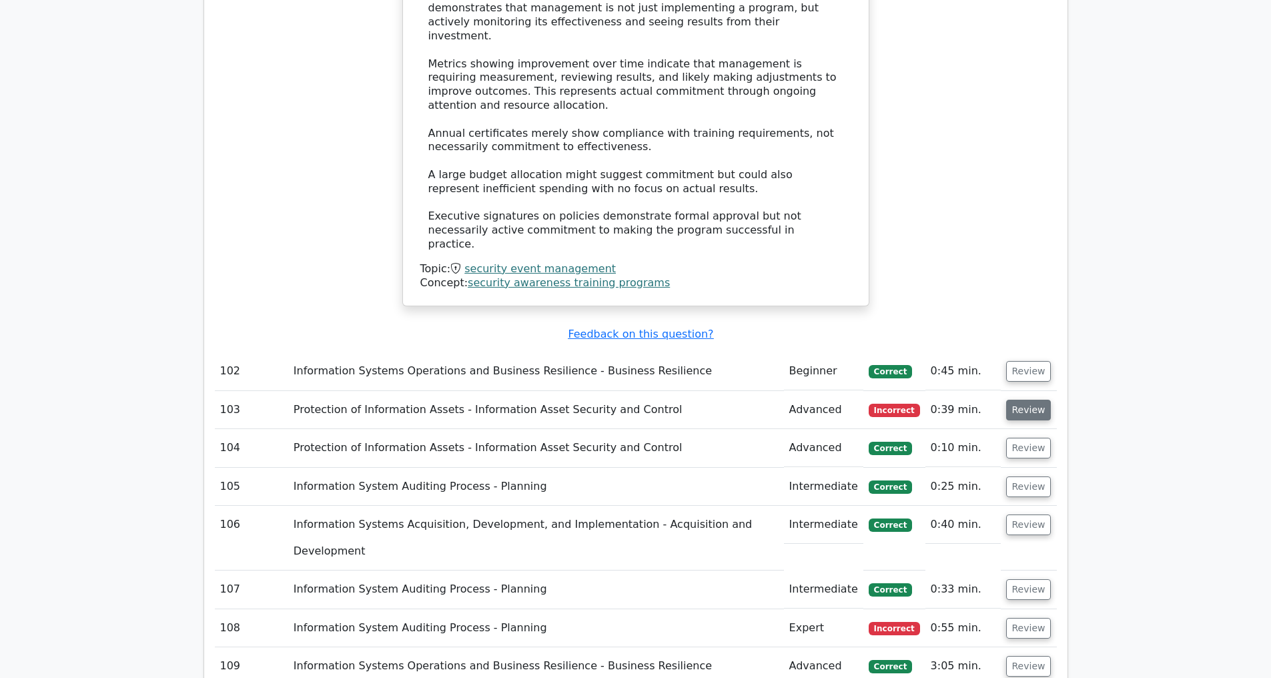
click at [1020, 408] on button "Review" at bounding box center [1028, 410] width 45 height 21
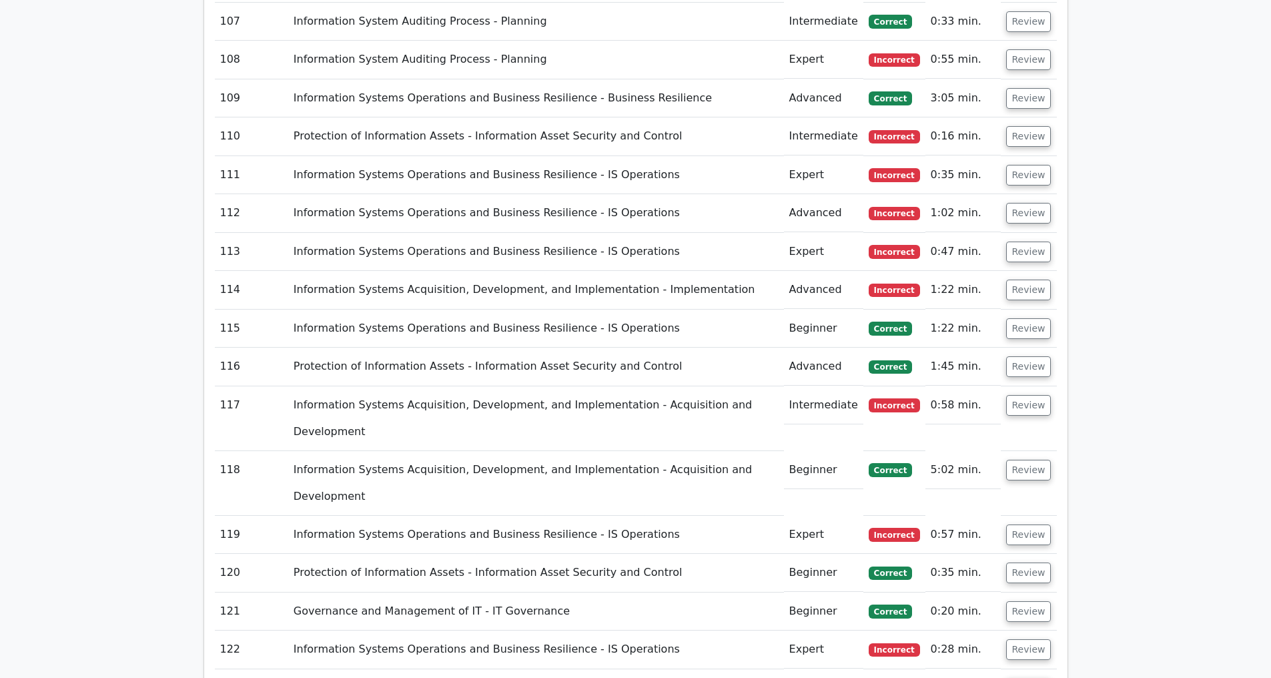
scroll to position [14424, 0]
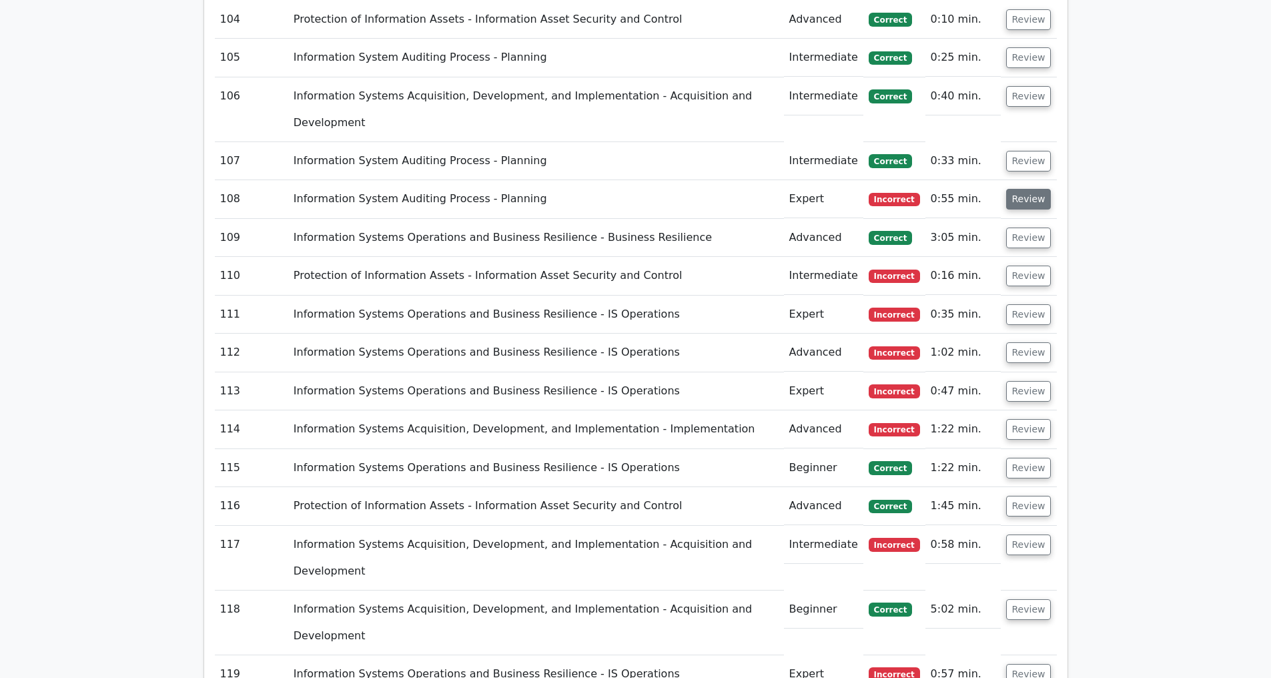
click at [1014, 189] on button "Review" at bounding box center [1028, 199] width 45 height 21
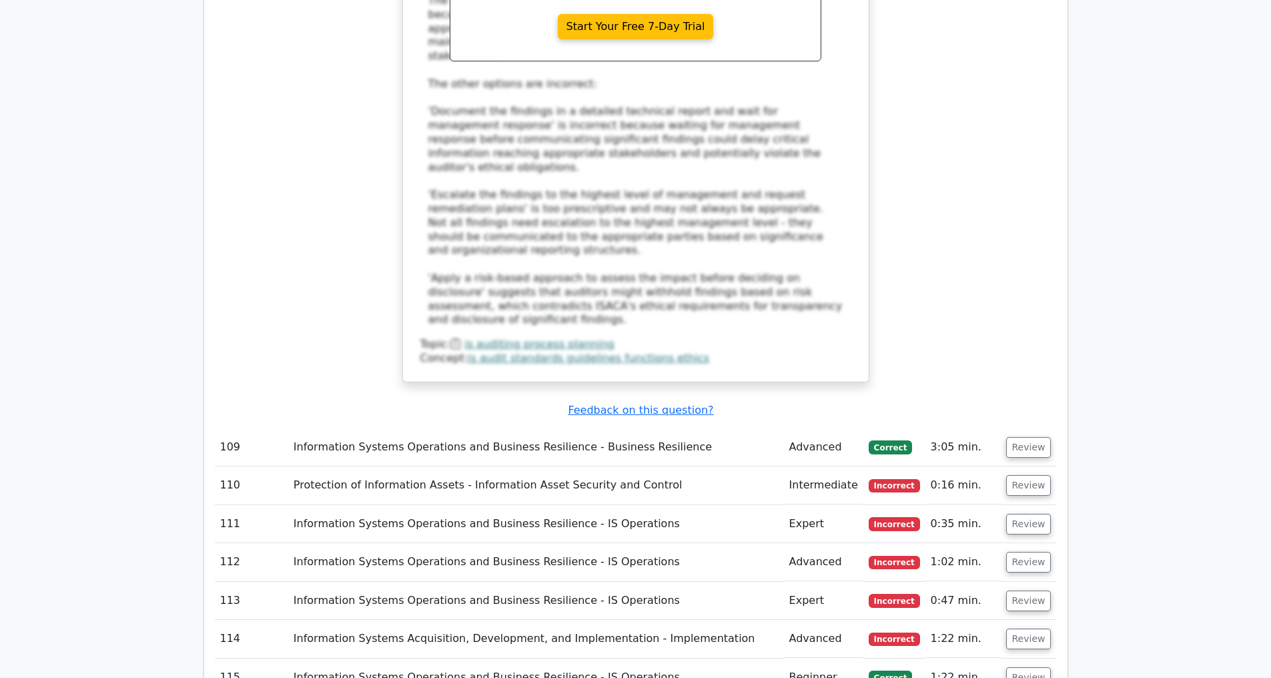
scroll to position [15210, 0]
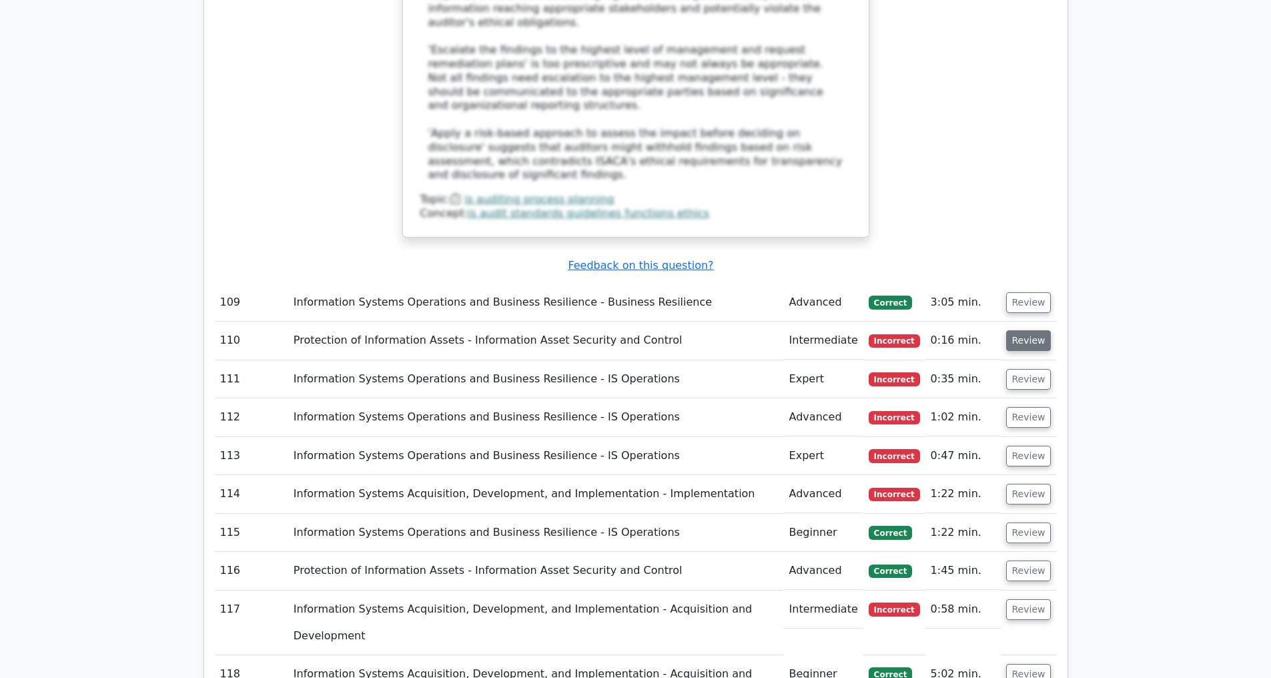
click at [1014, 330] on button "Review" at bounding box center [1028, 340] width 45 height 21
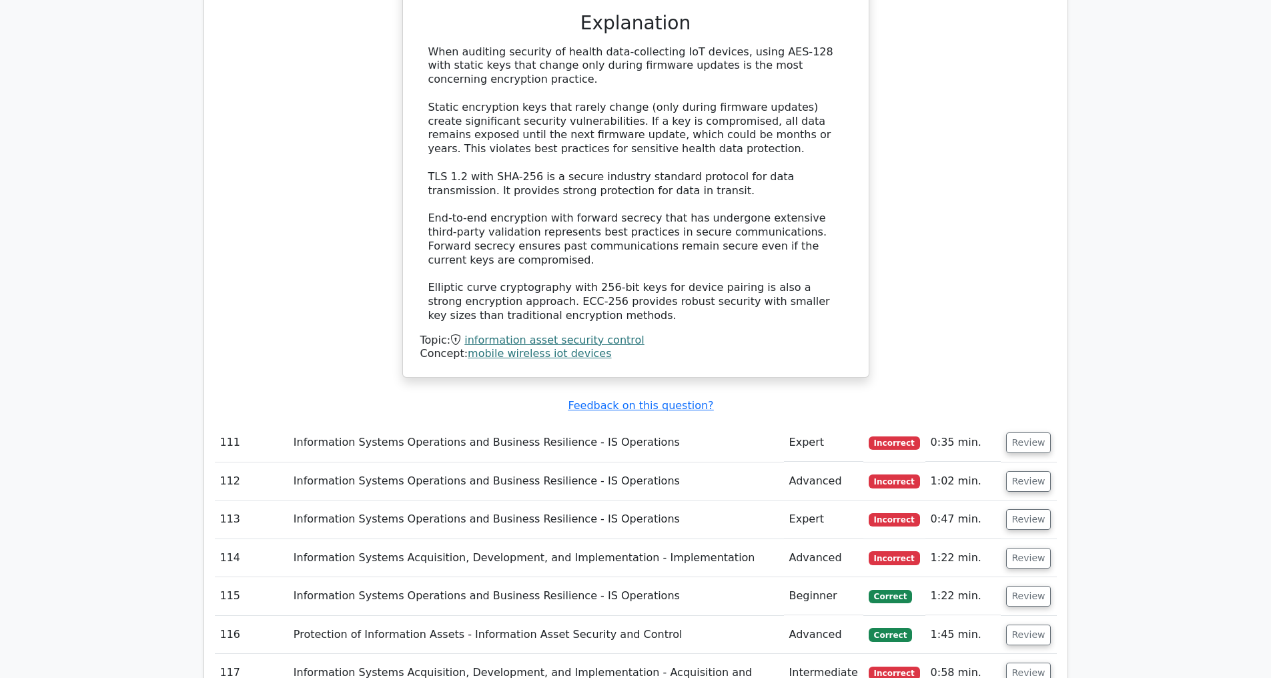
scroll to position [15989, 0]
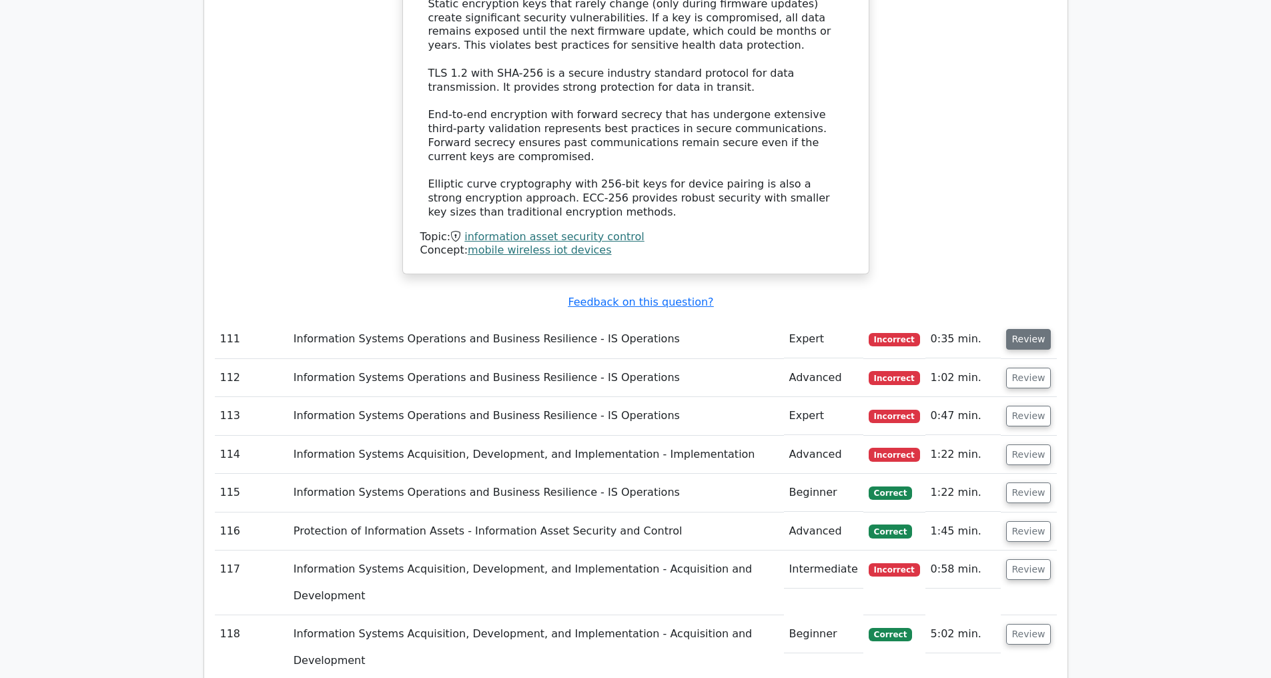
click at [1015, 329] on button "Review" at bounding box center [1028, 339] width 45 height 21
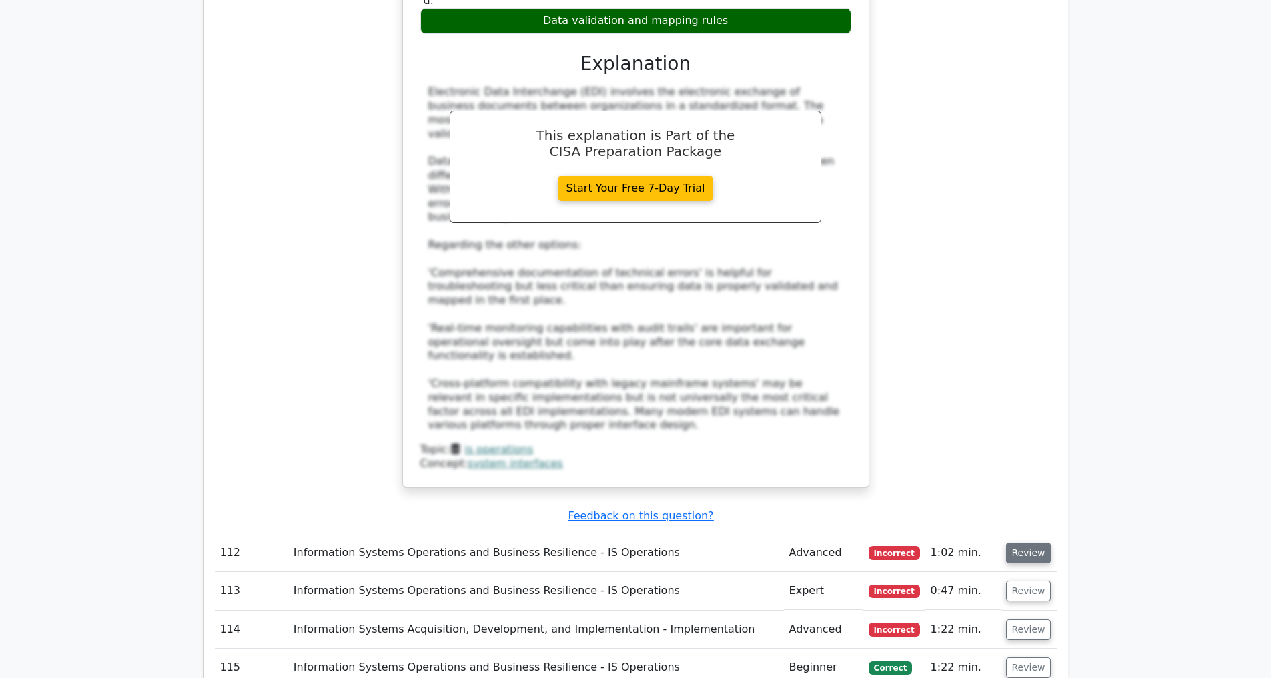
scroll to position [16722, 0]
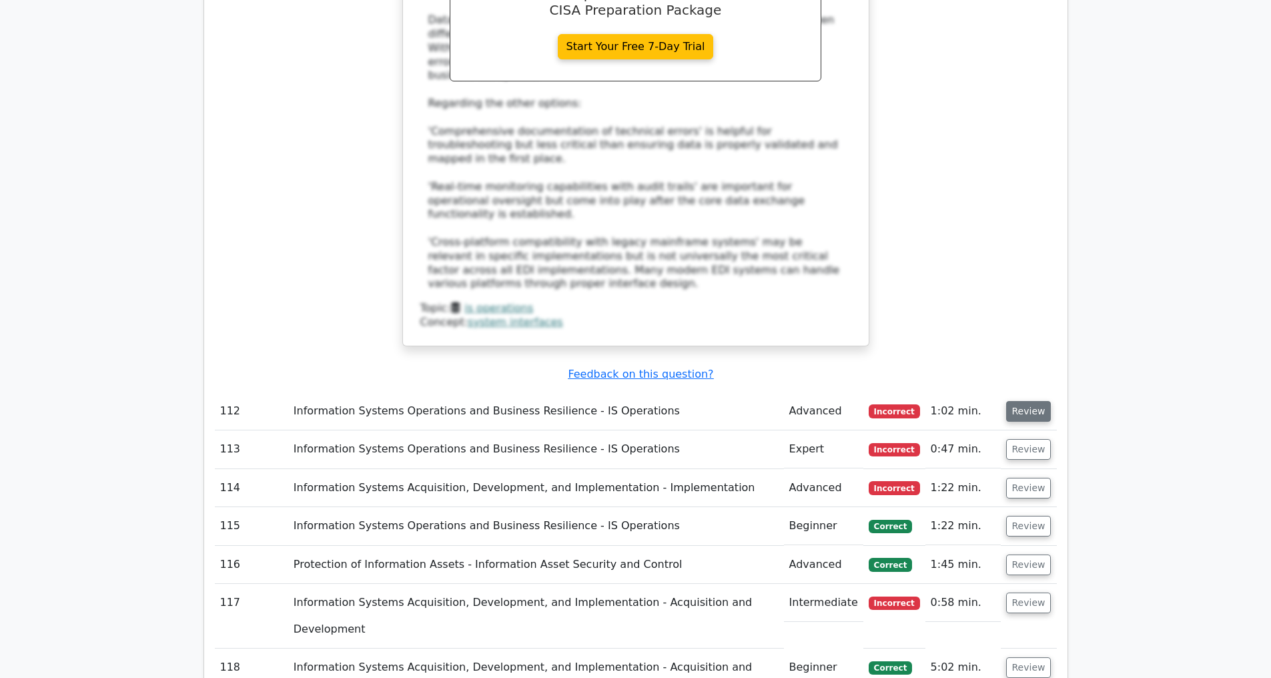
click at [1016, 401] on button "Review" at bounding box center [1028, 411] width 45 height 21
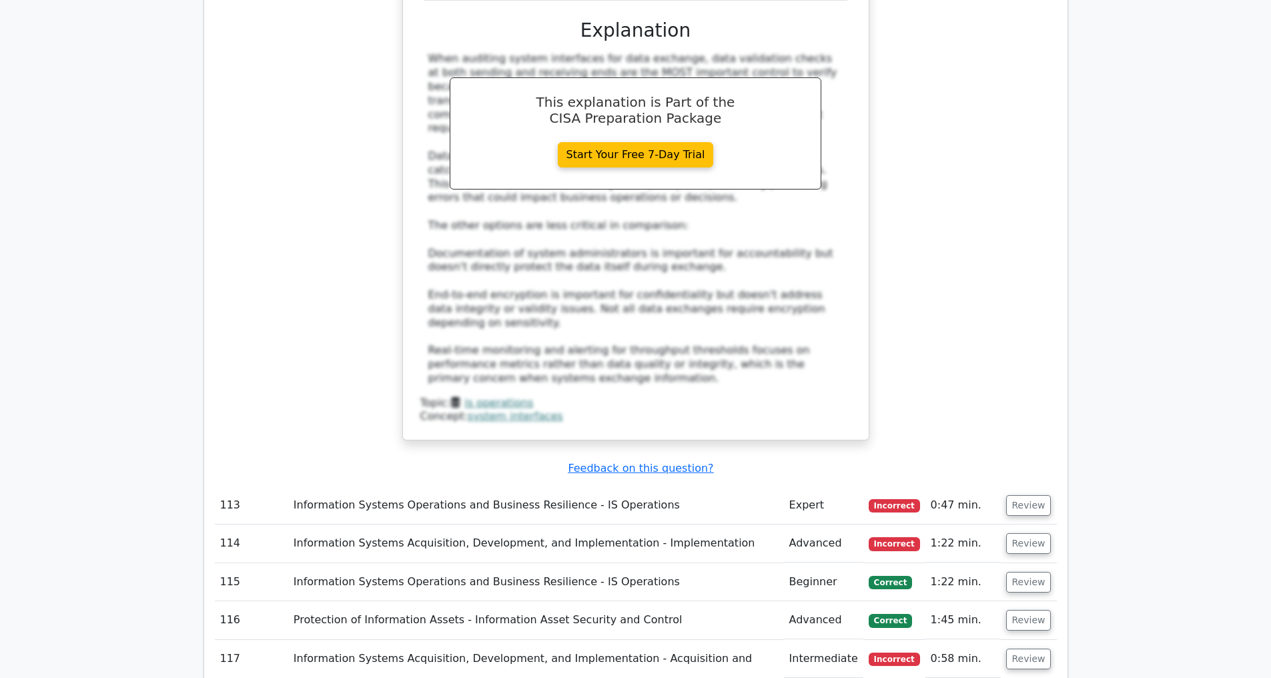
scroll to position [17654, 0]
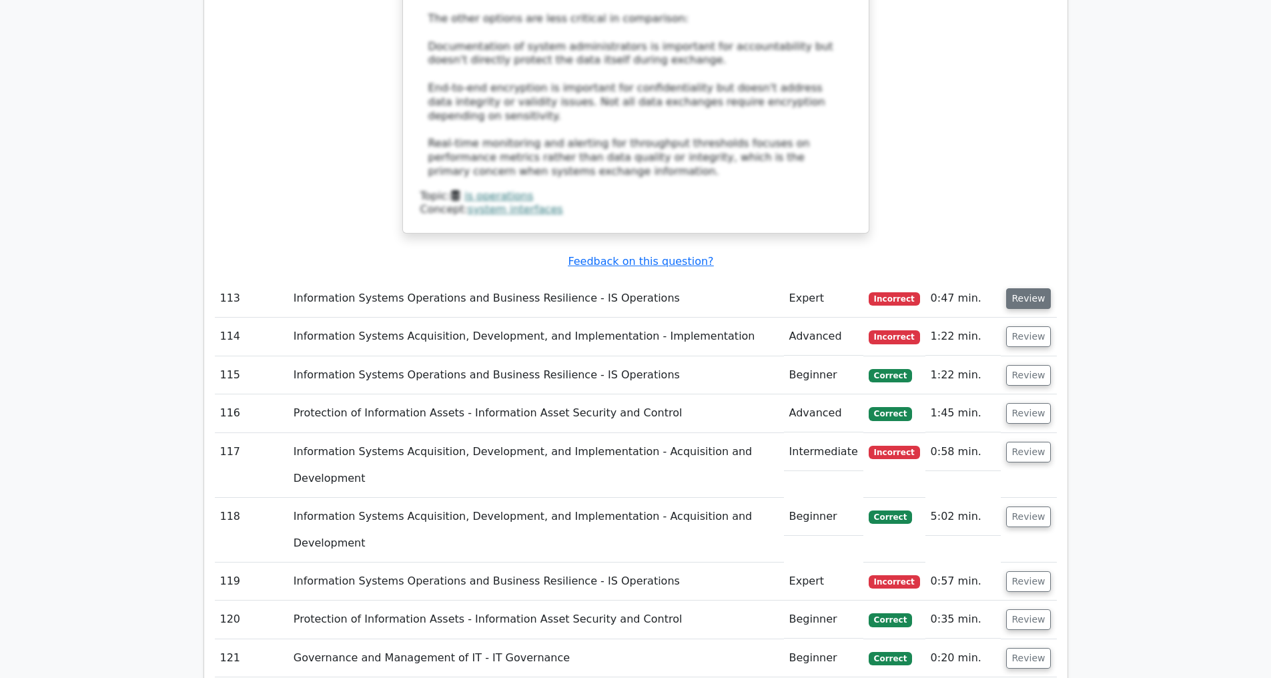
click at [1014, 288] on button "Review" at bounding box center [1028, 298] width 45 height 21
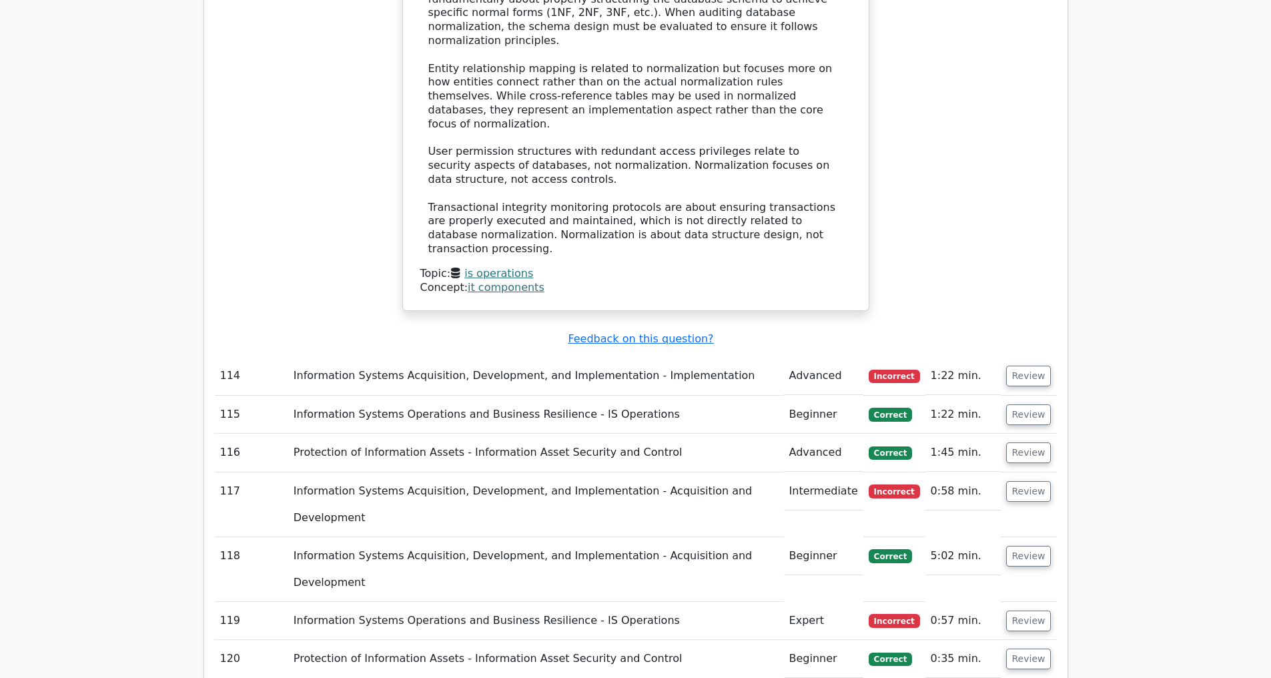
scroll to position [18376, 0]
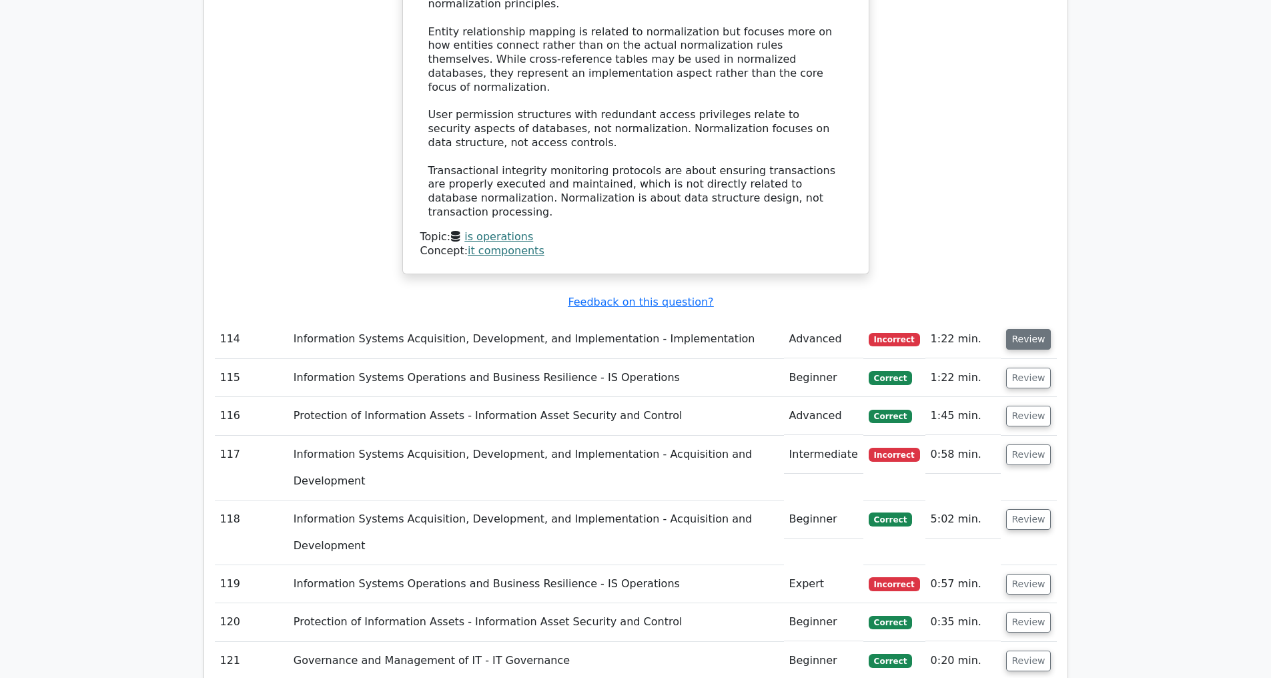
click at [1026, 329] on button "Review" at bounding box center [1028, 339] width 45 height 21
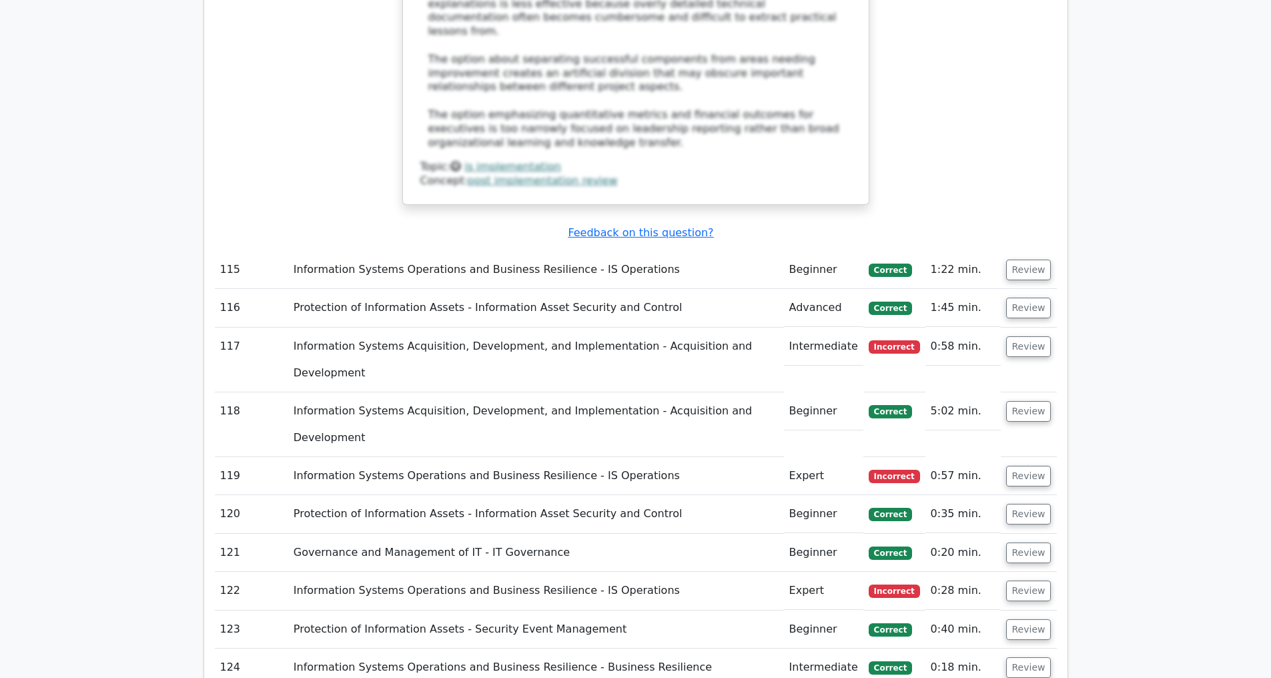
scroll to position [19375, 0]
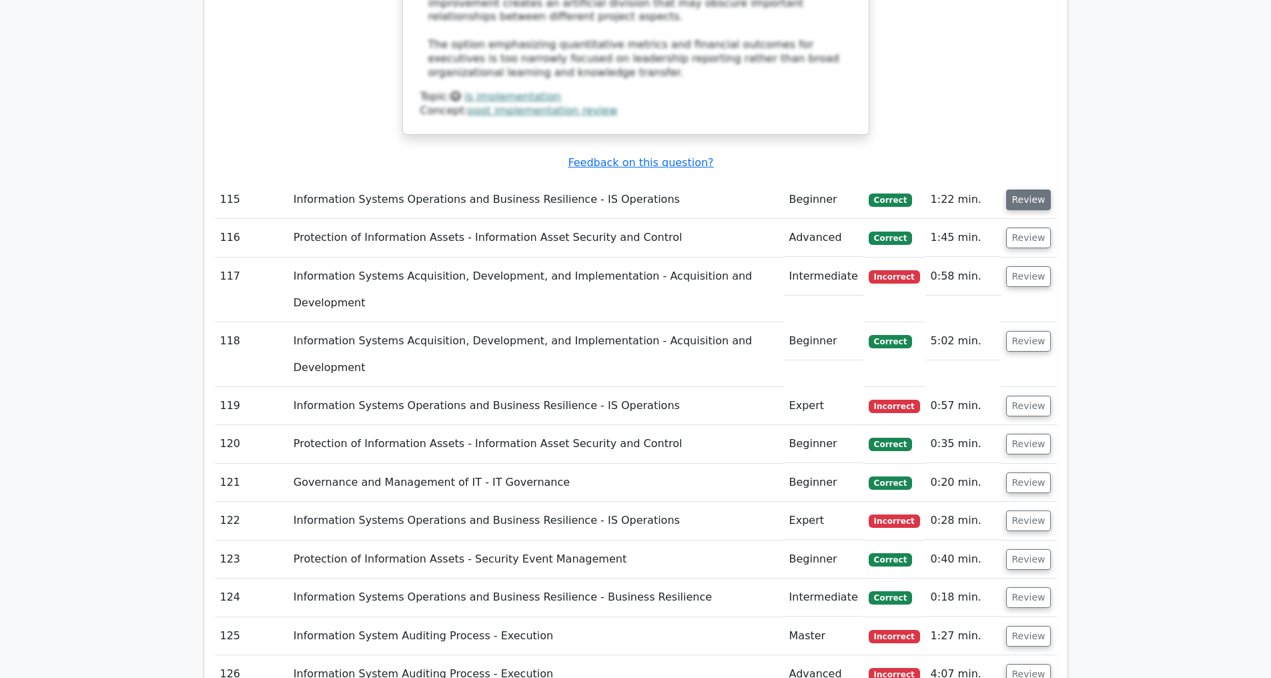
click at [1022, 190] on button "Review" at bounding box center [1028, 200] width 45 height 21
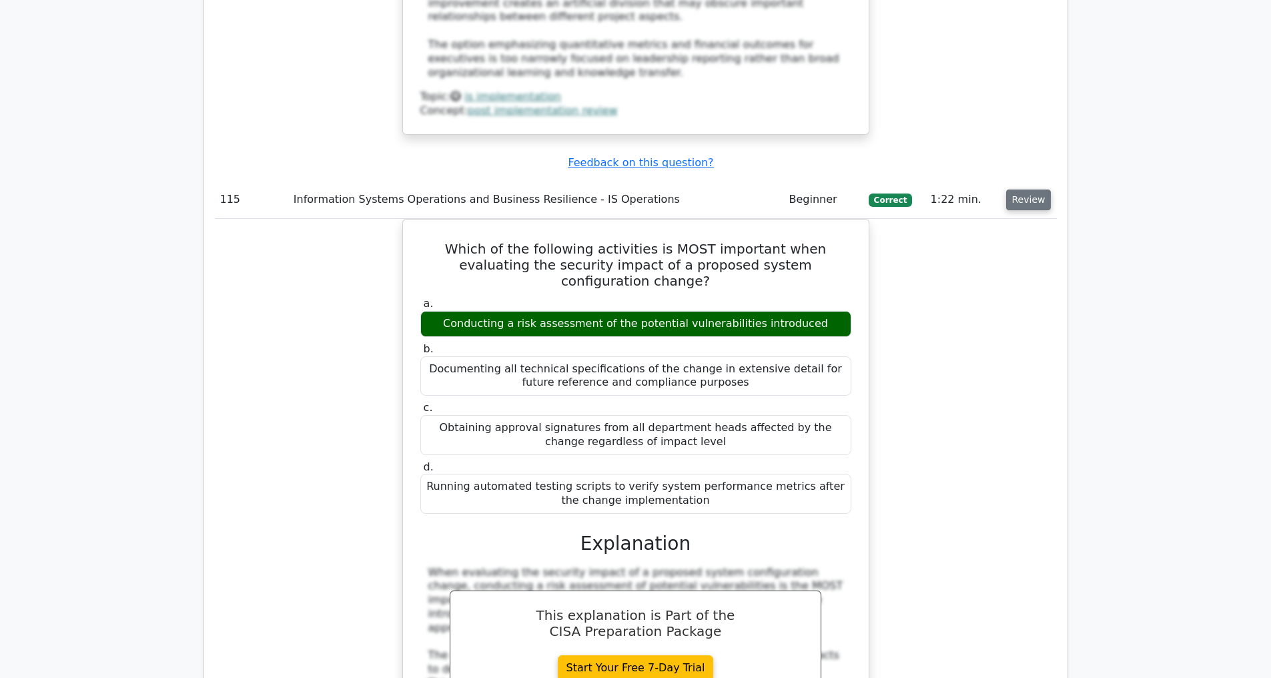
click at [1022, 190] on button "Review" at bounding box center [1028, 200] width 45 height 21
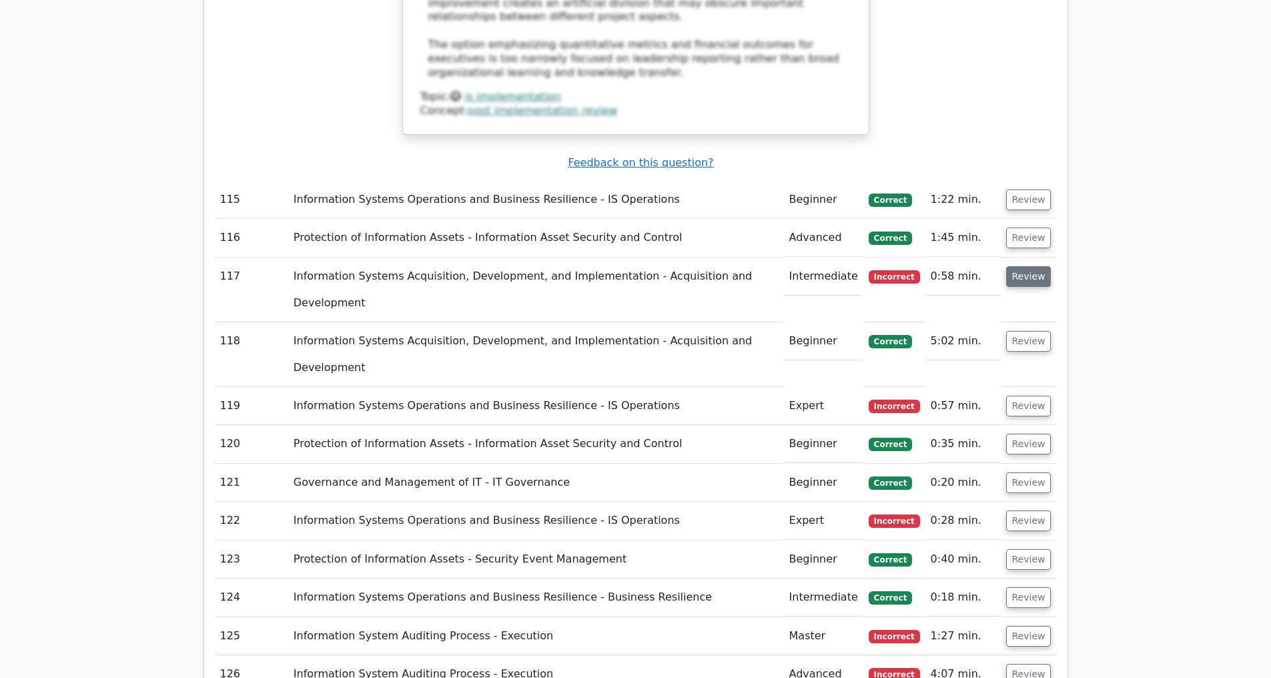
click at [1024, 266] on button "Review" at bounding box center [1028, 276] width 45 height 21
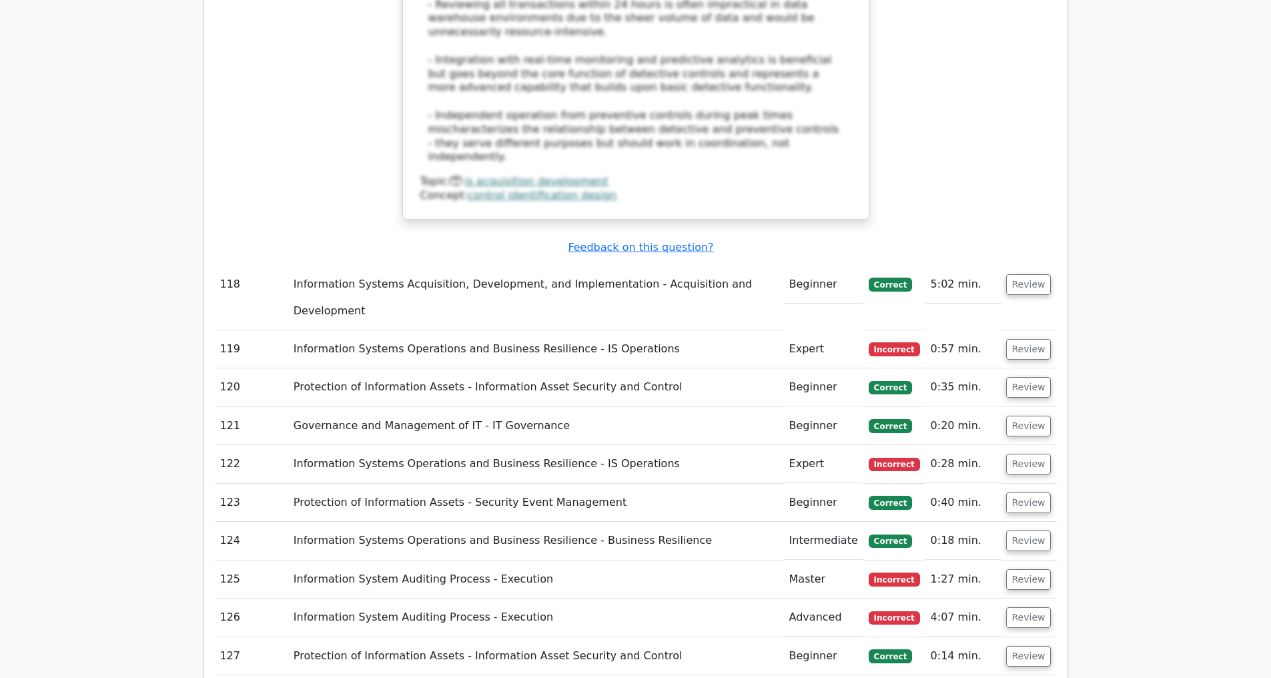
scroll to position [20293, 0]
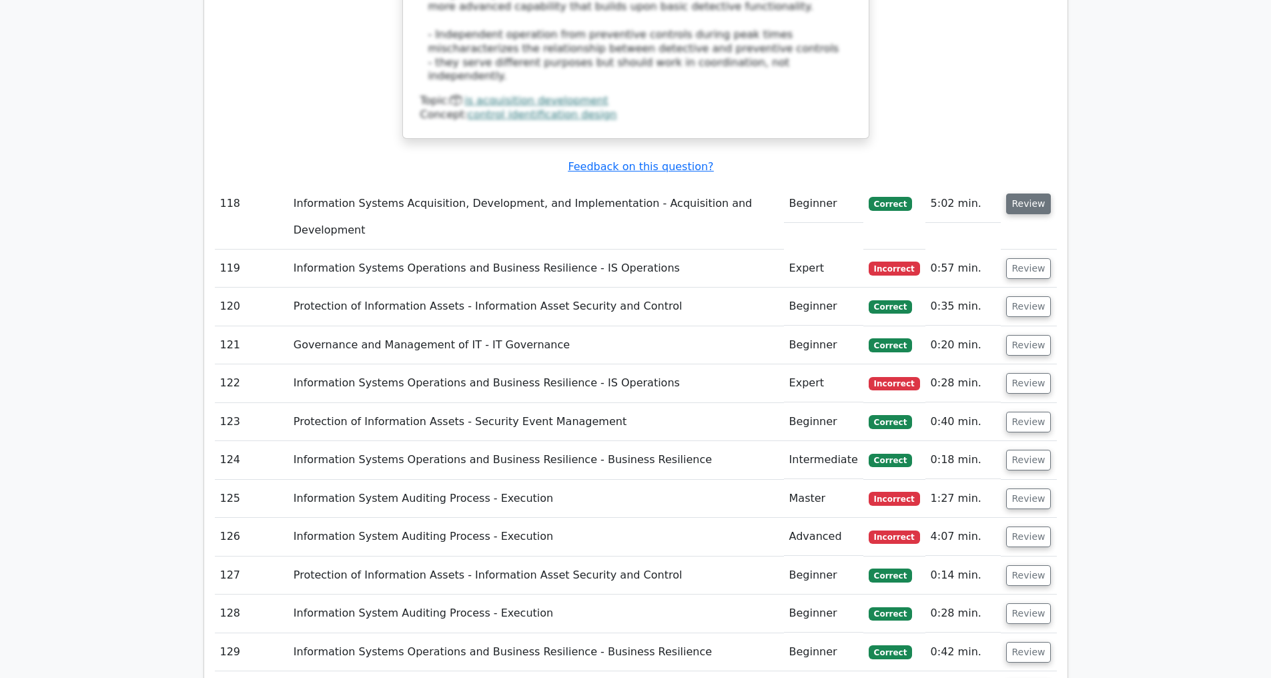
click at [1020, 194] on button "Review" at bounding box center [1028, 204] width 45 height 21
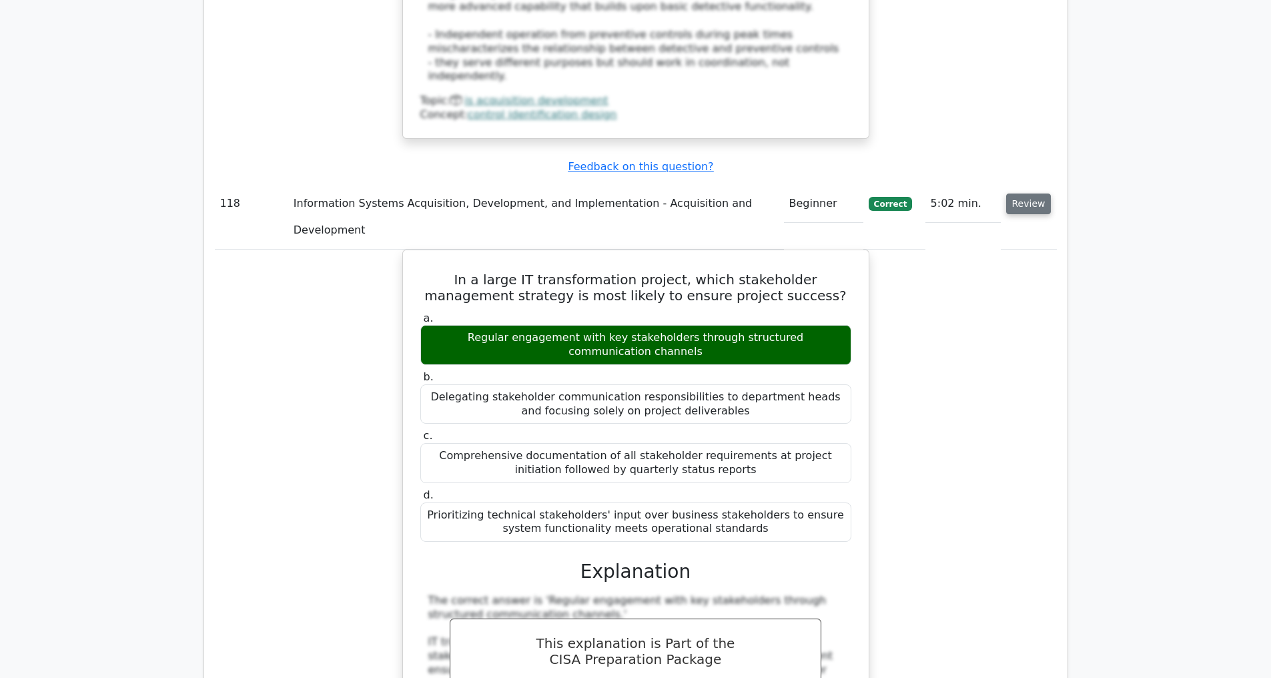
click at [1020, 194] on button "Review" at bounding box center [1028, 204] width 45 height 21
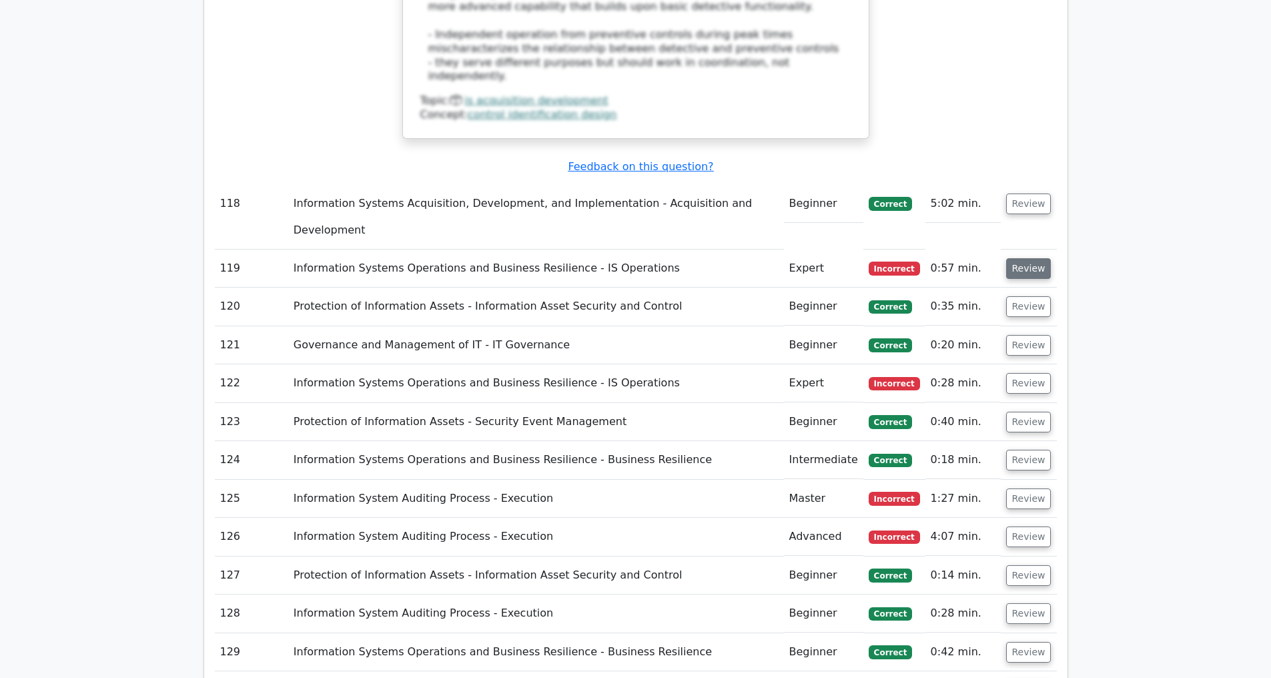
click at [1028, 258] on button "Review" at bounding box center [1028, 268] width 45 height 21
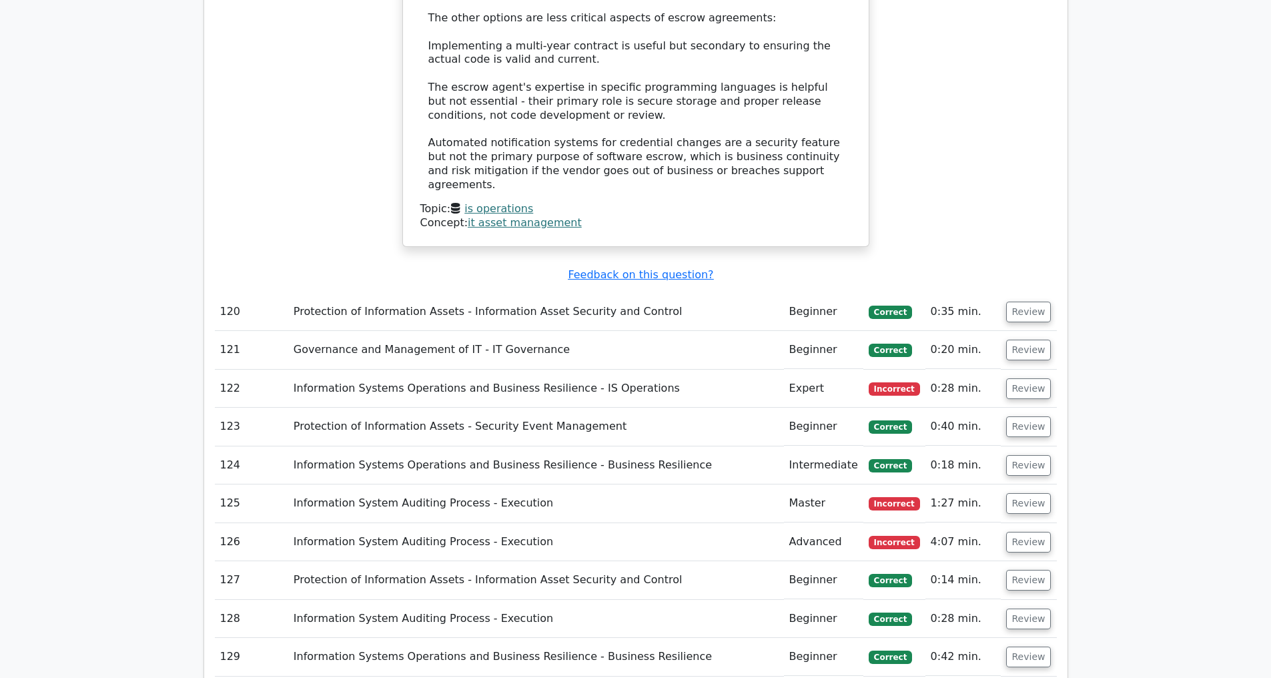
scroll to position [21058, 0]
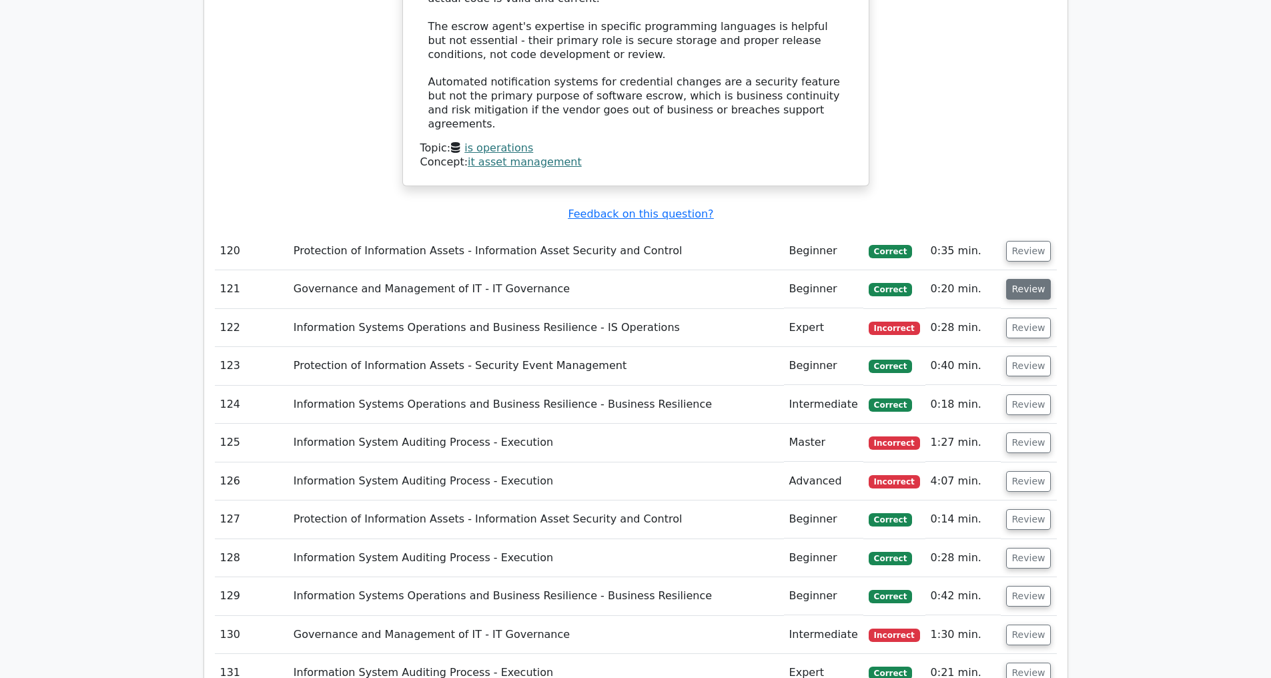
click at [1026, 279] on button "Review" at bounding box center [1028, 289] width 45 height 21
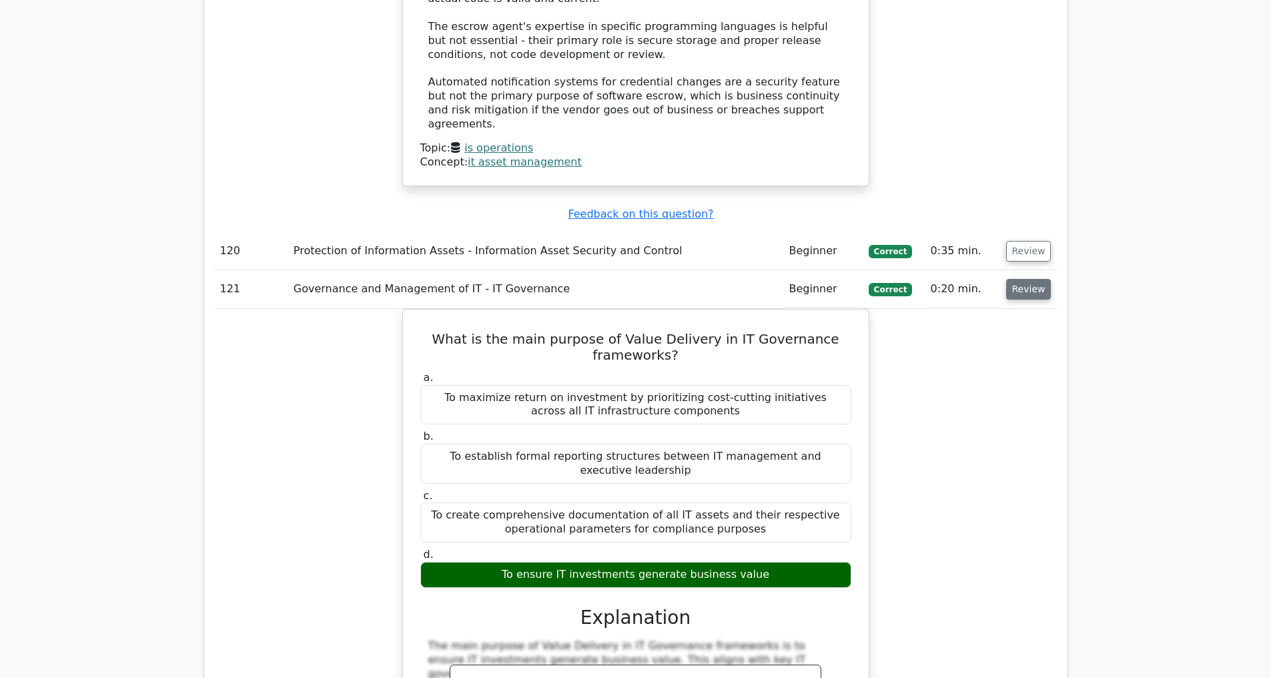
click at [1026, 279] on button "Review" at bounding box center [1028, 289] width 45 height 21
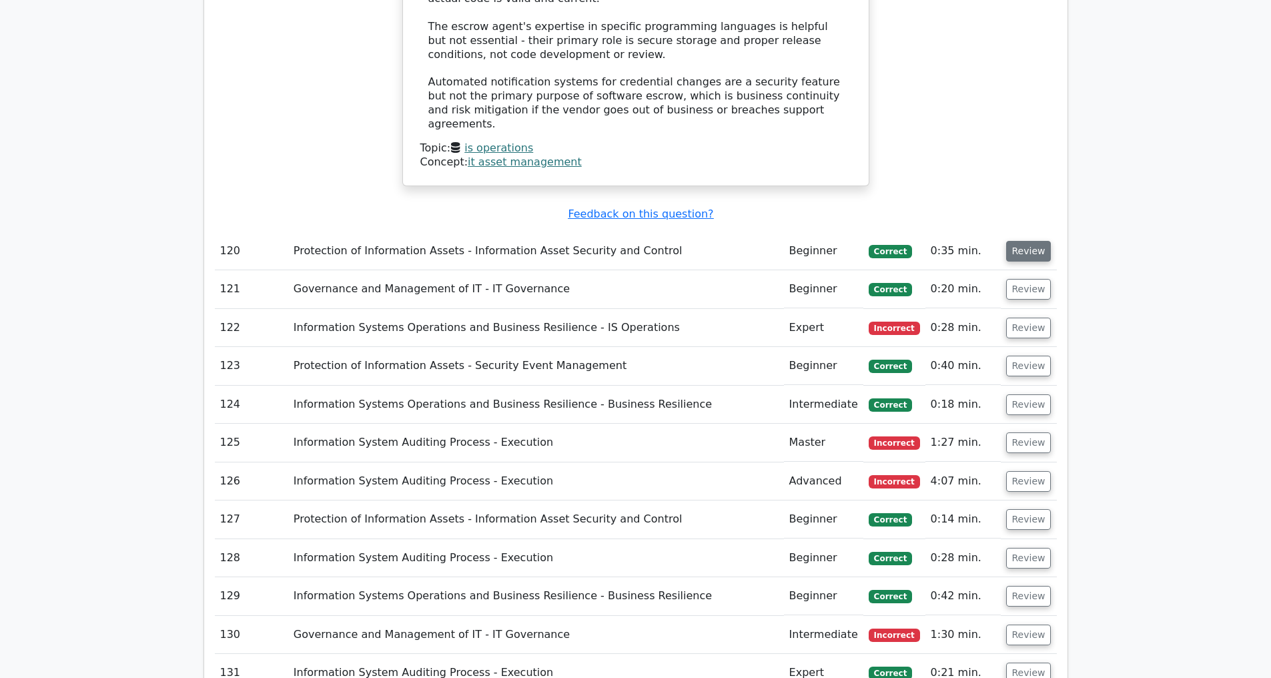
click at [1026, 241] on button "Review" at bounding box center [1028, 251] width 45 height 21
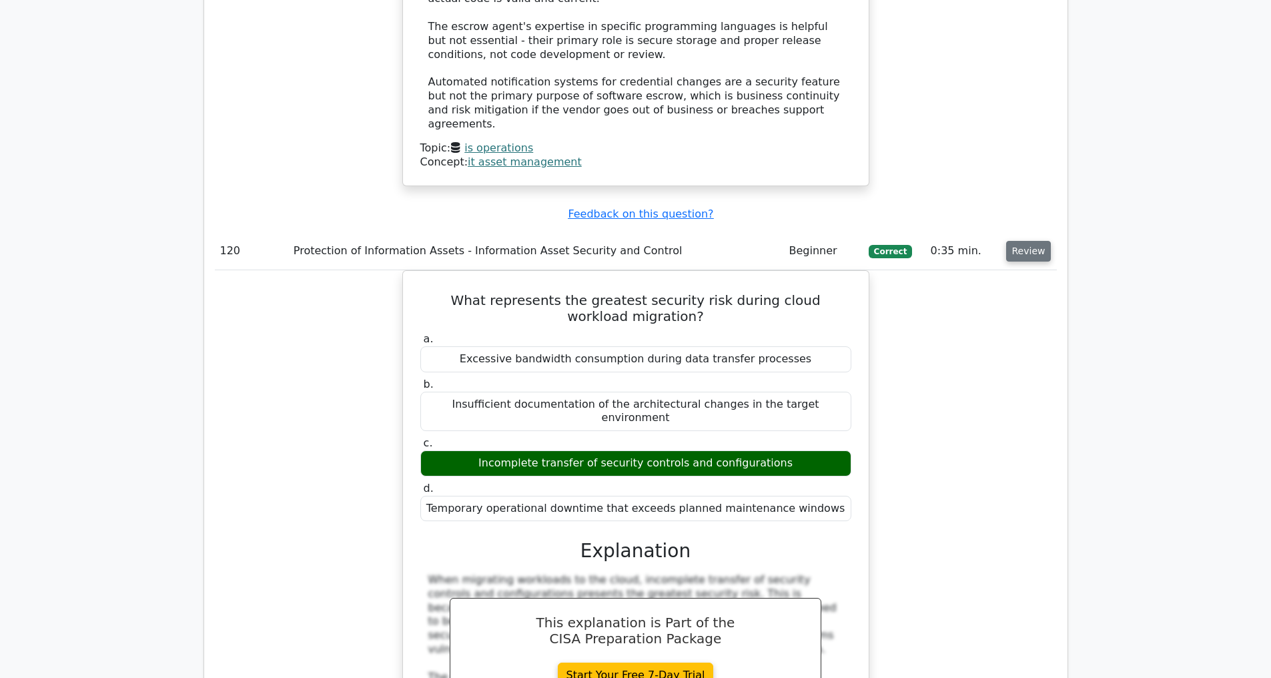
click at [1026, 241] on button "Review" at bounding box center [1028, 251] width 45 height 21
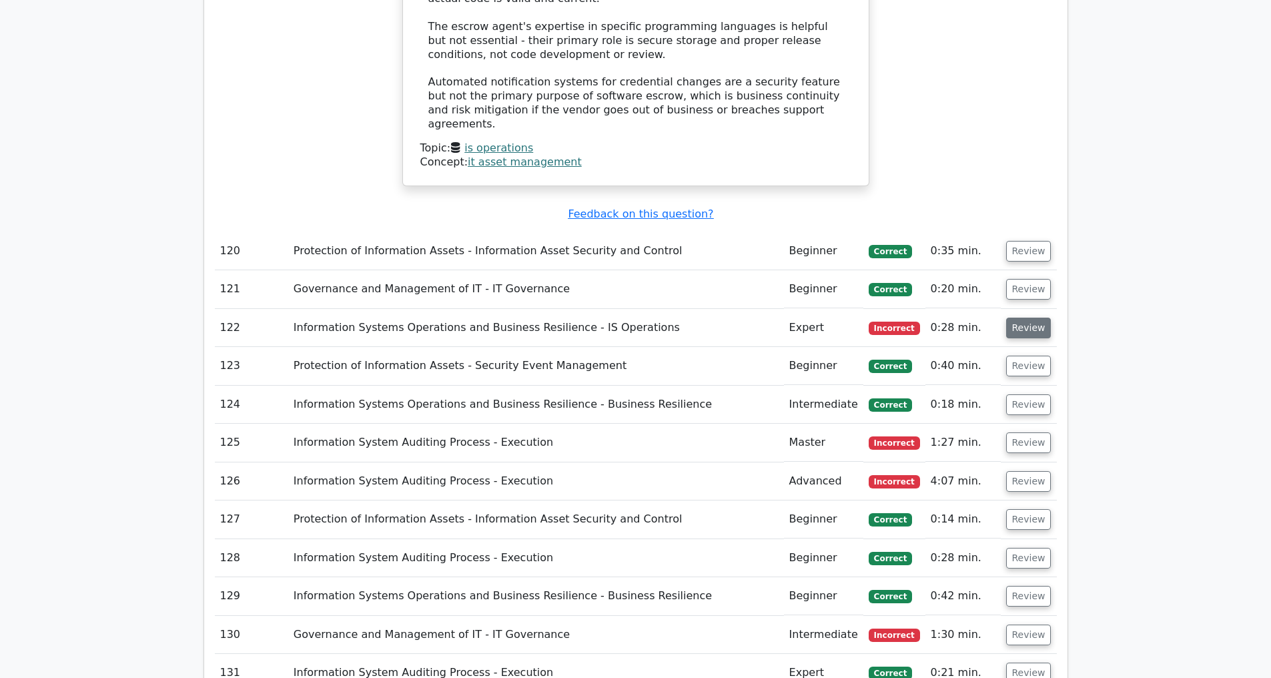
click at [1030, 318] on button "Review" at bounding box center [1028, 328] width 45 height 21
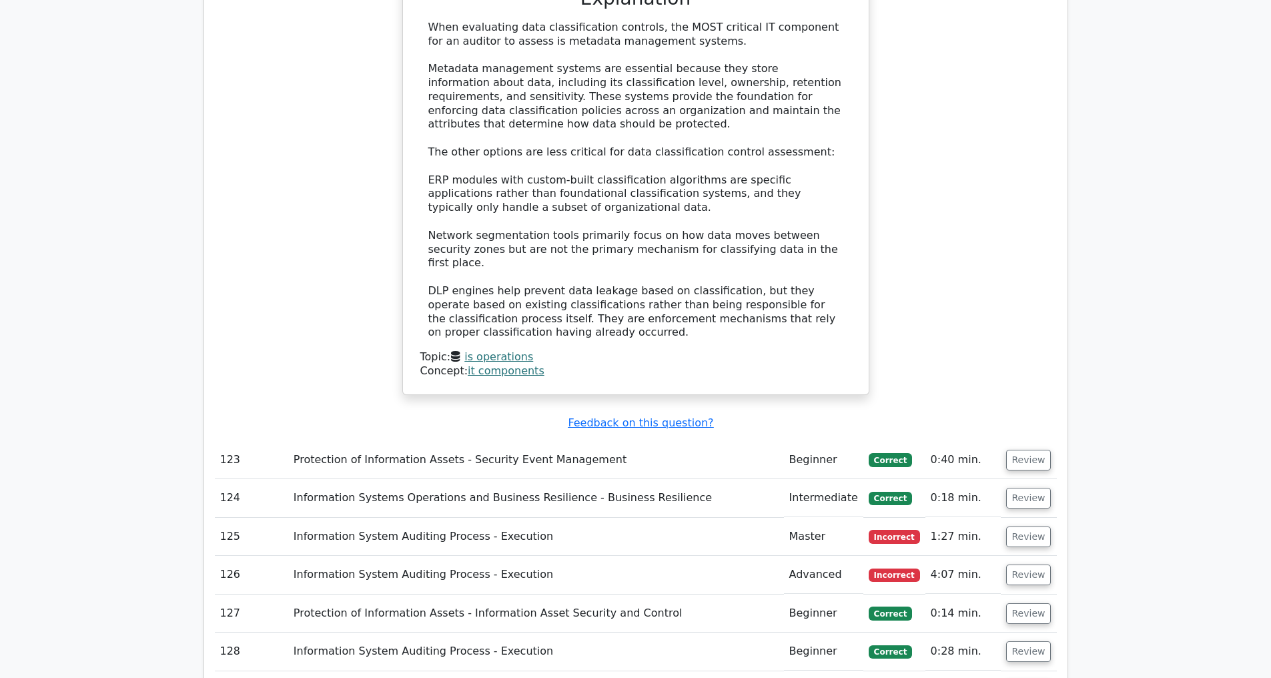
scroll to position [21963, 0]
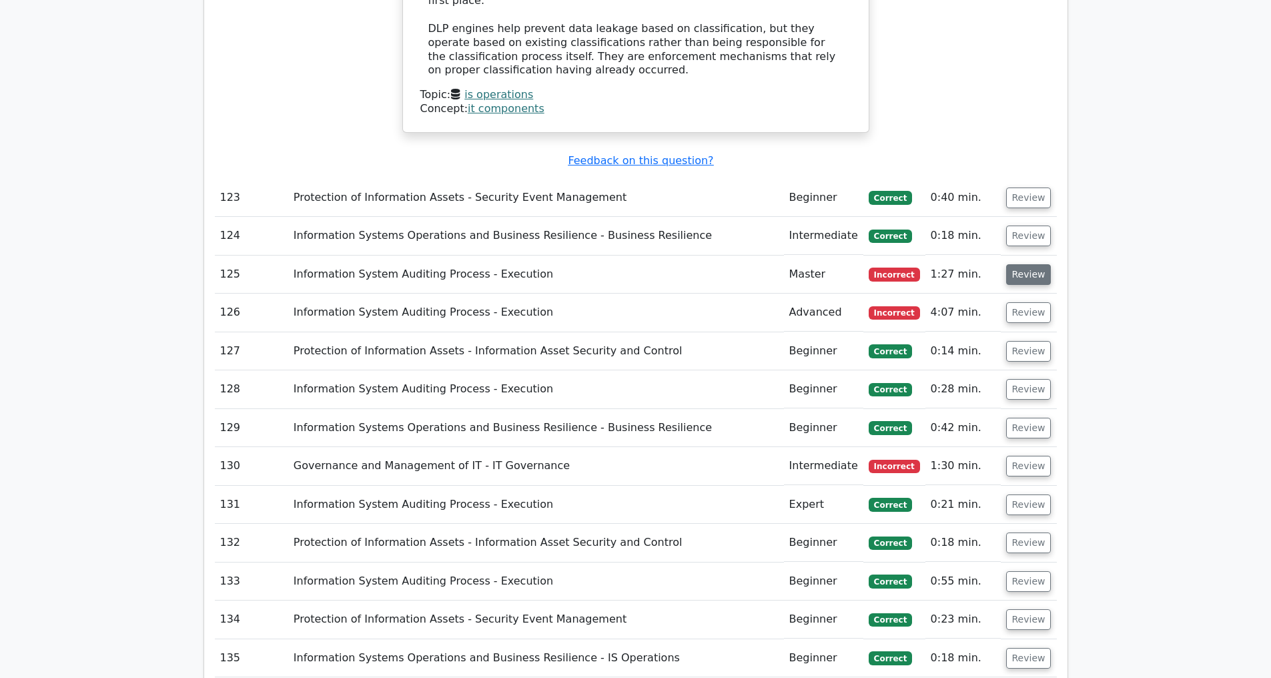
click at [1032, 264] on button "Review" at bounding box center [1028, 274] width 45 height 21
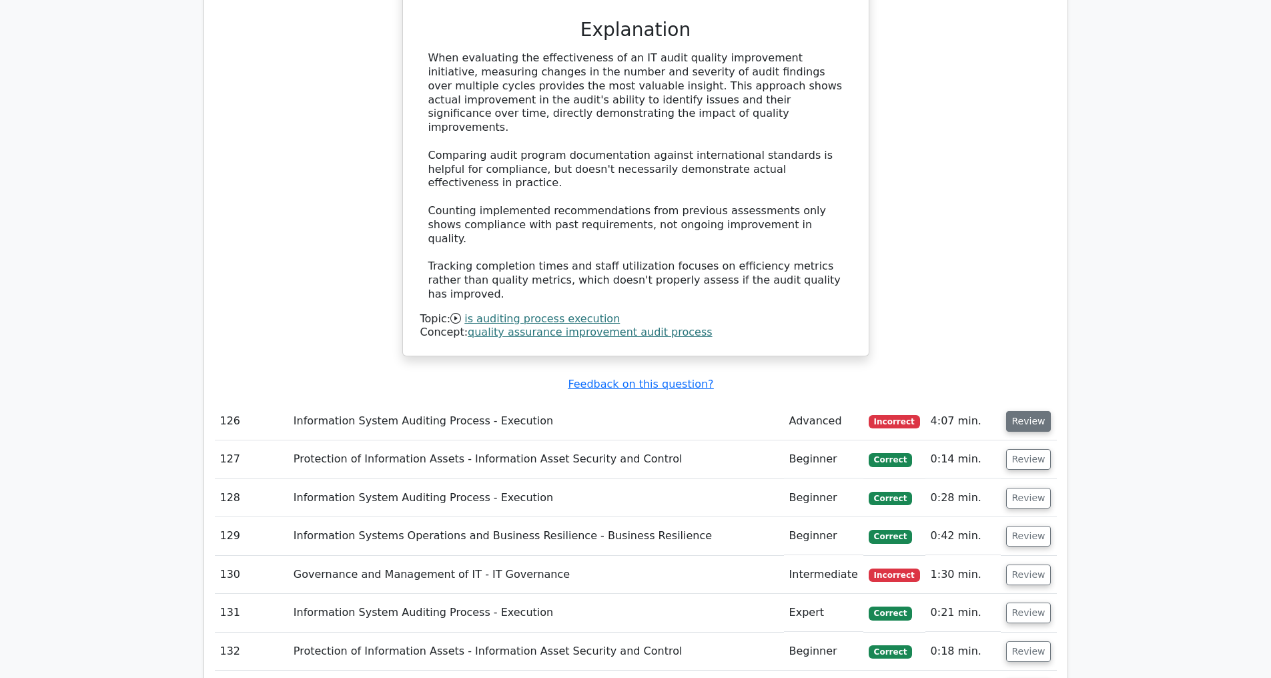
scroll to position [22645, 0]
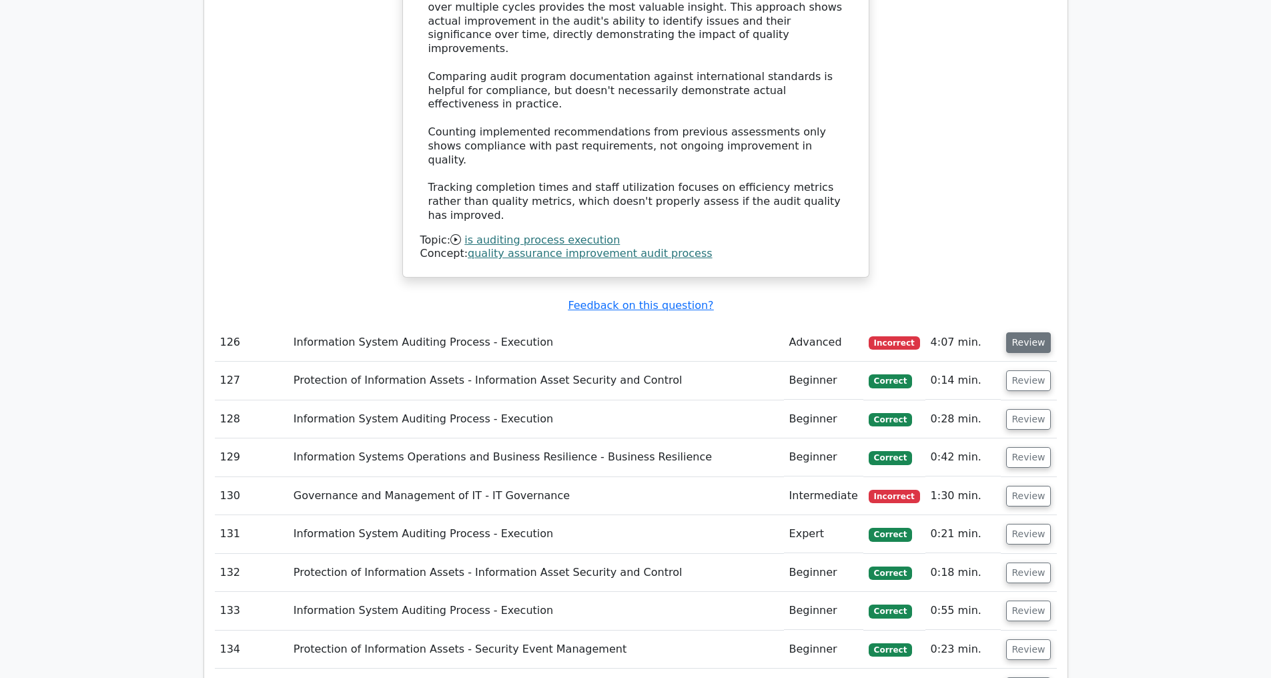
click at [1020, 332] on button "Review" at bounding box center [1028, 342] width 45 height 21
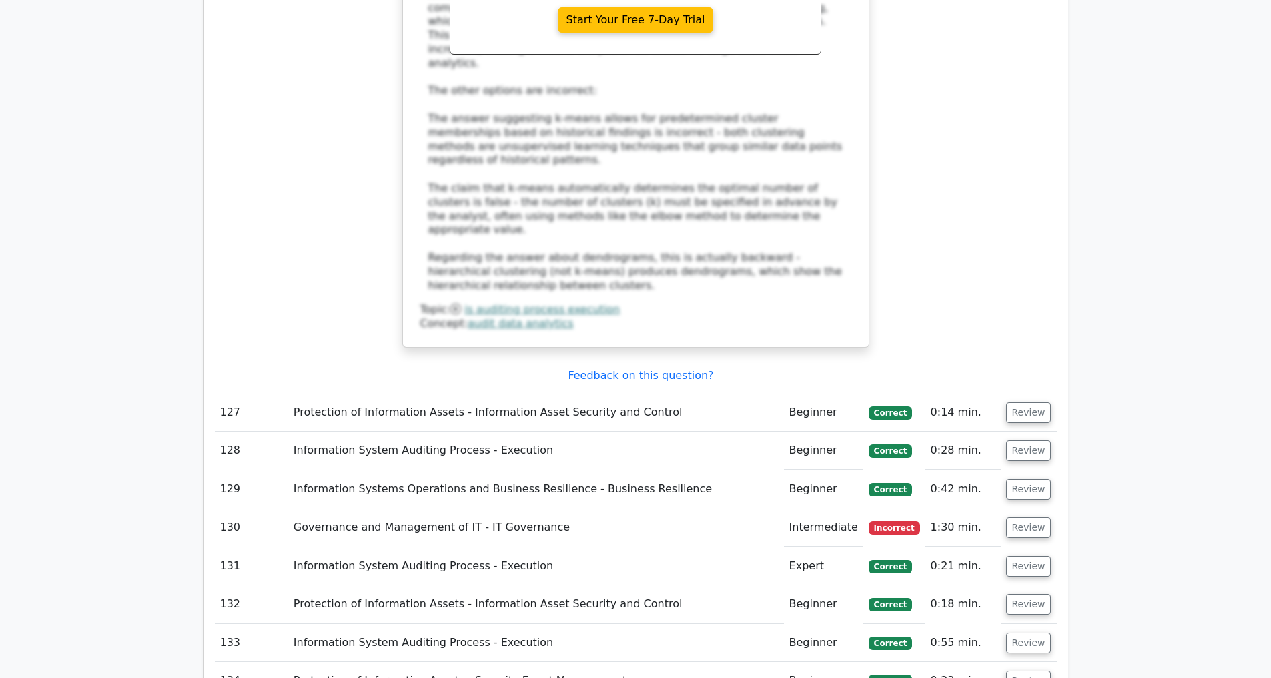
scroll to position [23560, 0]
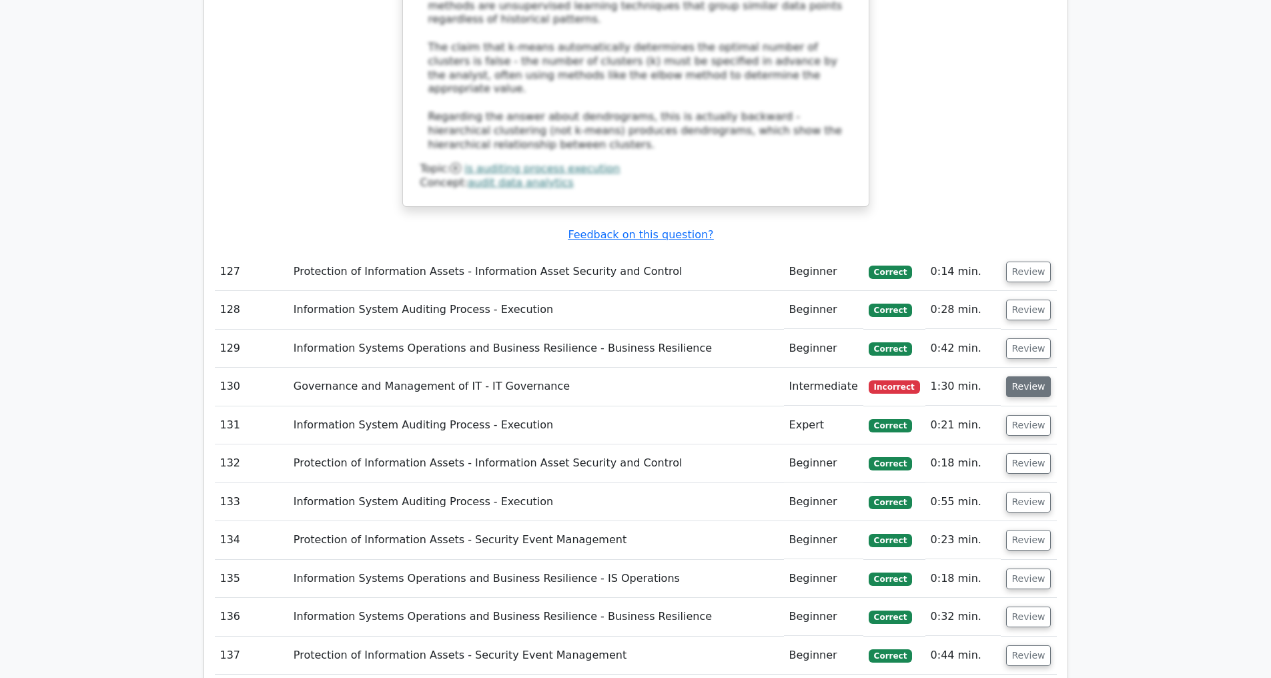
click at [1017, 376] on button "Review" at bounding box center [1028, 386] width 45 height 21
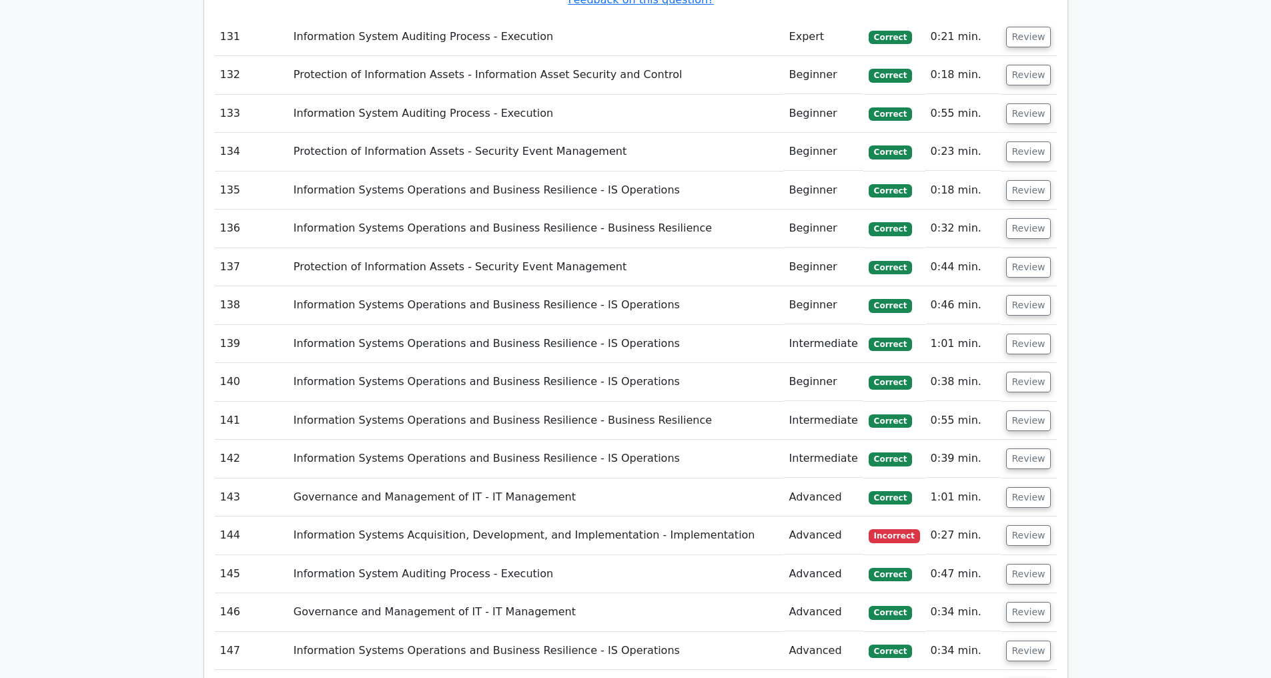
scroll to position [24629, 0]
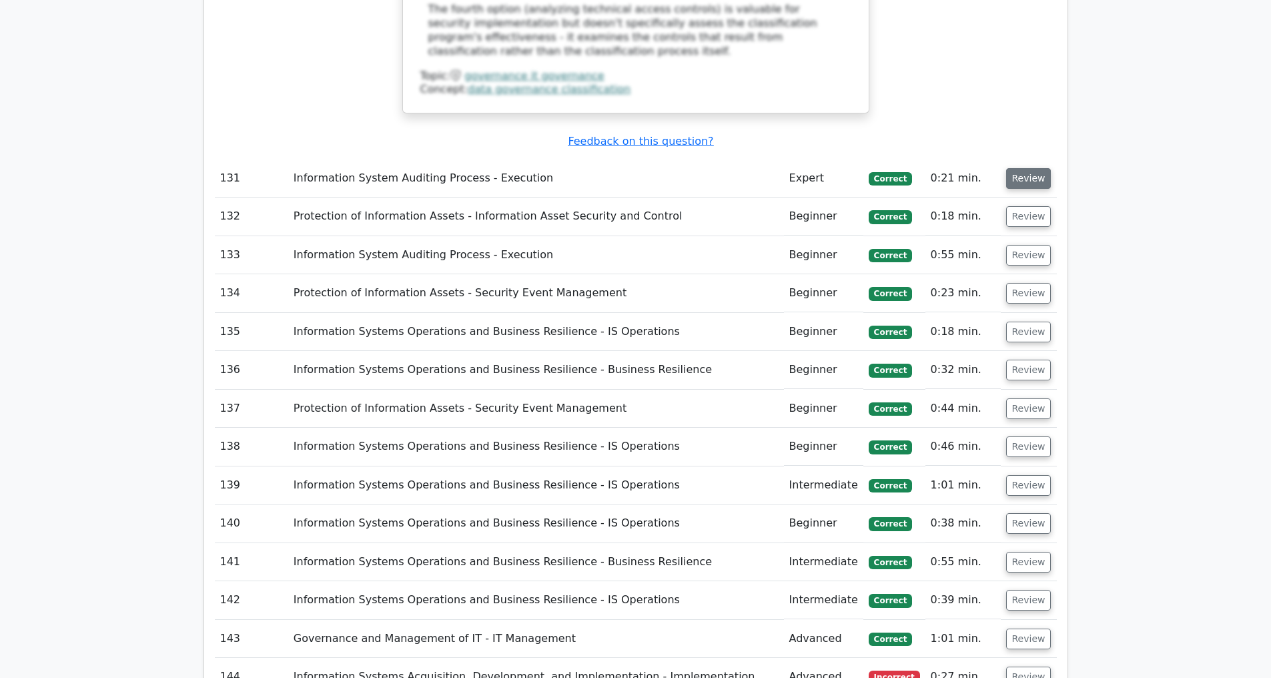
click at [1033, 168] on button "Review" at bounding box center [1028, 178] width 45 height 21
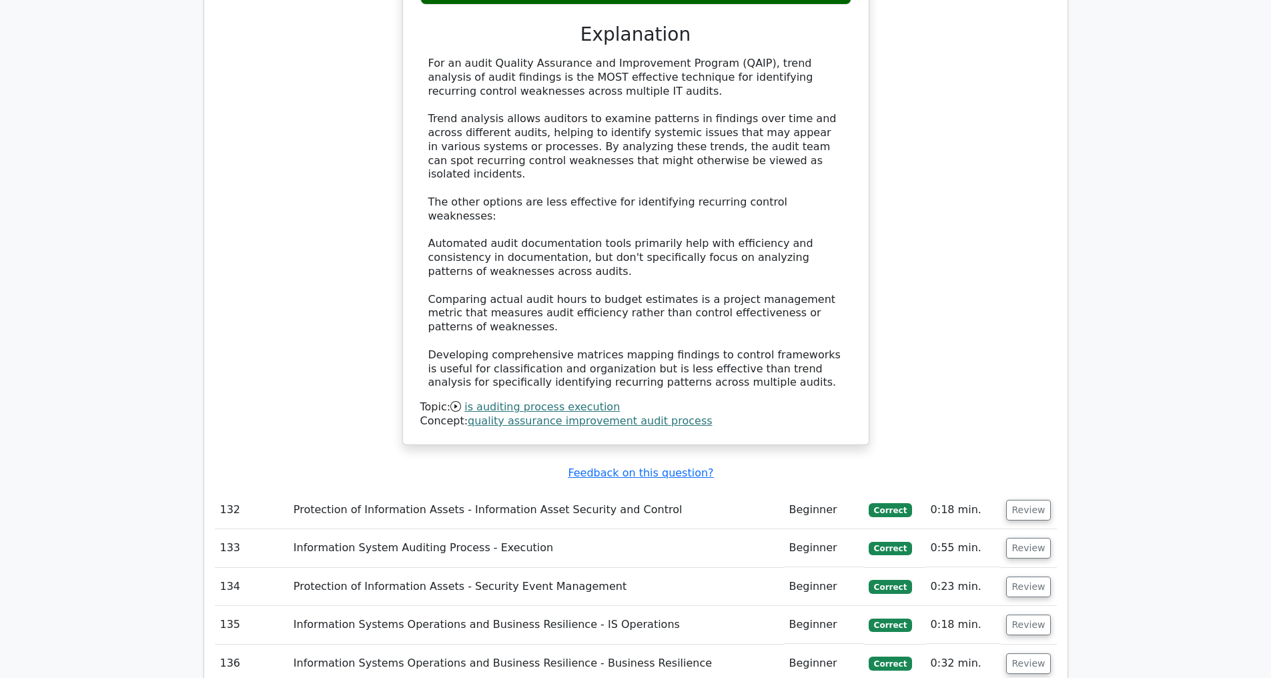
scroll to position [25279, 0]
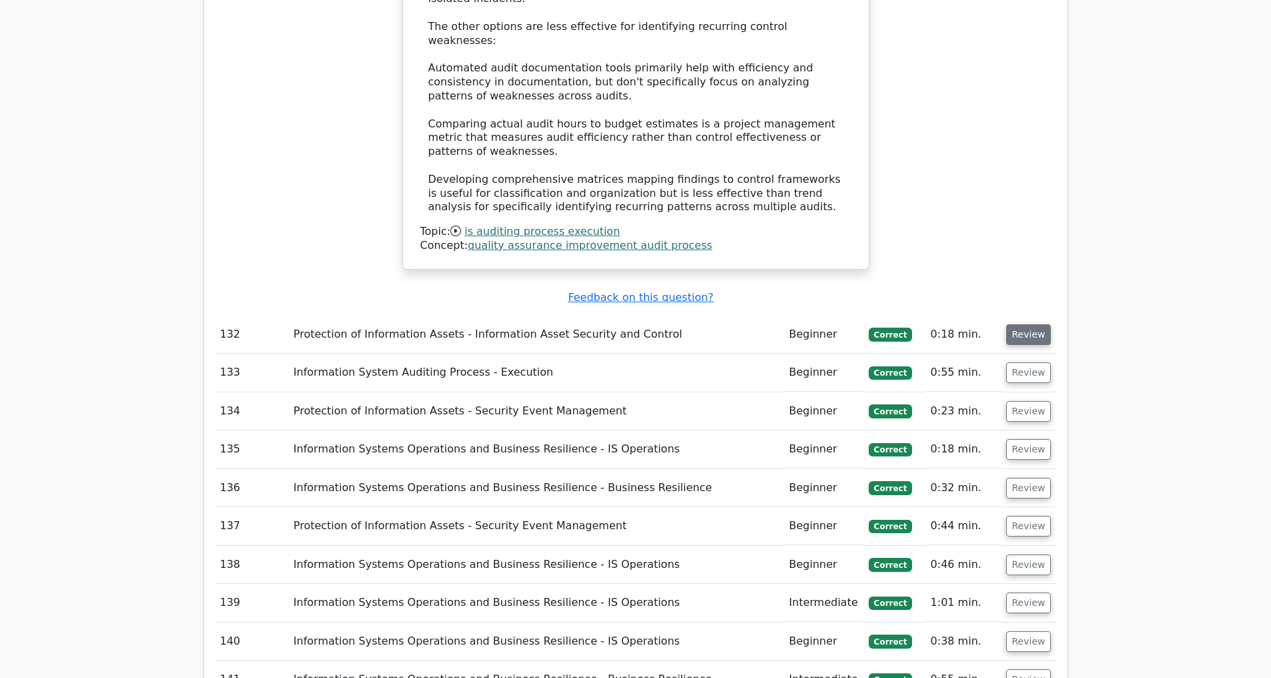
click at [1030, 324] on button "Review" at bounding box center [1028, 334] width 45 height 21
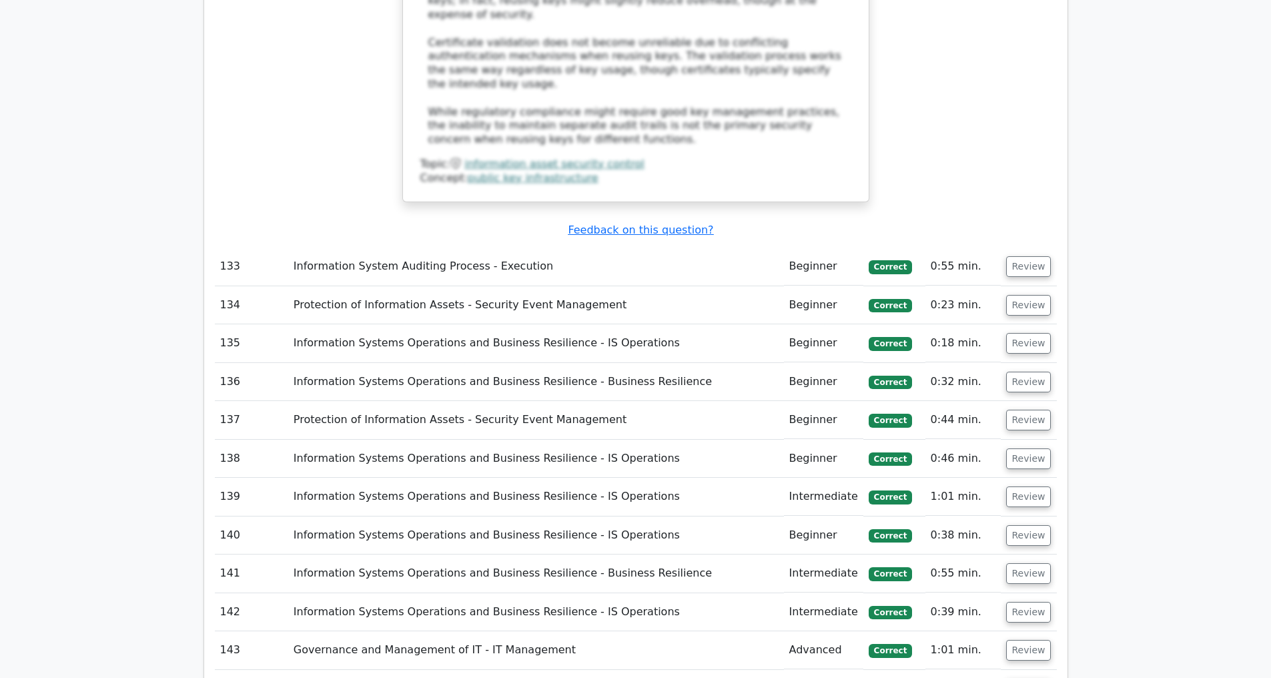
scroll to position [26224, 0]
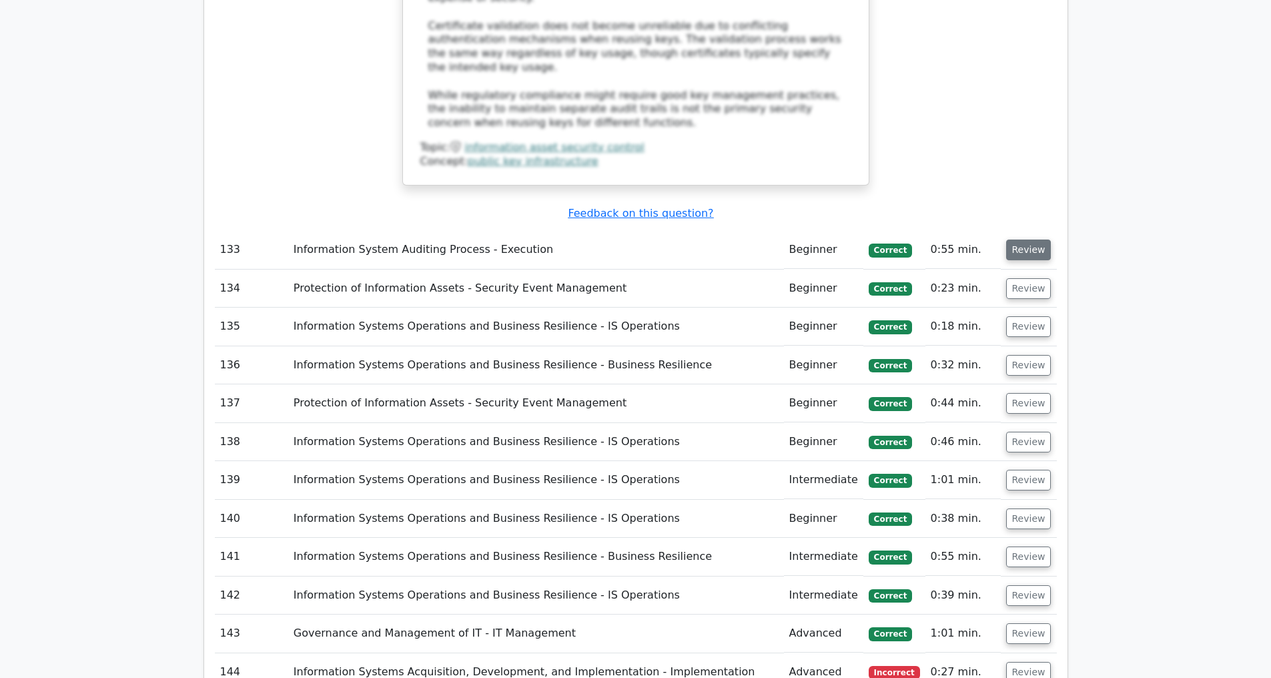
click at [1030, 240] on button "Review" at bounding box center [1028, 250] width 45 height 21
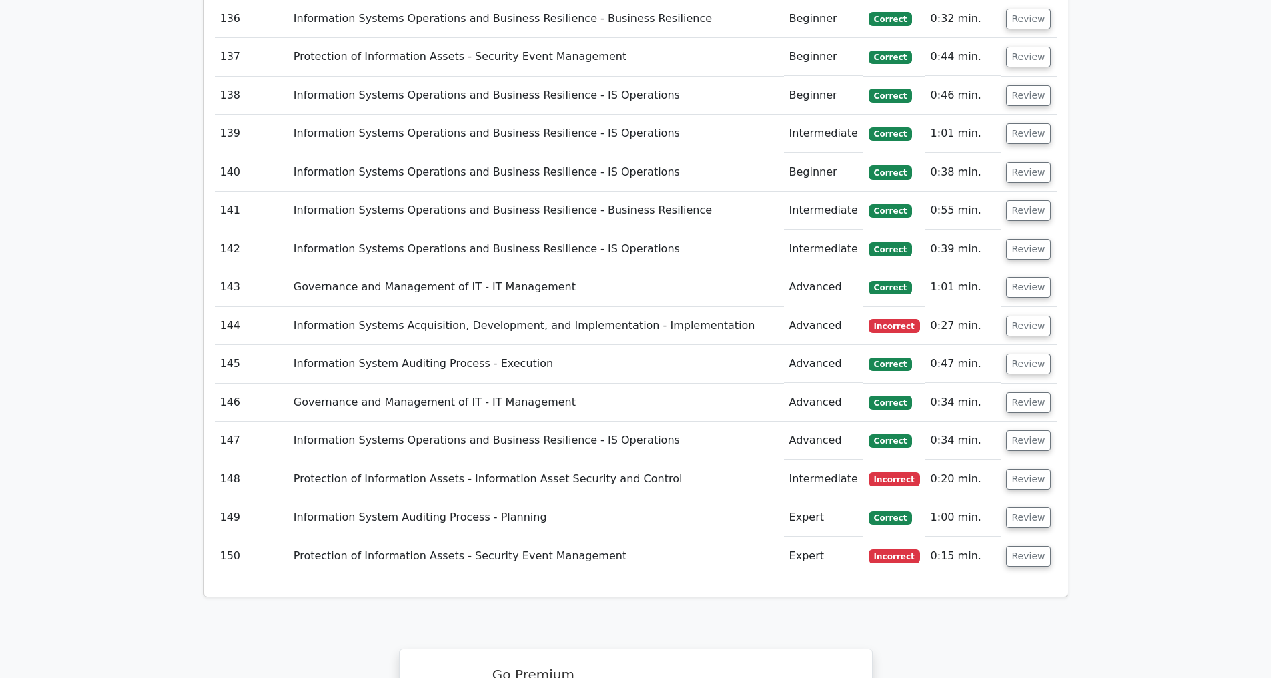
scroll to position [27422, 0]
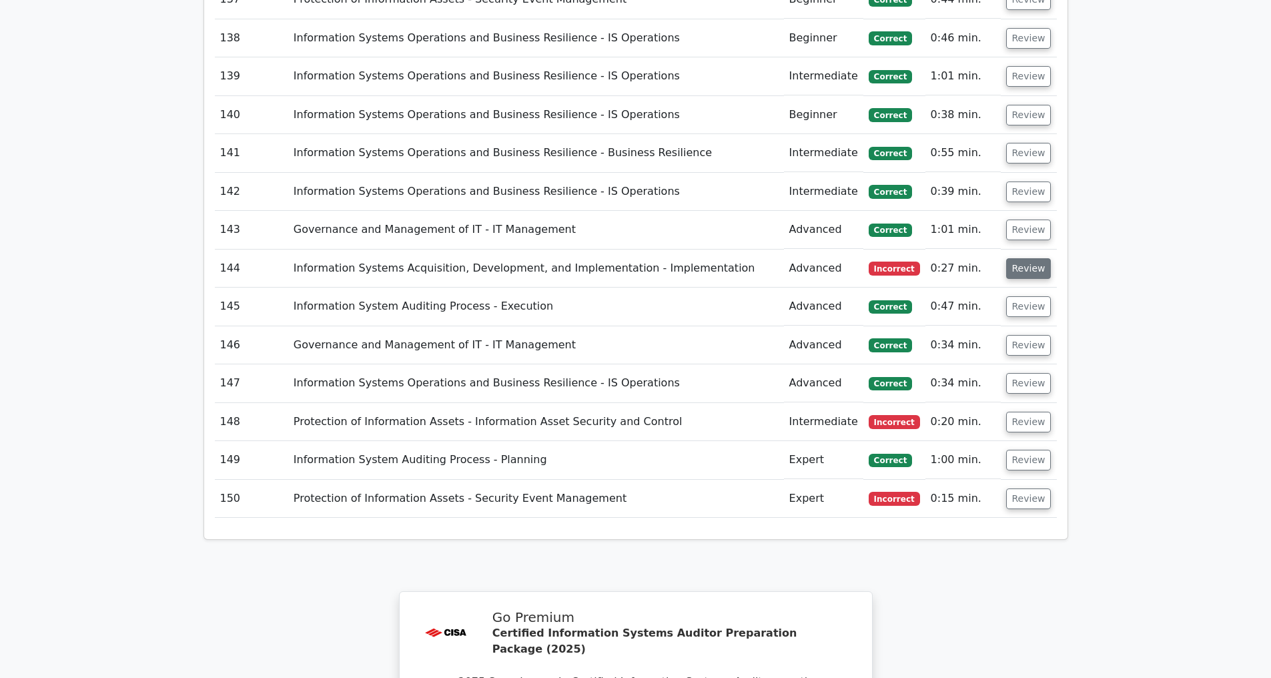
click at [1033, 258] on button "Review" at bounding box center [1028, 268] width 45 height 21
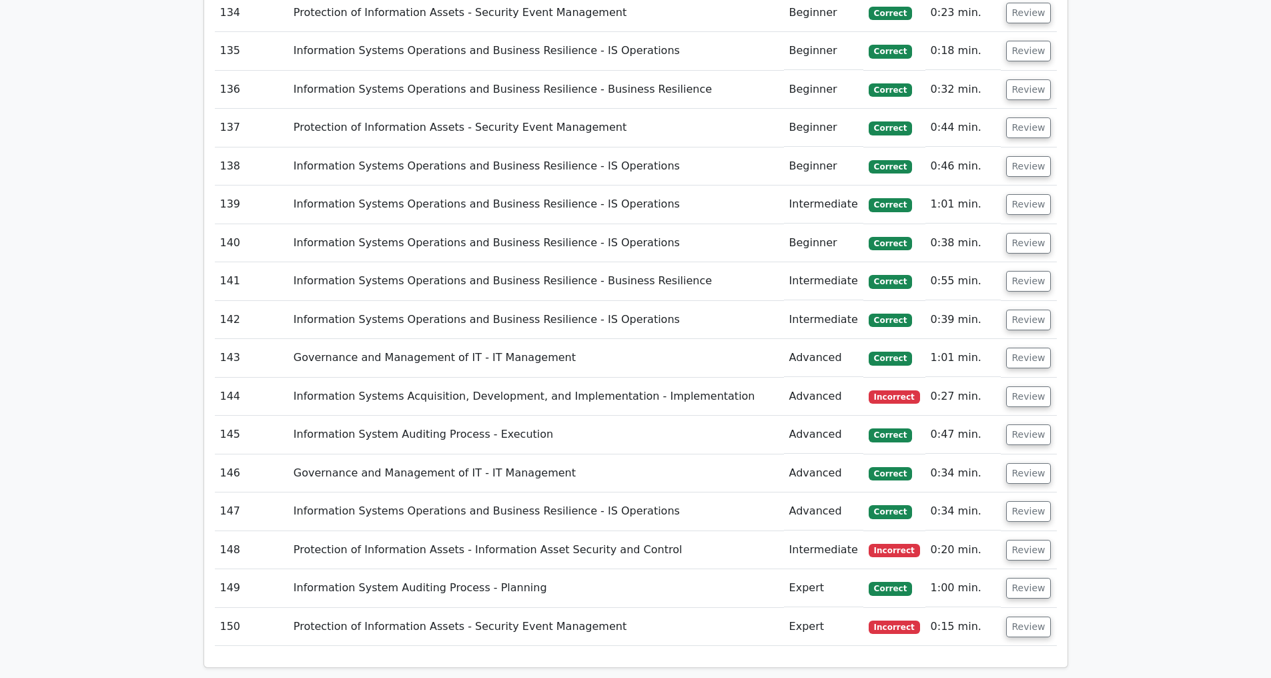
scroll to position [7551, 0]
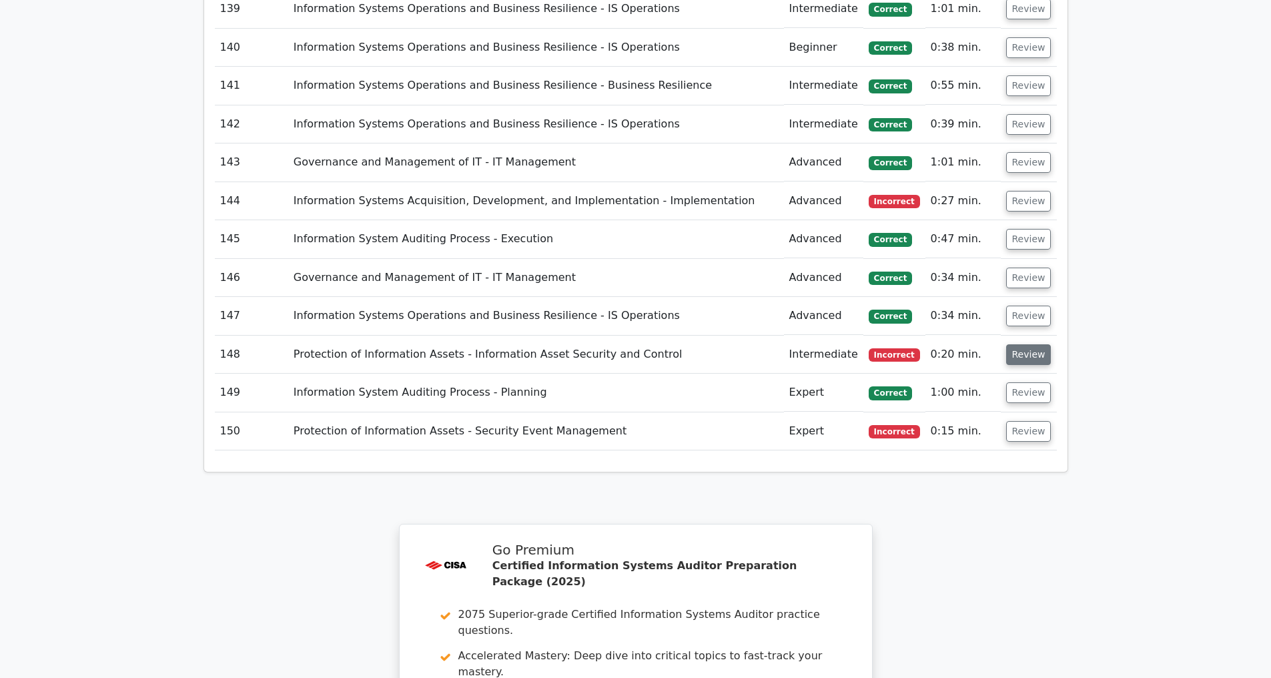
click at [1027, 354] on button "Review" at bounding box center [1028, 354] width 45 height 21
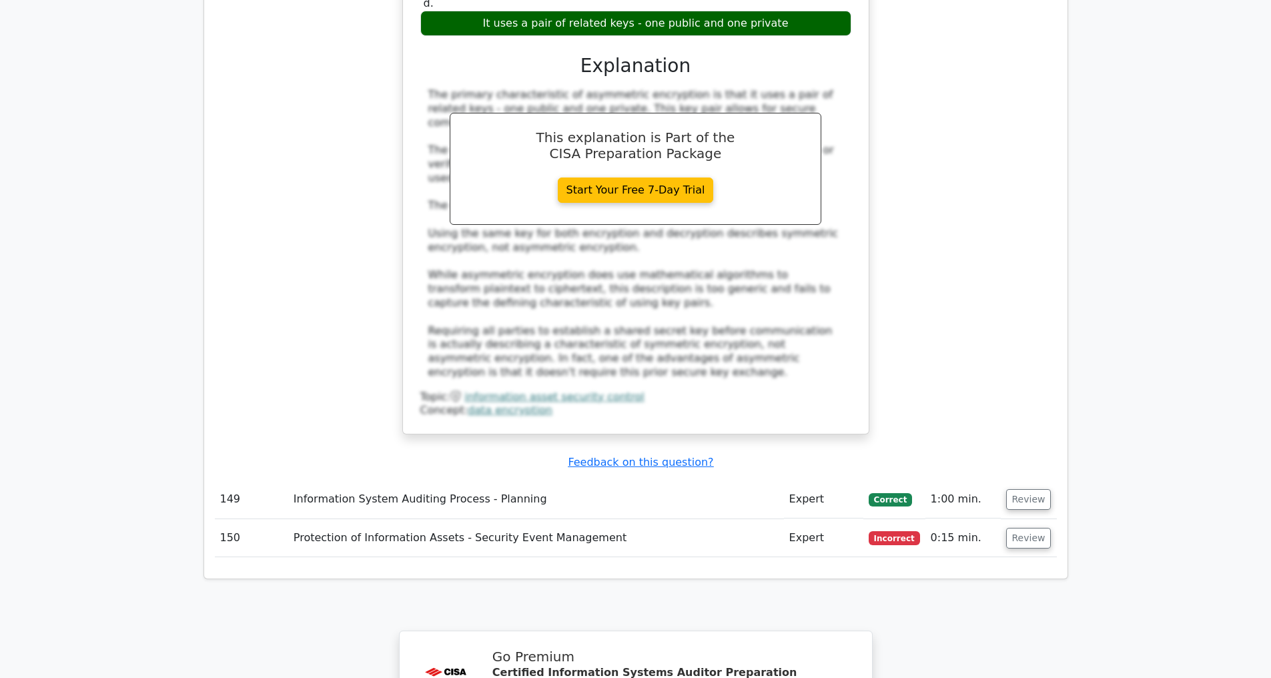
scroll to position [8356, 0]
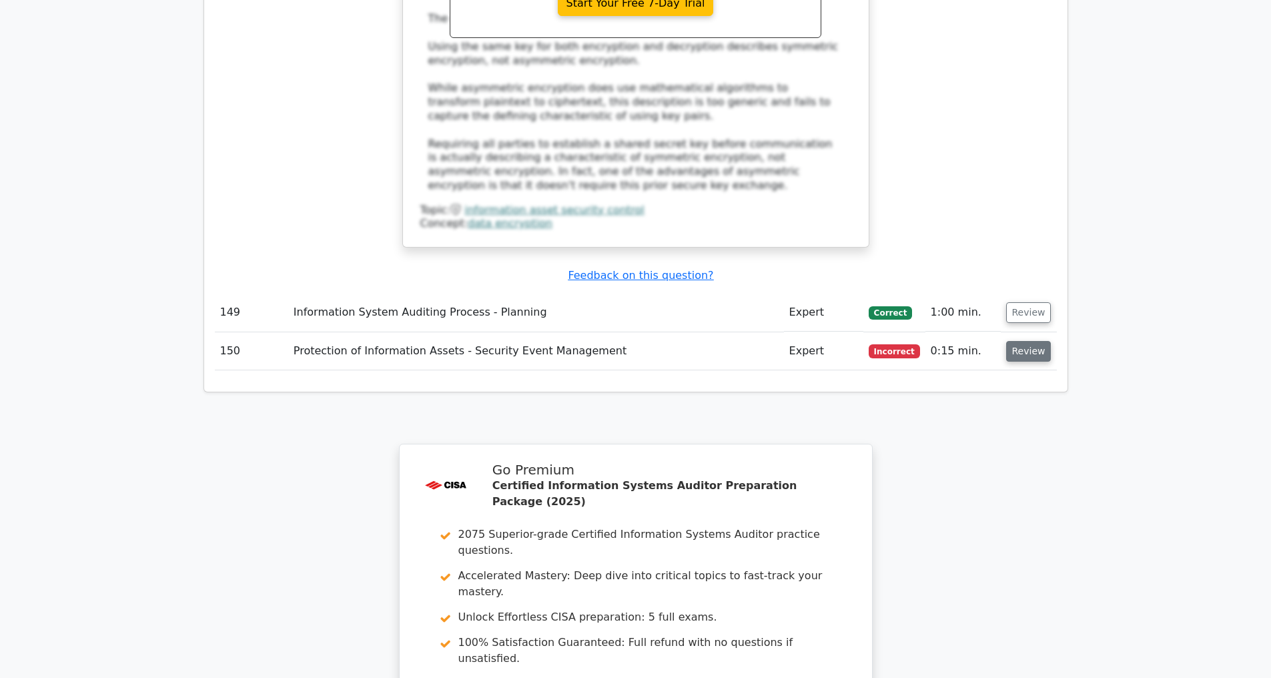
click at [1026, 353] on button "Review" at bounding box center [1028, 351] width 45 height 21
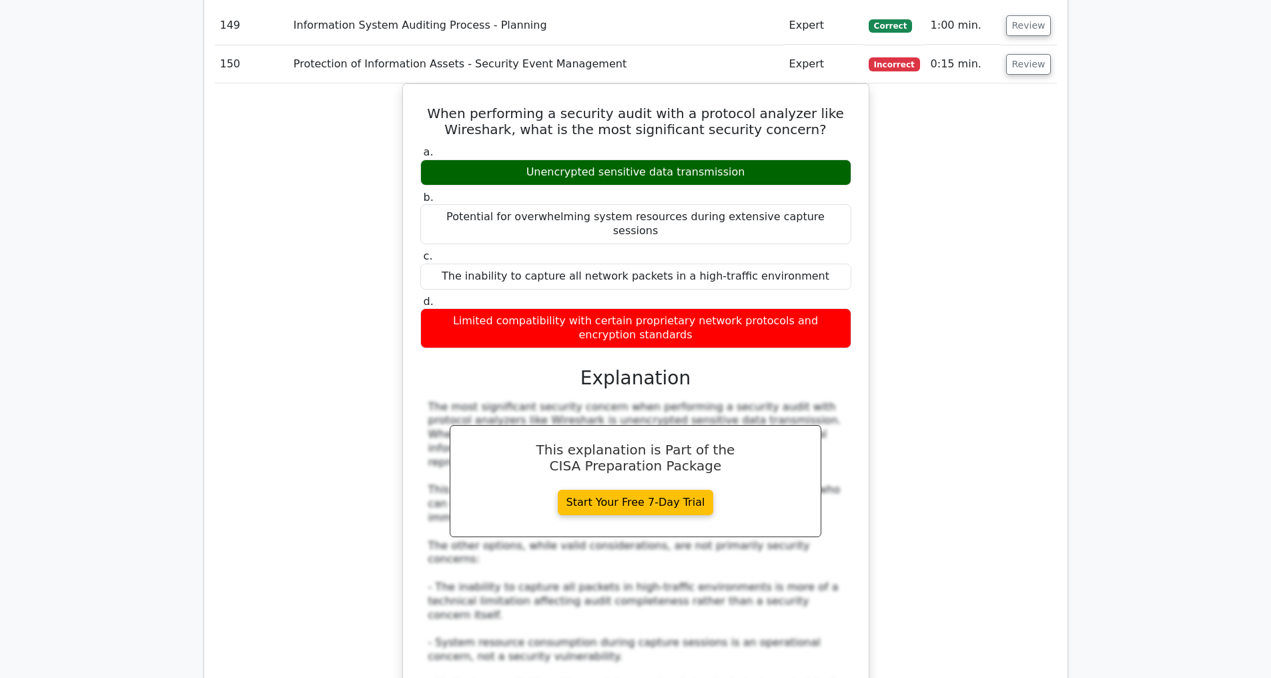
scroll to position [8230, 0]
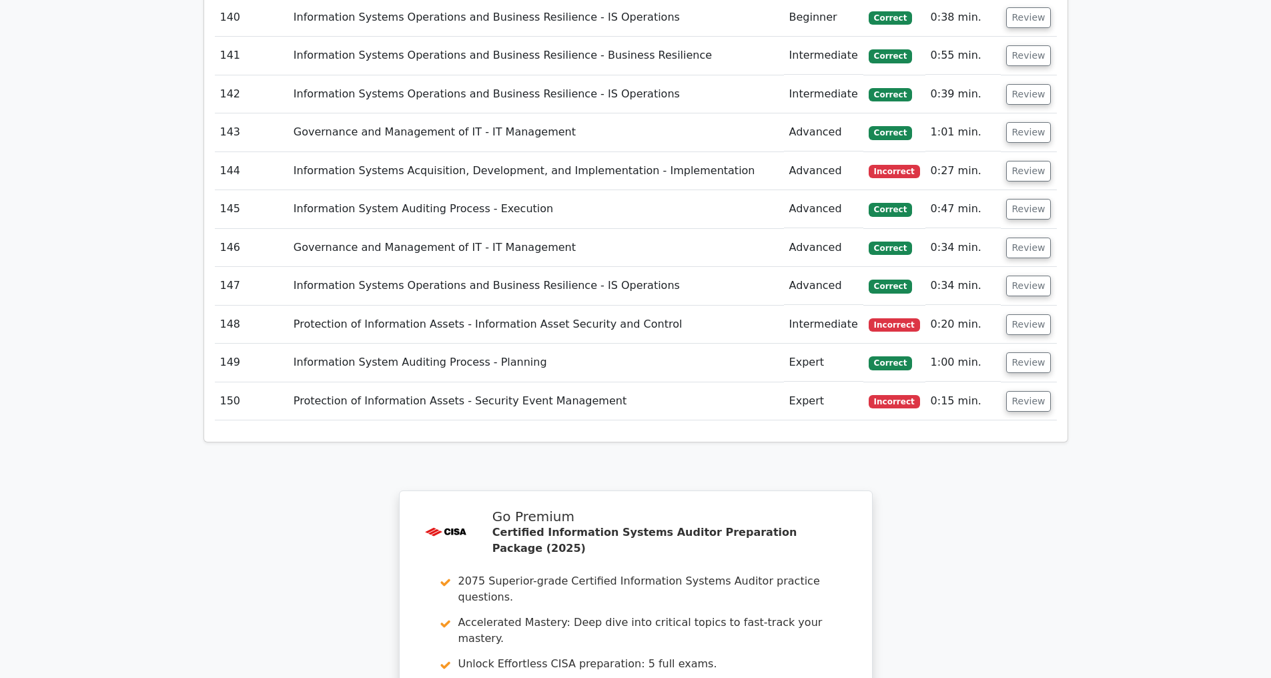
scroll to position [8038, 0]
